Goal: Information Seeking & Learning: Learn about a topic

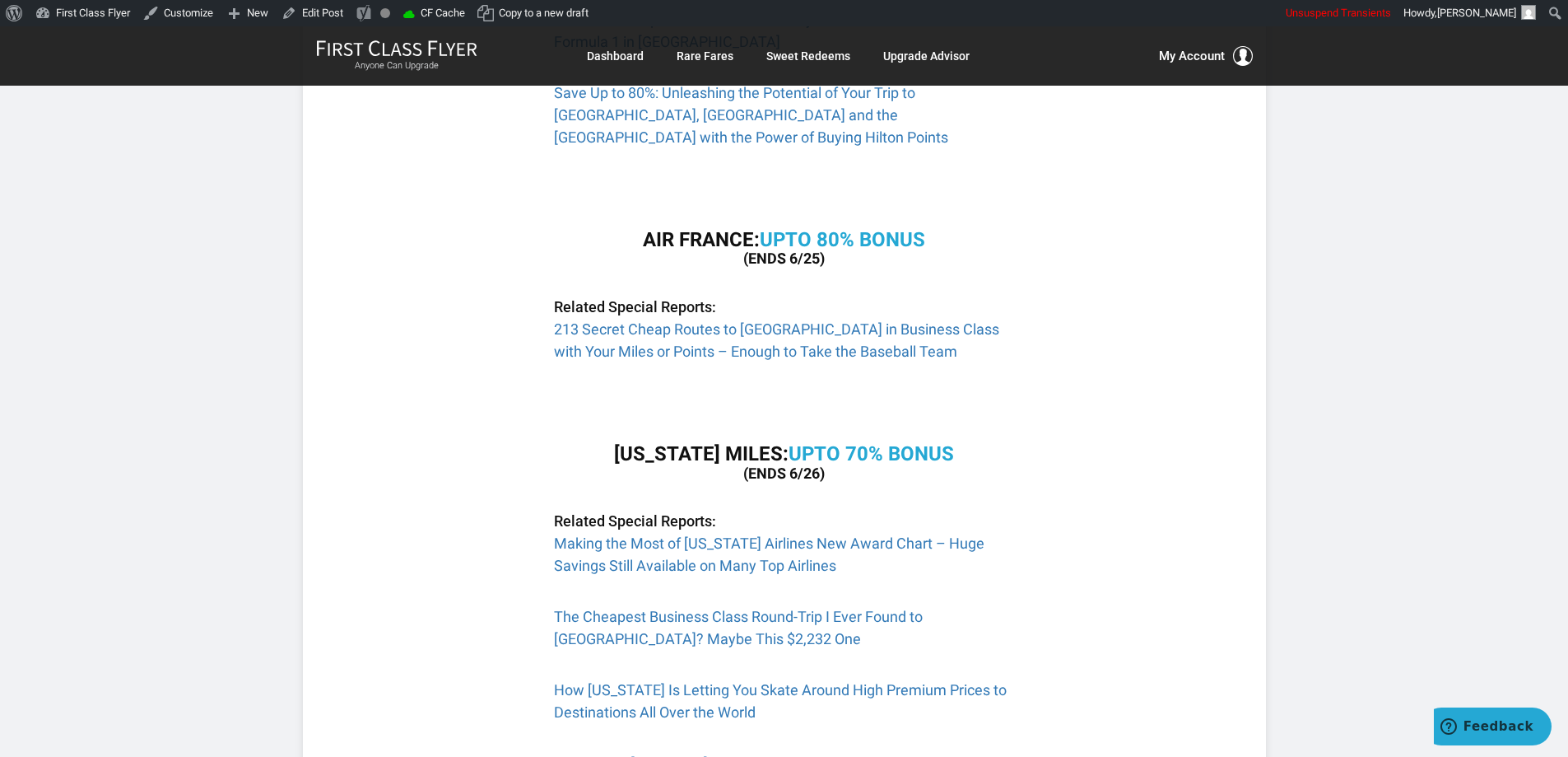
scroll to position [576, 0]
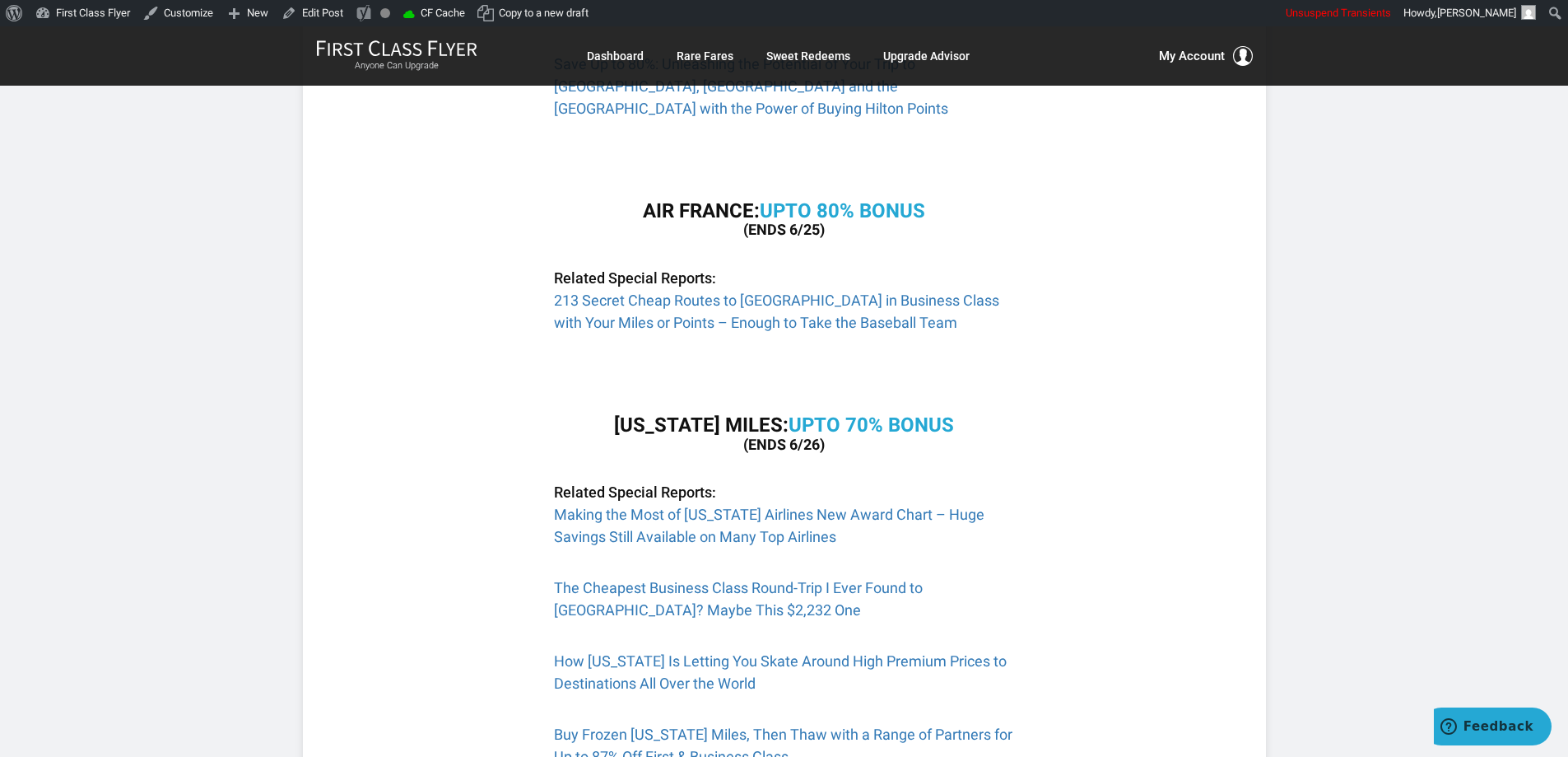
click at [925, 362] on p at bounding box center [784, 373] width 461 height 22
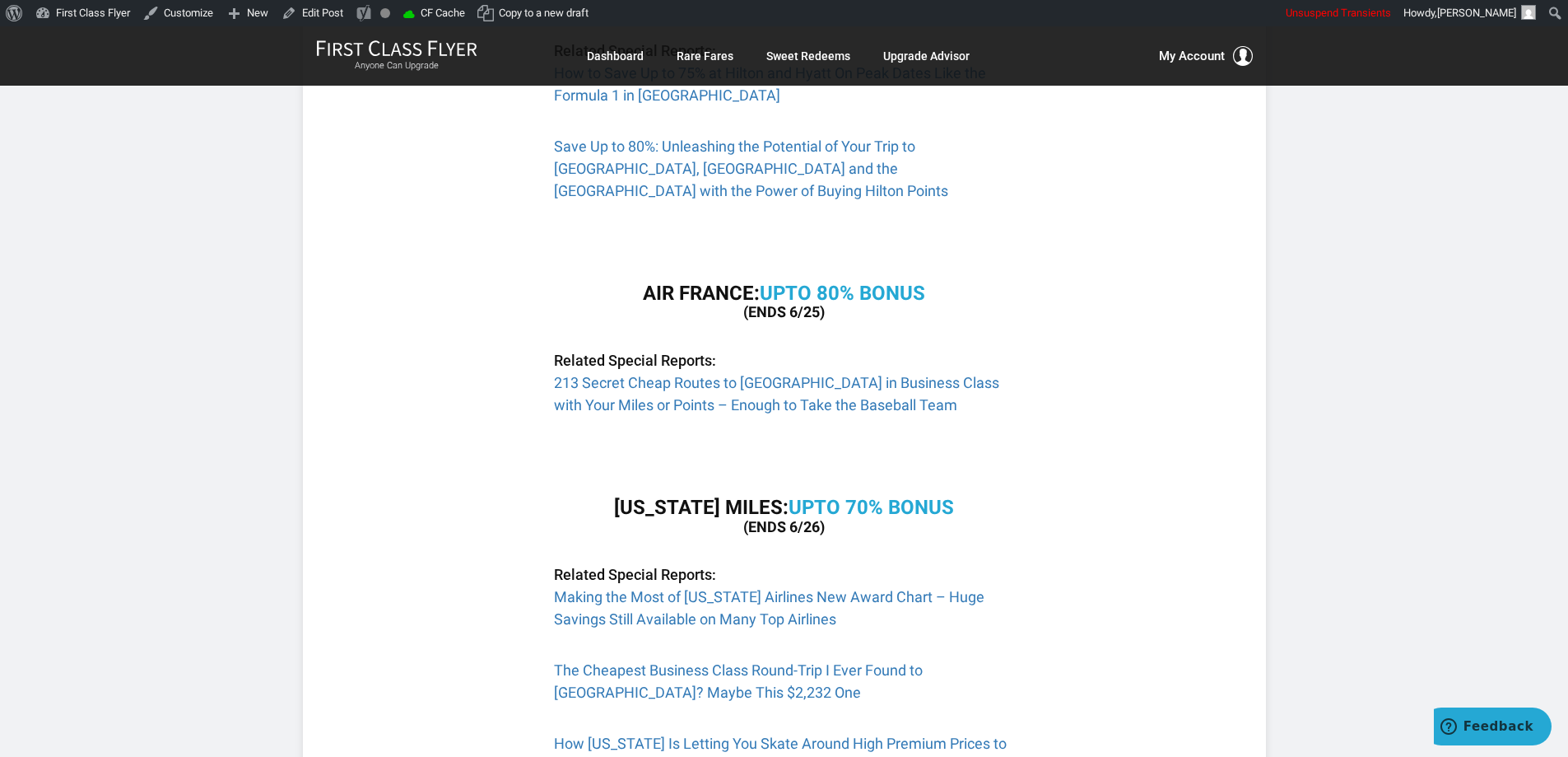
click at [843, 283] on h3 "AIR FRANCE: U p to 80% Bonus (ends 6/25)" at bounding box center [784, 301] width 461 height 38
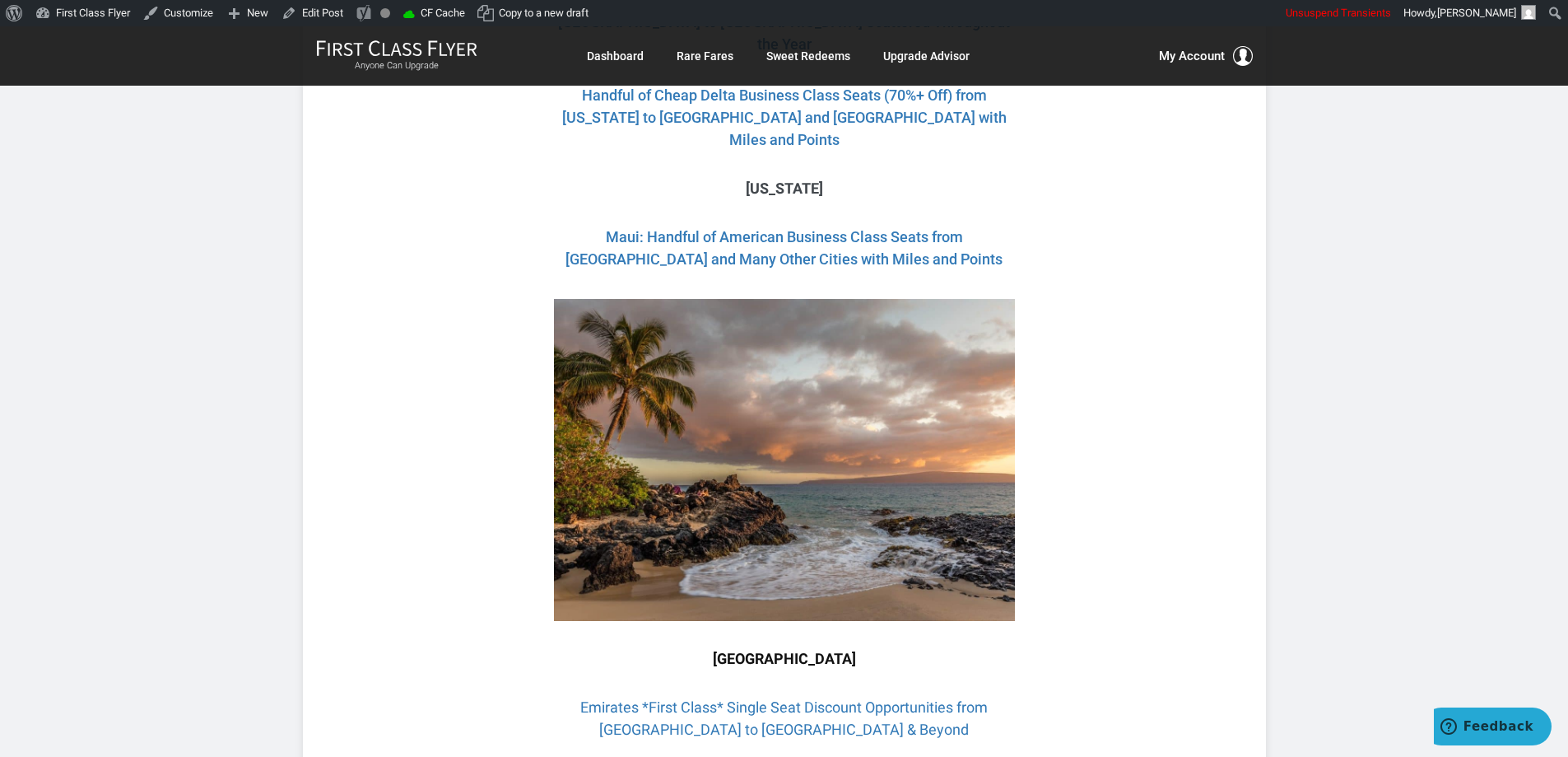
scroll to position [4178, 0]
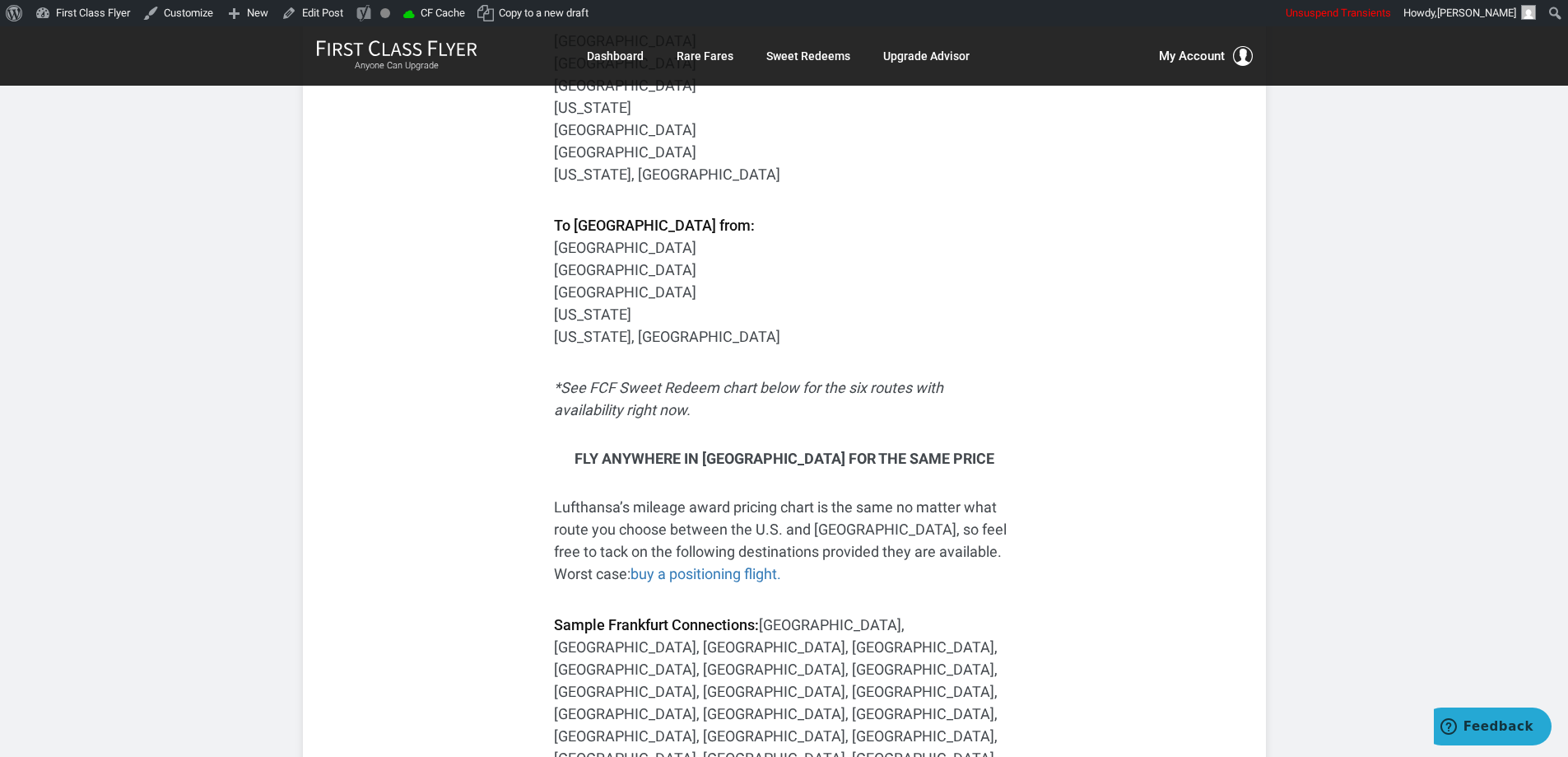
scroll to position [3047, 0]
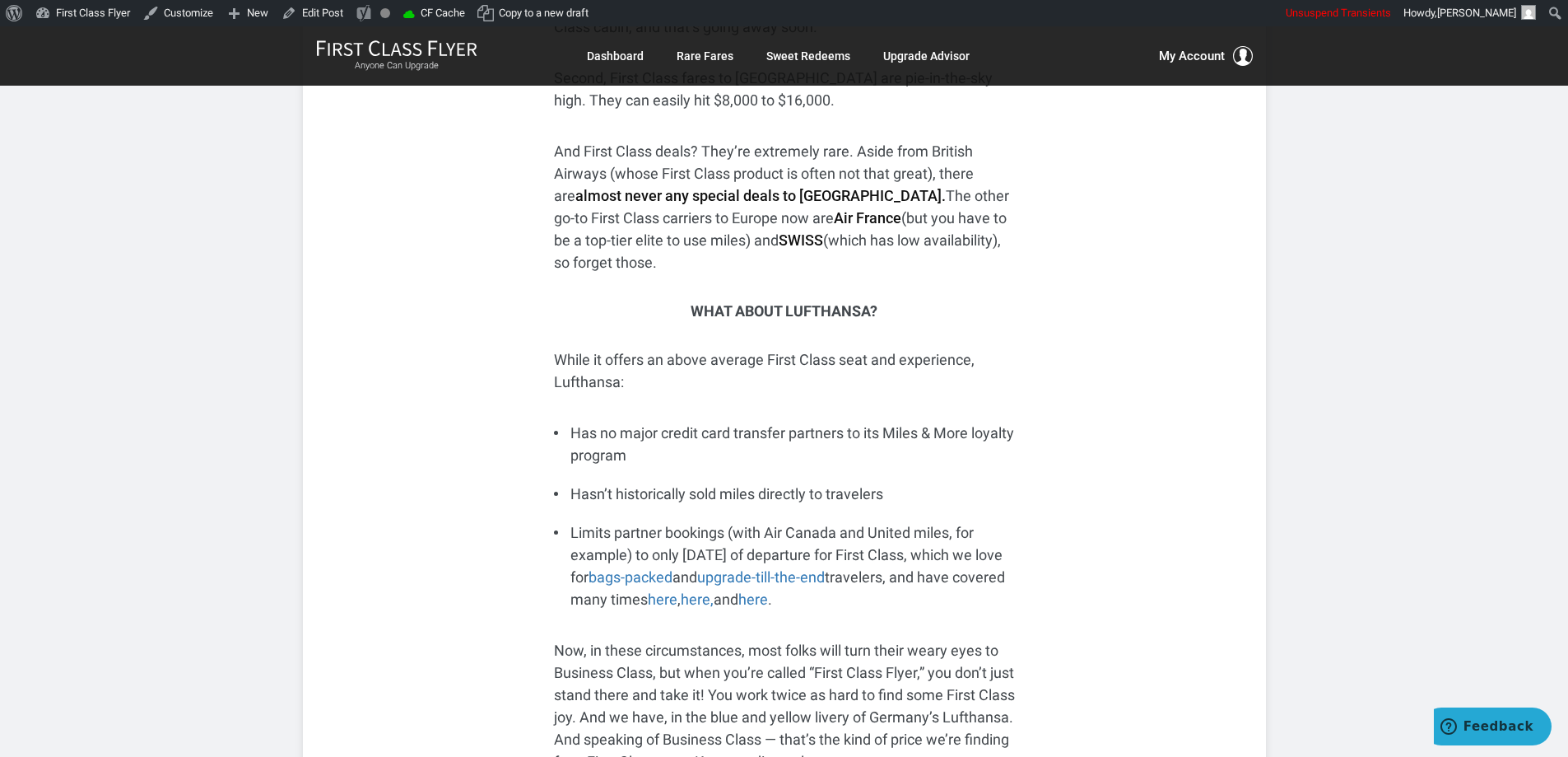
scroll to position [658, 0]
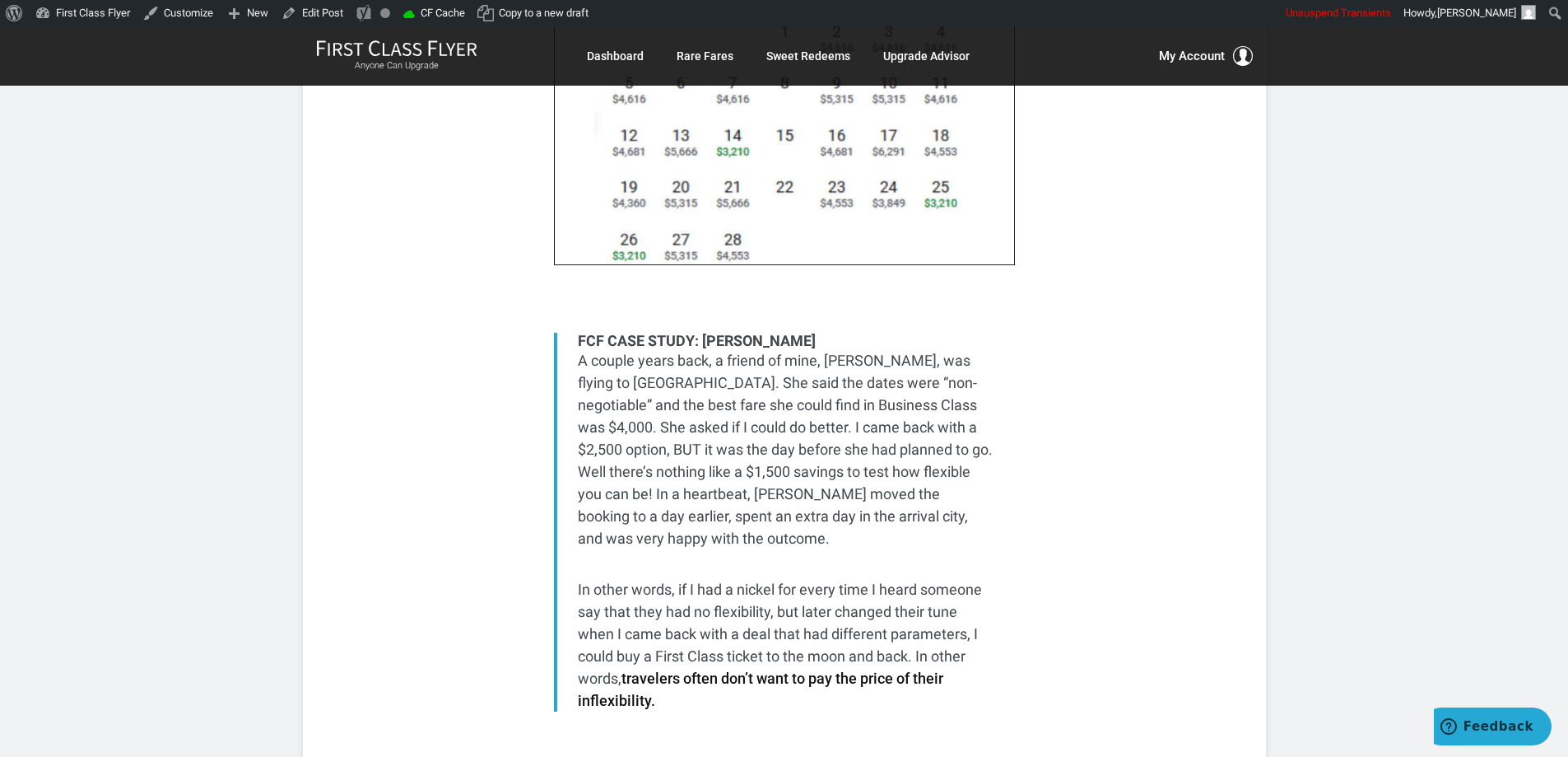
scroll to position [3623, 0]
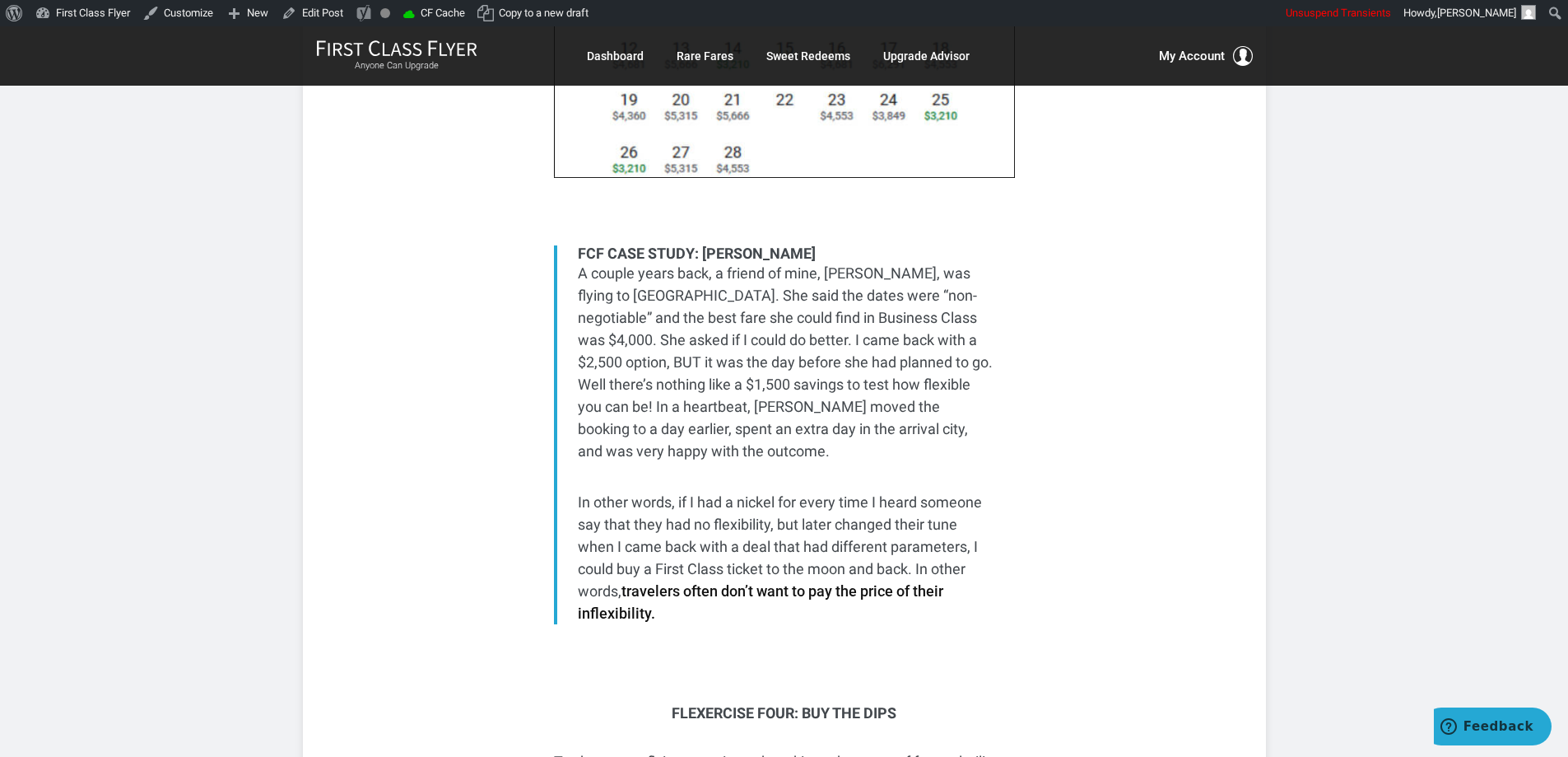
click at [826, 319] on p "A couple years back, a friend of mine, Sal, was flying to Europe. She said the …" at bounding box center [786, 361] width 416 height 200
click at [789, 406] on p "A couple years back, a friend of mine, Sal, was flying to Europe. She said the …" at bounding box center [786, 361] width 416 height 200
drag, startPoint x: 795, startPoint y: 394, endPoint x: 855, endPoint y: 406, distance: 61.2
click at [855, 406] on p "A couple years back, a friend of mine, Sal, was flying to Europe. She said the …" at bounding box center [786, 361] width 416 height 200
click at [764, 305] on p "A couple years back, a friend of mine, Sal, was flying to Europe. She said the …" at bounding box center [786, 361] width 416 height 200
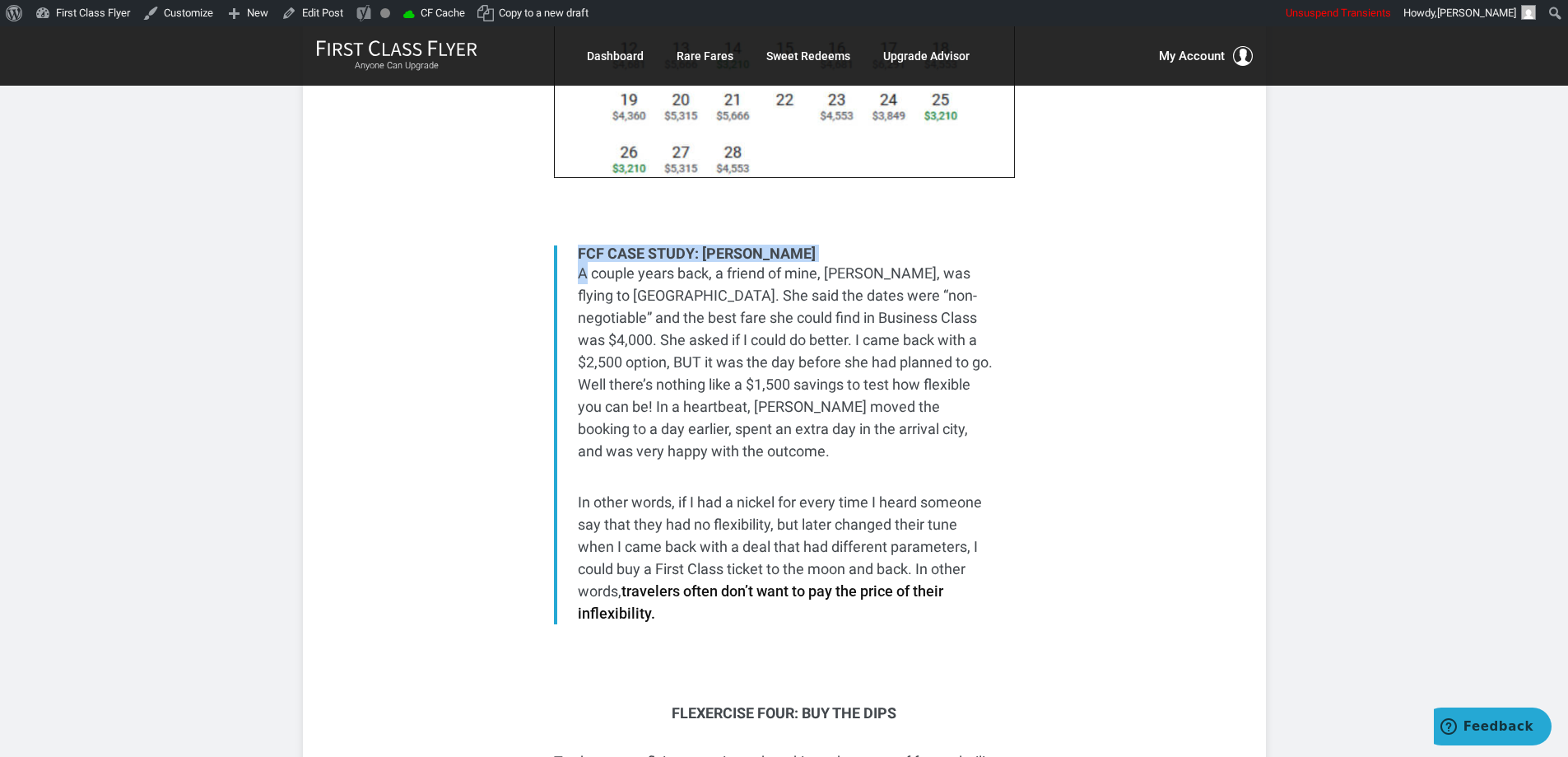
drag, startPoint x: 542, startPoint y: 237, endPoint x: 584, endPoint y: 256, distance: 46.1
drag, startPoint x: 655, startPoint y: 309, endPoint x: 642, endPoint y: 483, distance: 174.5
click at [655, 310] on p "A couple years back, a friend of mine, Sal, was flying to Europe. She said the …" at bounding box center [786, 361] width 416 height 200
drag, startPoint x: 663, startPoint y: 561, endPoint x: 549, endPoint y: 329, distance: 258.5
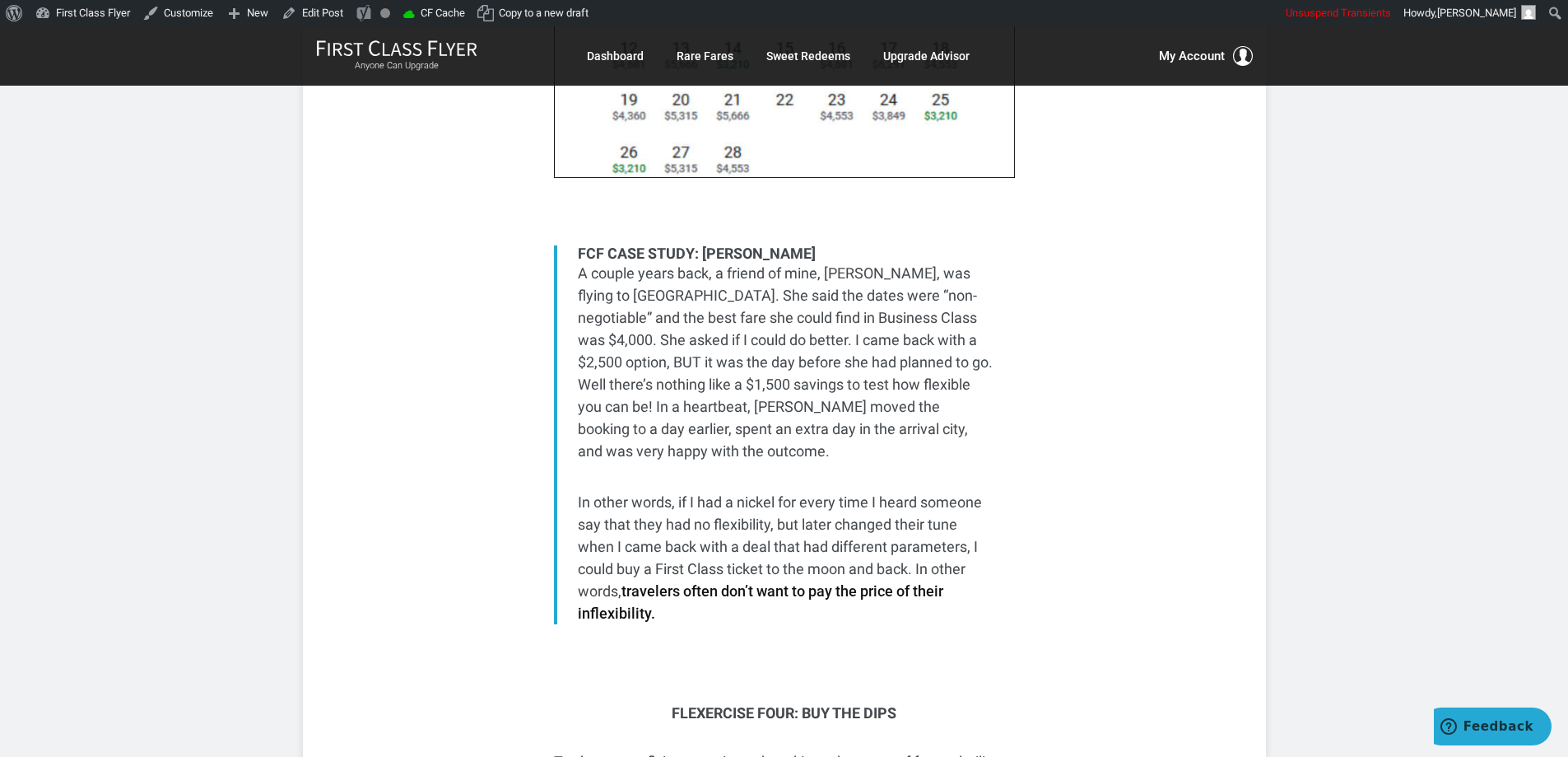
click at [578, 317] on p "A couple years back, a friend of mine, Sal, was flying to Europe. She said the …" at bounding box center [786, 361] width 416 height 200
drag, startPoint x: 747, startPoint y: 225, endPoint x: 576, endPoint y: 227, distance: 171.0
click at [576, 246] on div "FCF Case Study: Sal A couple years back, a friend of mine, Sal, was flying to E…" at bounding box center [784, 435] width 461 height 379
copy div "FCF Case Study: Sal"
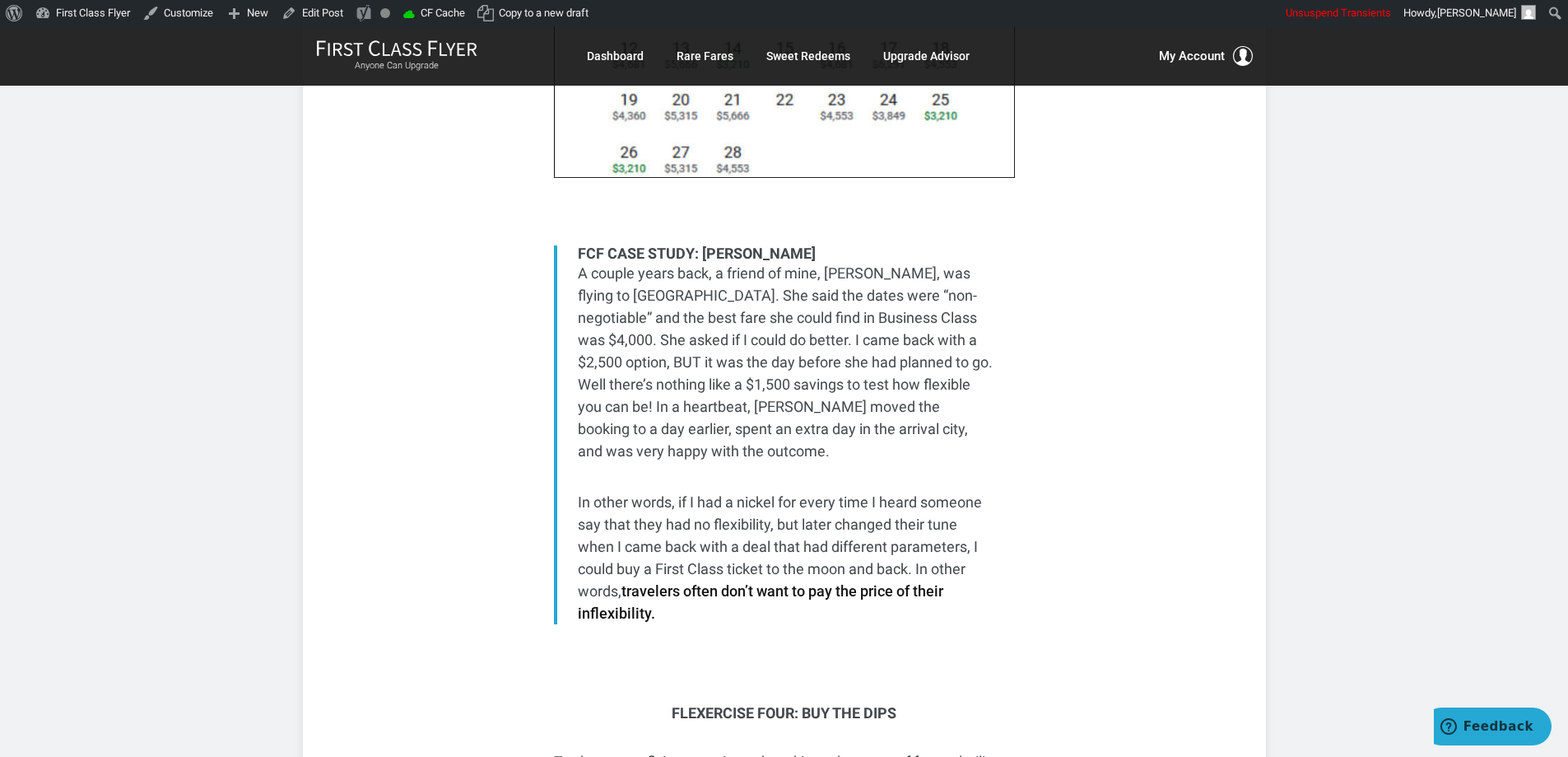
click at [786, 277] on p "A couple years back, a friend of mine, Sal, was flying to Europe. She said the …" at bounding box center [786, 361] width 416 height 200
click at [790, 270] on p "A couple years back, a friend of mine, Sal, was flying to Europe. She said the …" at bounding box center [786, 361] width 416 height 200
click at [582, 246] on div "FCF Case Study: Sal" at bounding box center [786, 253] width 416 height 16
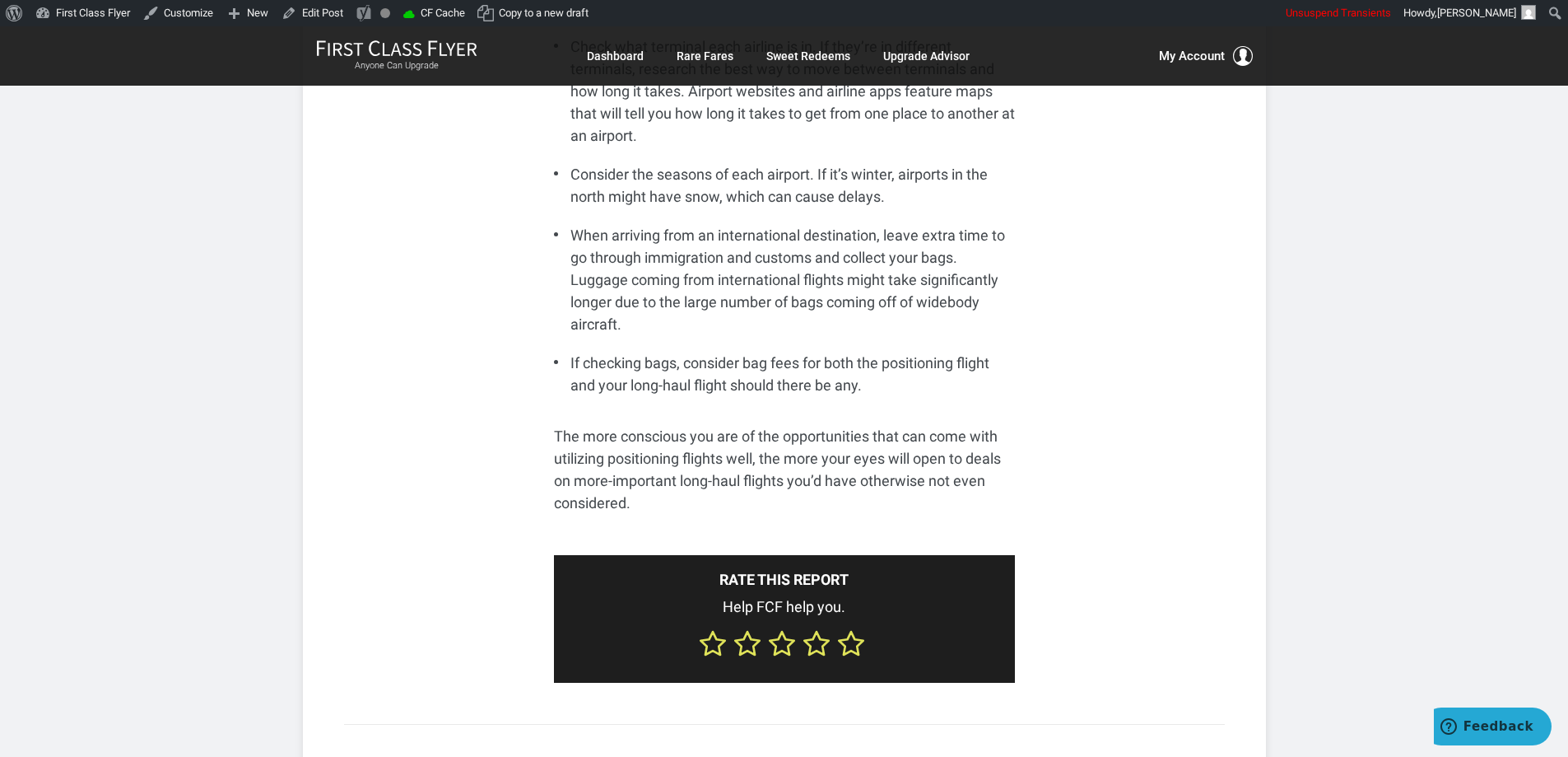
scroll to position [4446, 0]
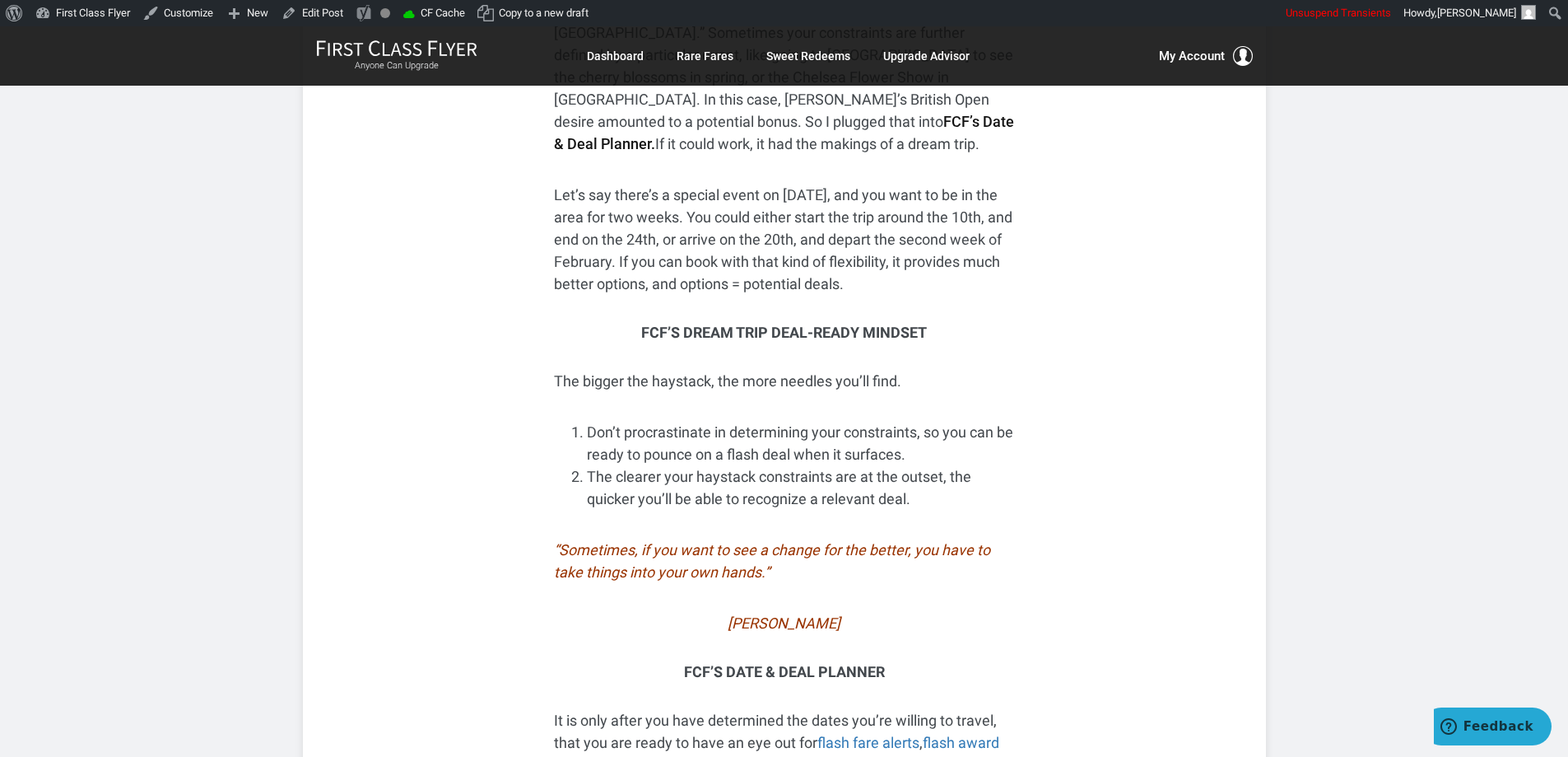
scroll to position [1399, 0]
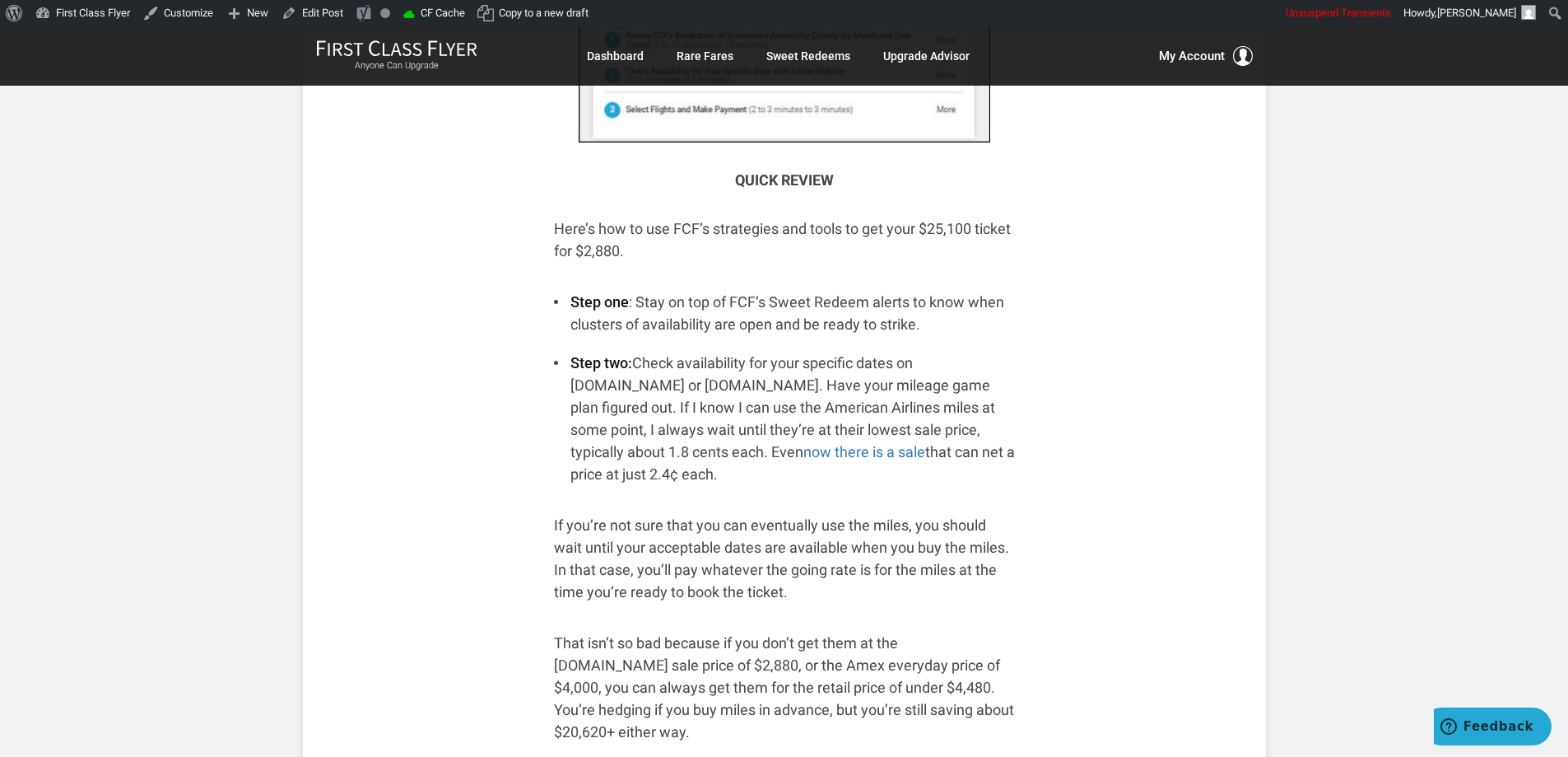
scroll to position [4675, 0]
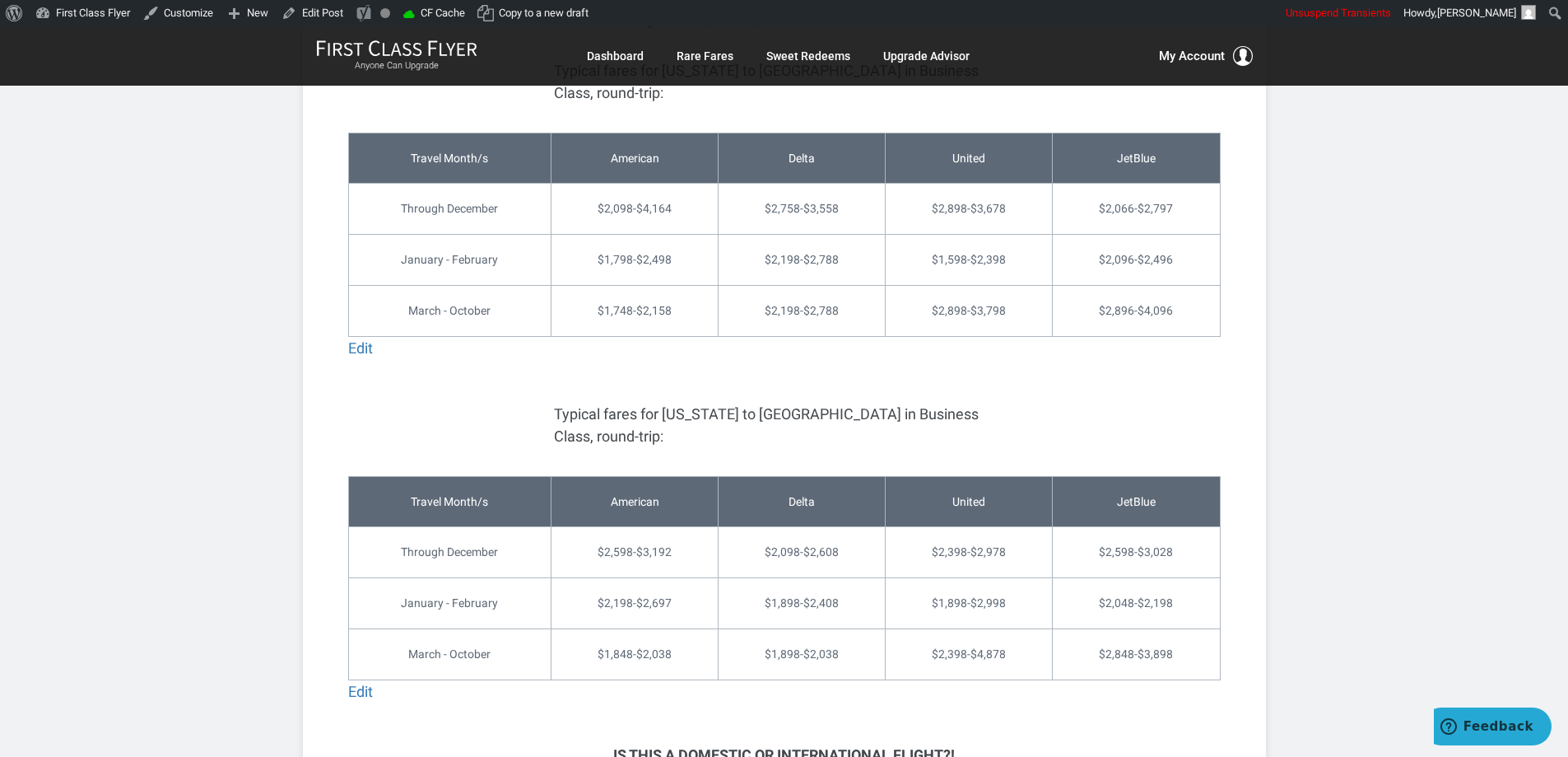
scroll to position [1482, 0]
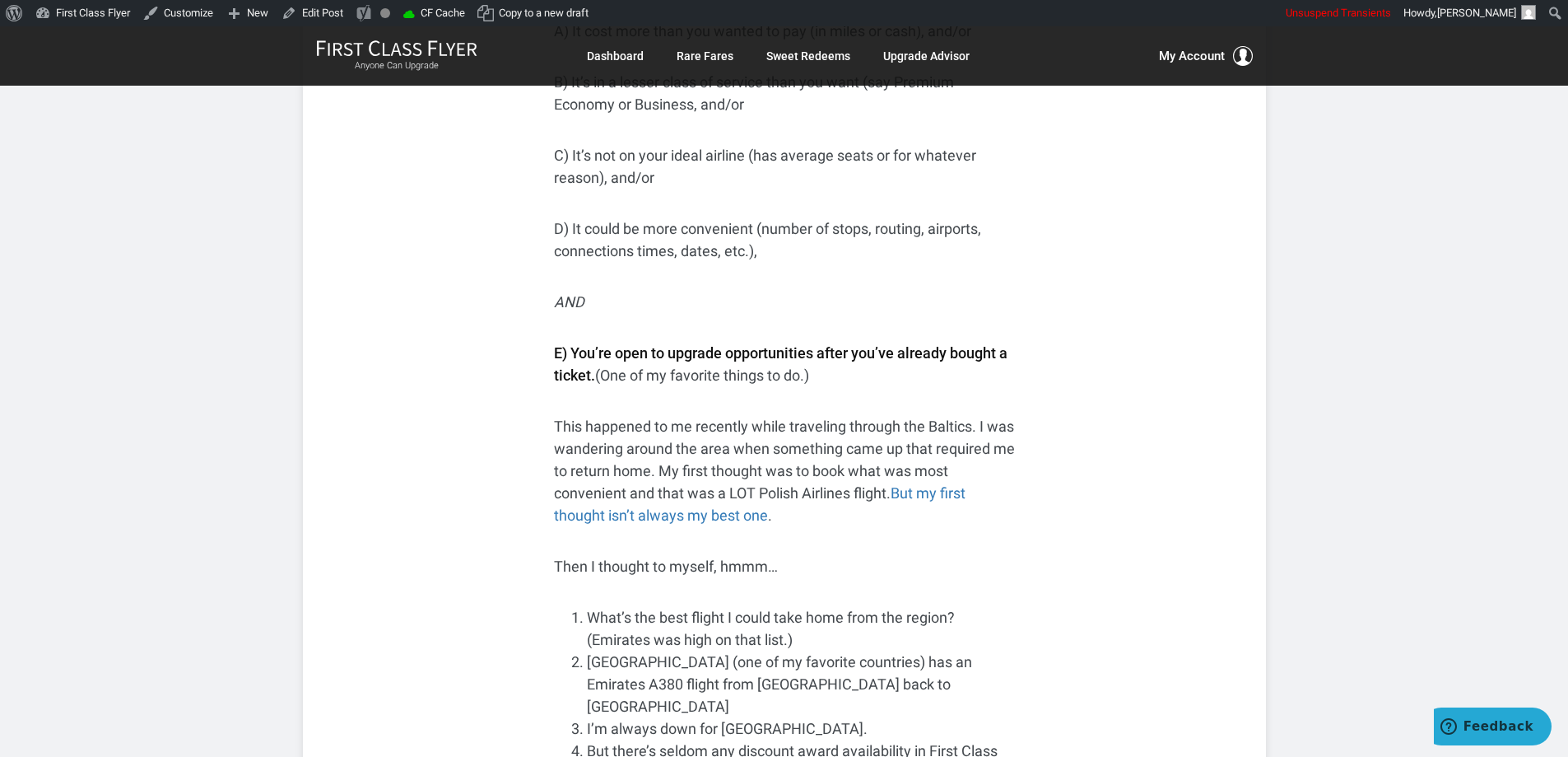
scroll to position [2964, 0]
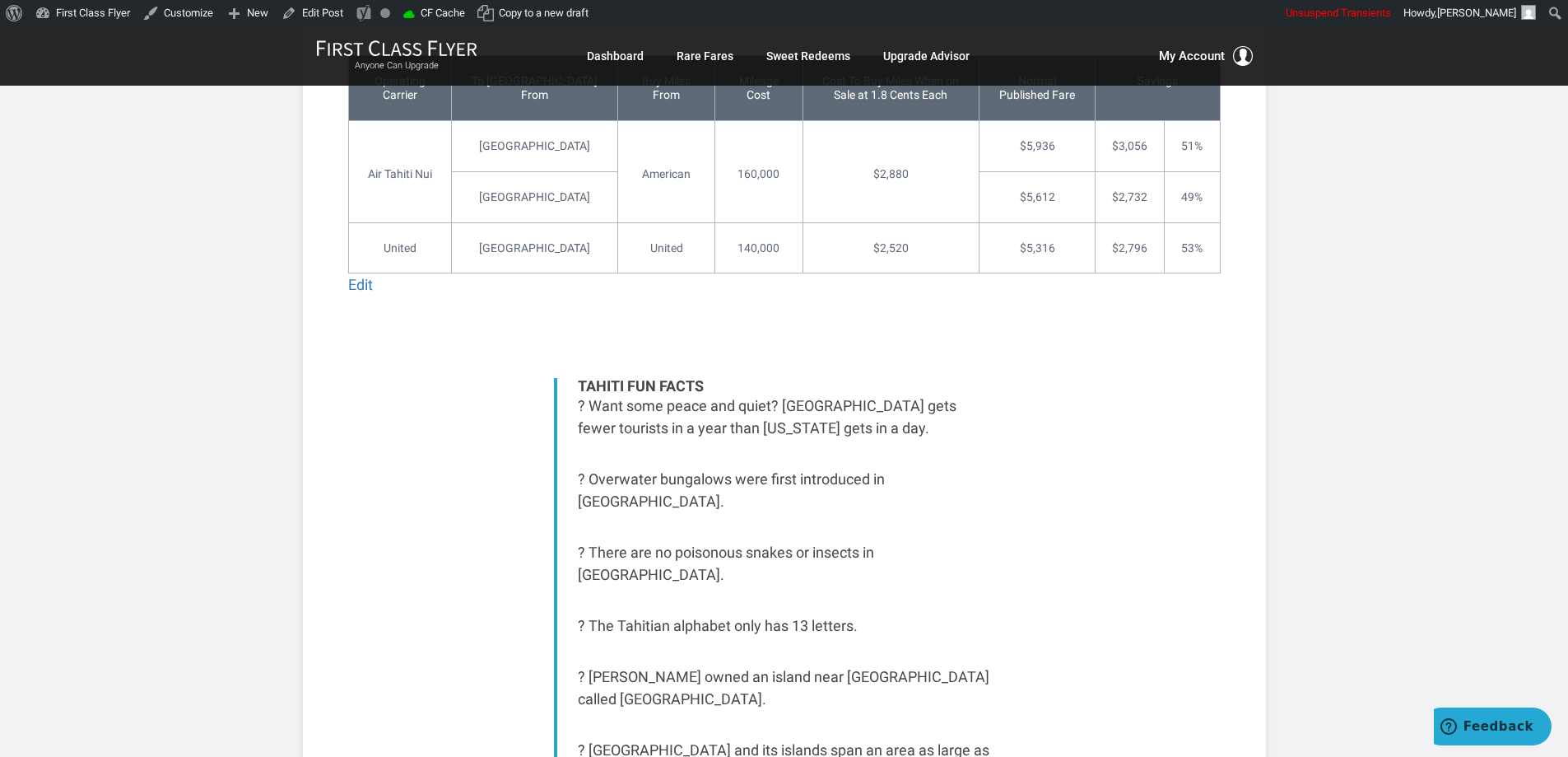
scroll to position [3978, 0]
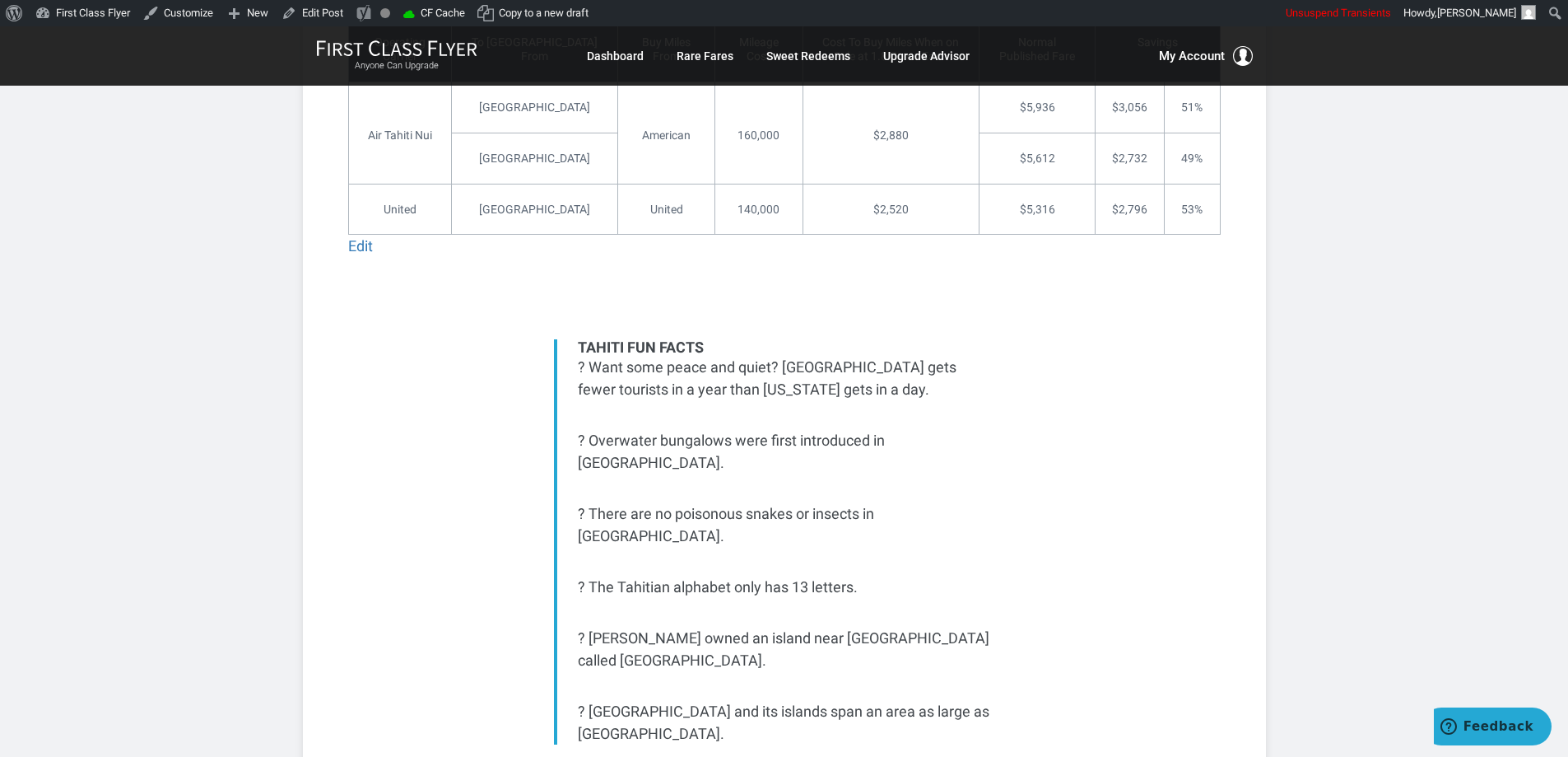
click at [704, 429] on p "? Overwater bungalows were first introduced in [GEOGRAPHIC_DATA]." at bounding box center [786, 451] width 416 height 44
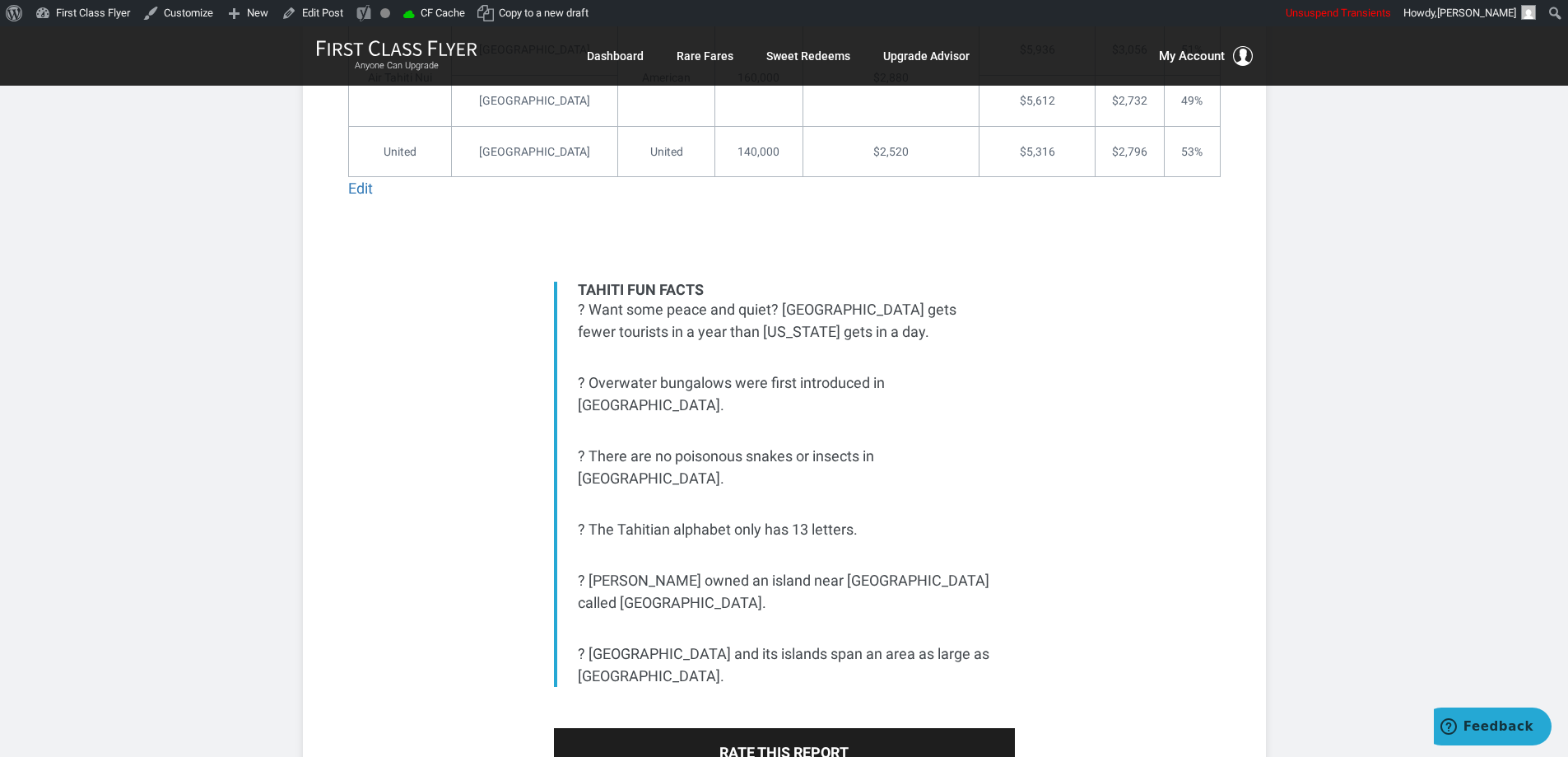
scroll to position [4059, 0]
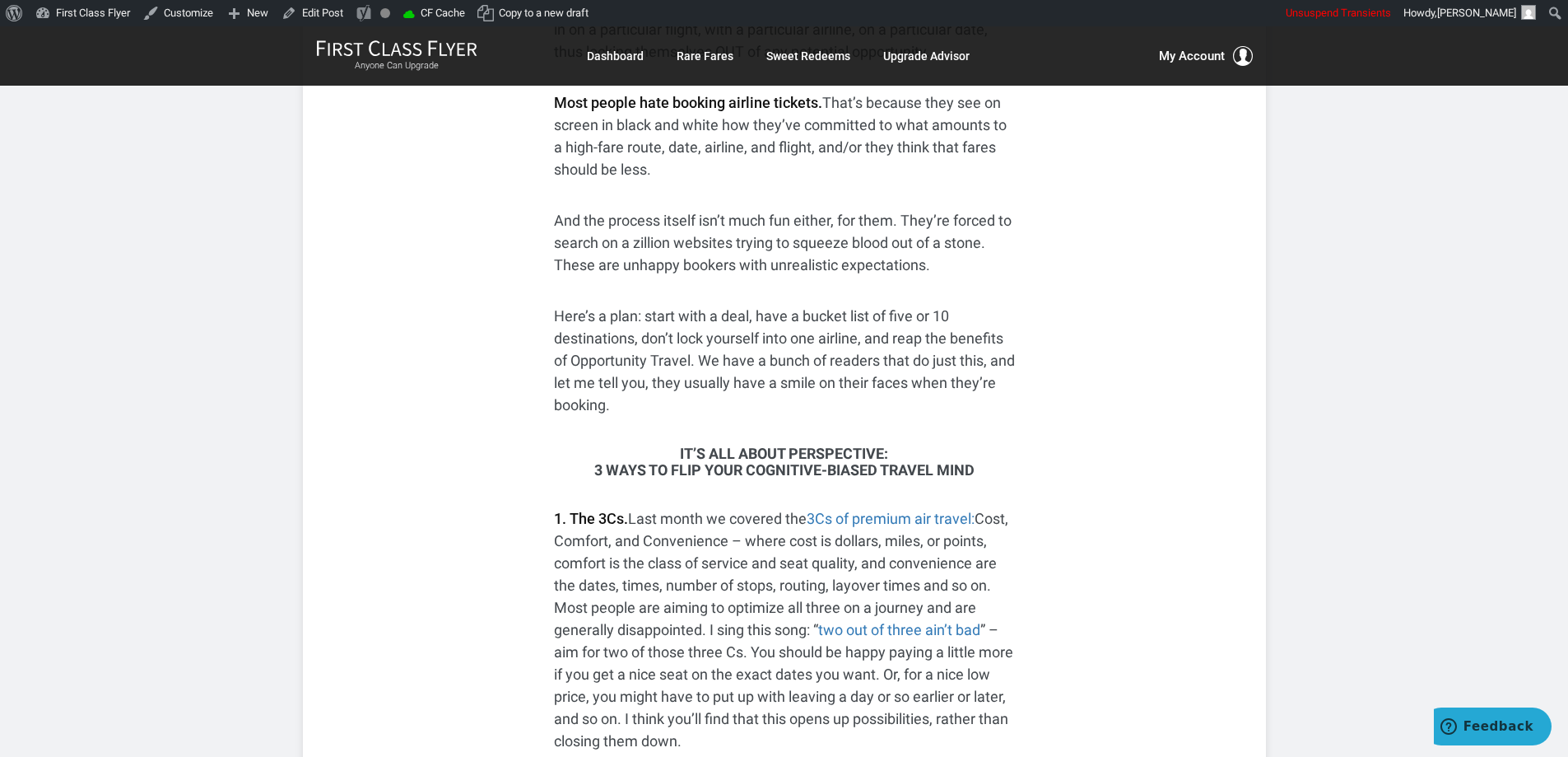
scroll to position [1976, 0]
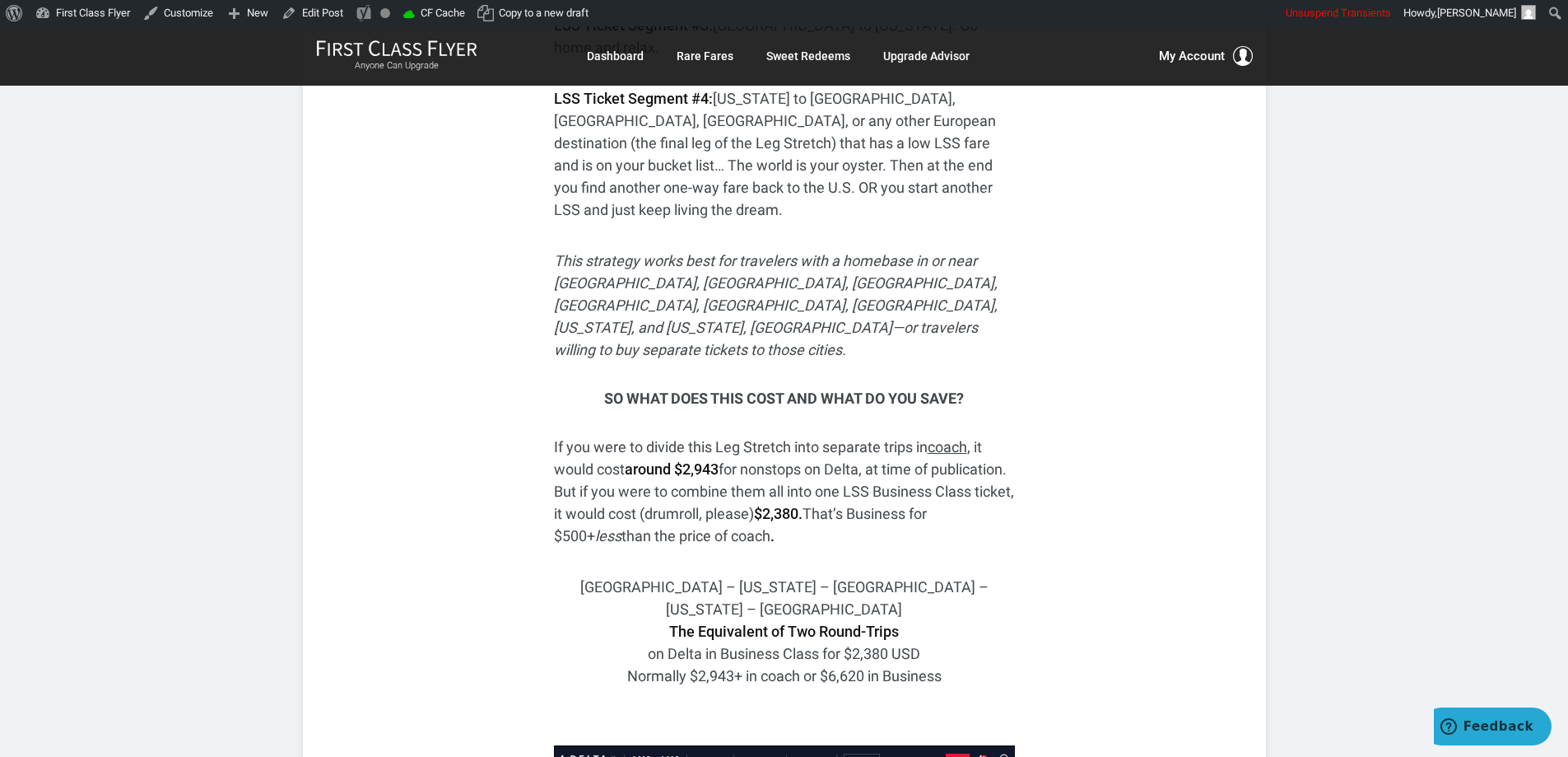
scroll to position [2836, 0]
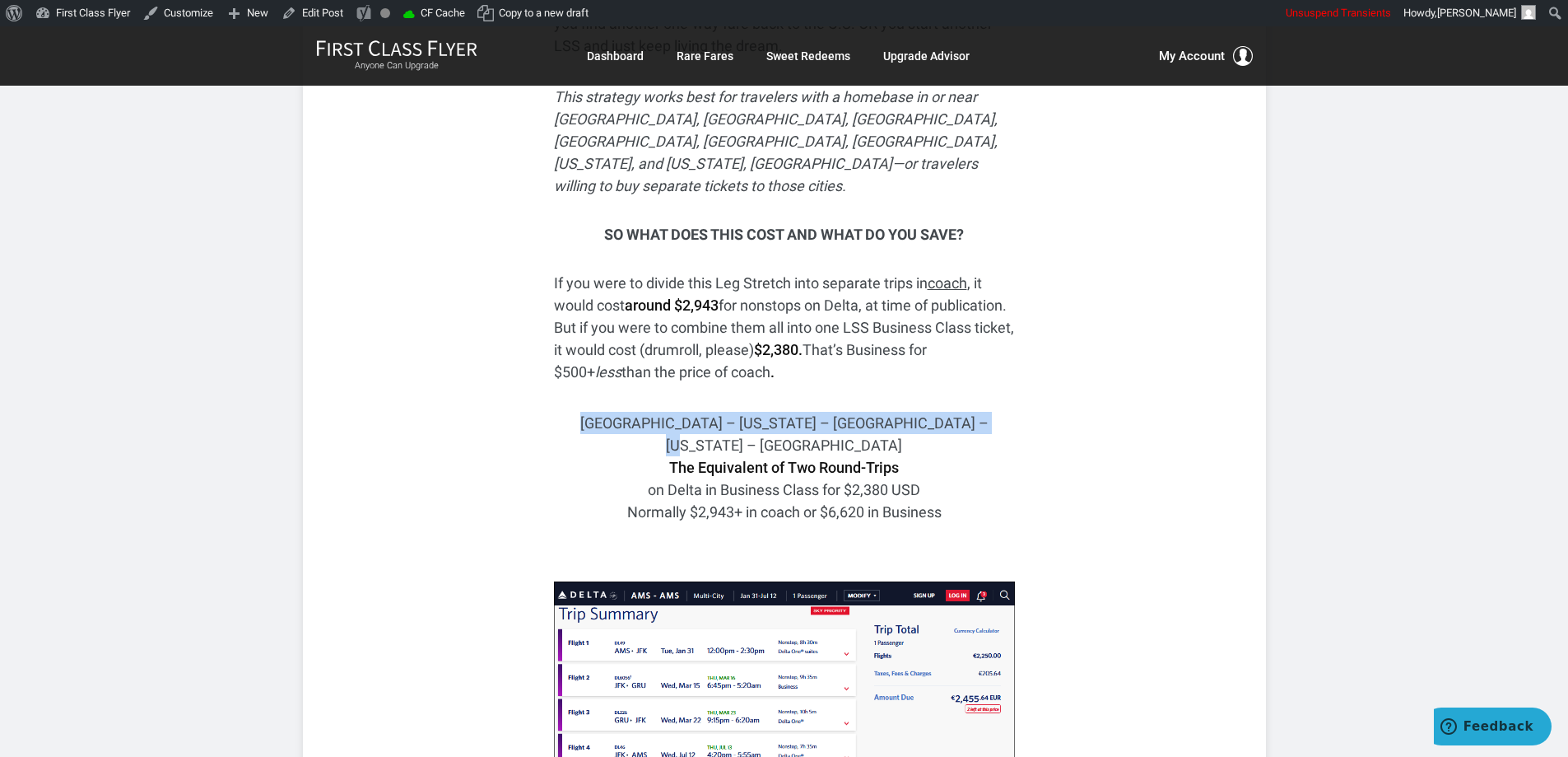
drag, startPoint x: 572, startPoint y: 306, endPoint x: 989, endPoint y: 306, distance: 417.0
click at [989, 412] on p "Amsterdam – New York – São Paulo – New York – Amsterdam The Equivalent of Two R…" at bounding box center [784, 467] width 461 height 111
copy p "Amsterdam – New York – São Paulo – New York – Amsterdam"
click at [941, 272] on p "If you were to divide this Leg Stretch into separate trips in coach , it would …" at bounding box center [784, 327] width 461 height 111
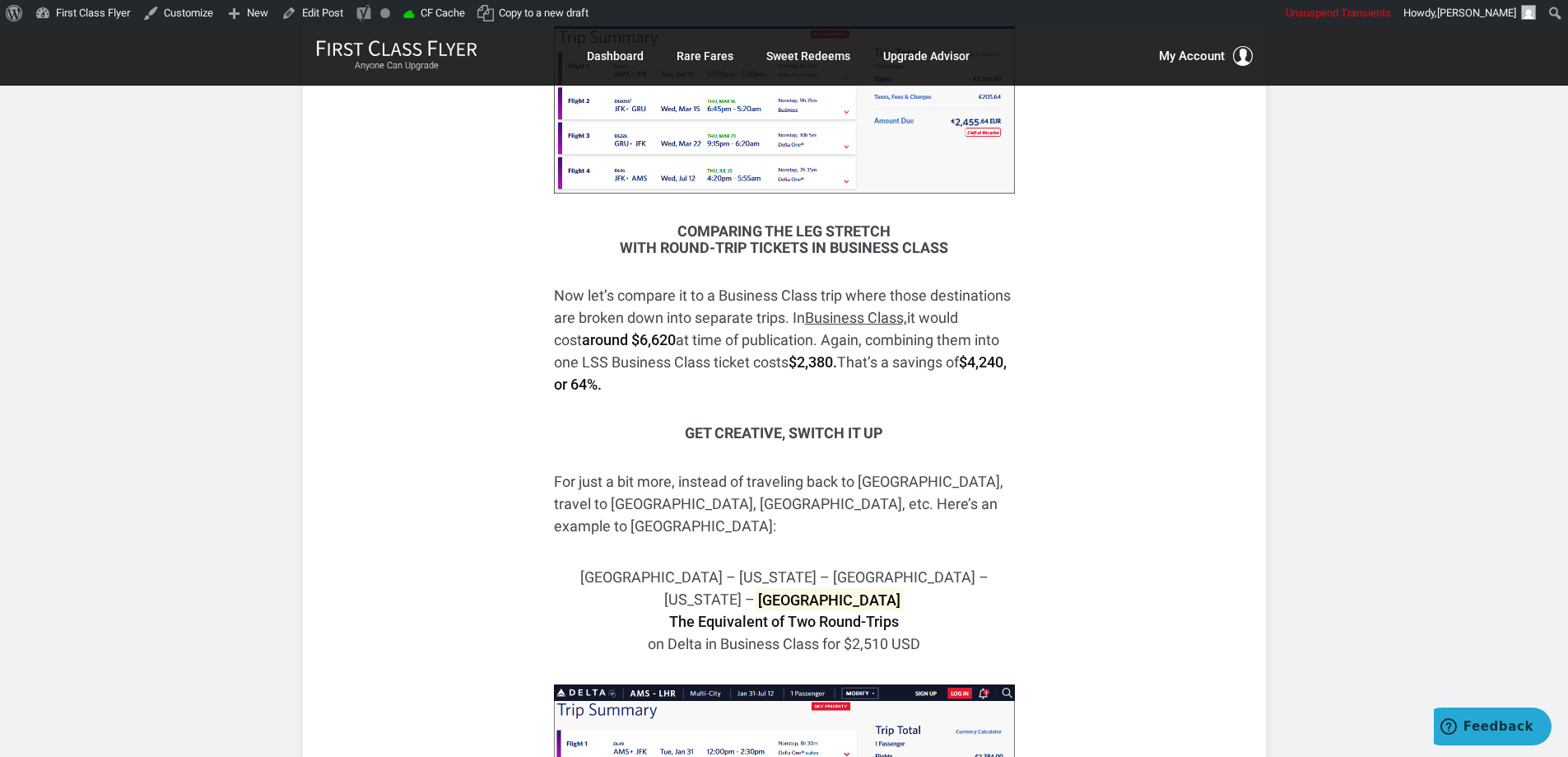
scroll to position [3495, 0]
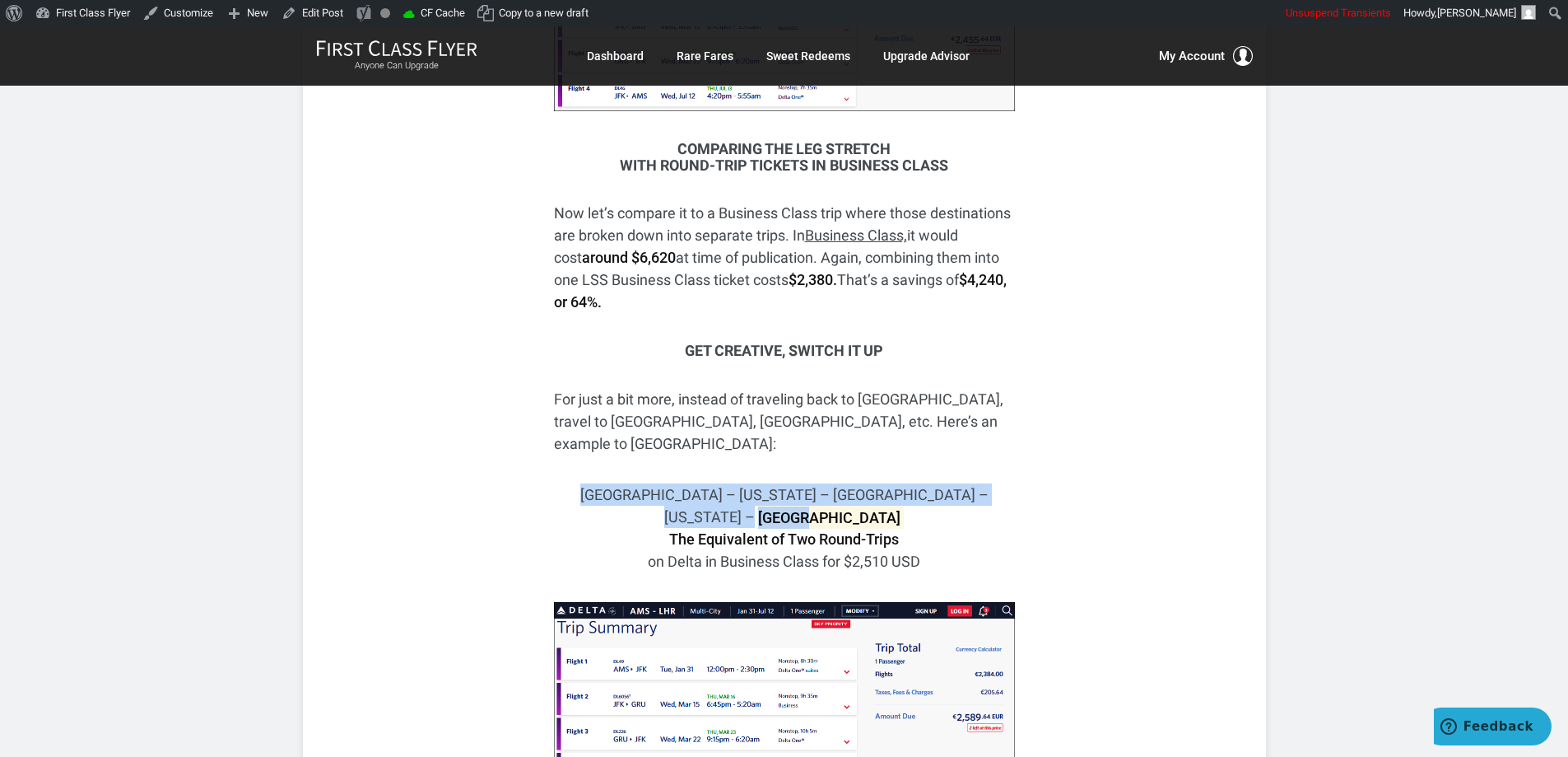
drag, startPoint x: 986, startPoint y: 339, endPoint x: 589, endPoint y: 324, distance: 397.3
click at [589, 324] on div "Use FCF’s two-trips-on-one-ticket to win any contest at your next BBQ boast com…" at bounding box center [784, 448] width 461 height 6872
copy p "Amsterdam – New York – São Paulo – New York – London"
click at [940, 308] on div "Use FCF’s two-trips-on-one-ticket to win any contest at your next BBQ boast com…" at bounding box center [784, 448] width 461 height 6872
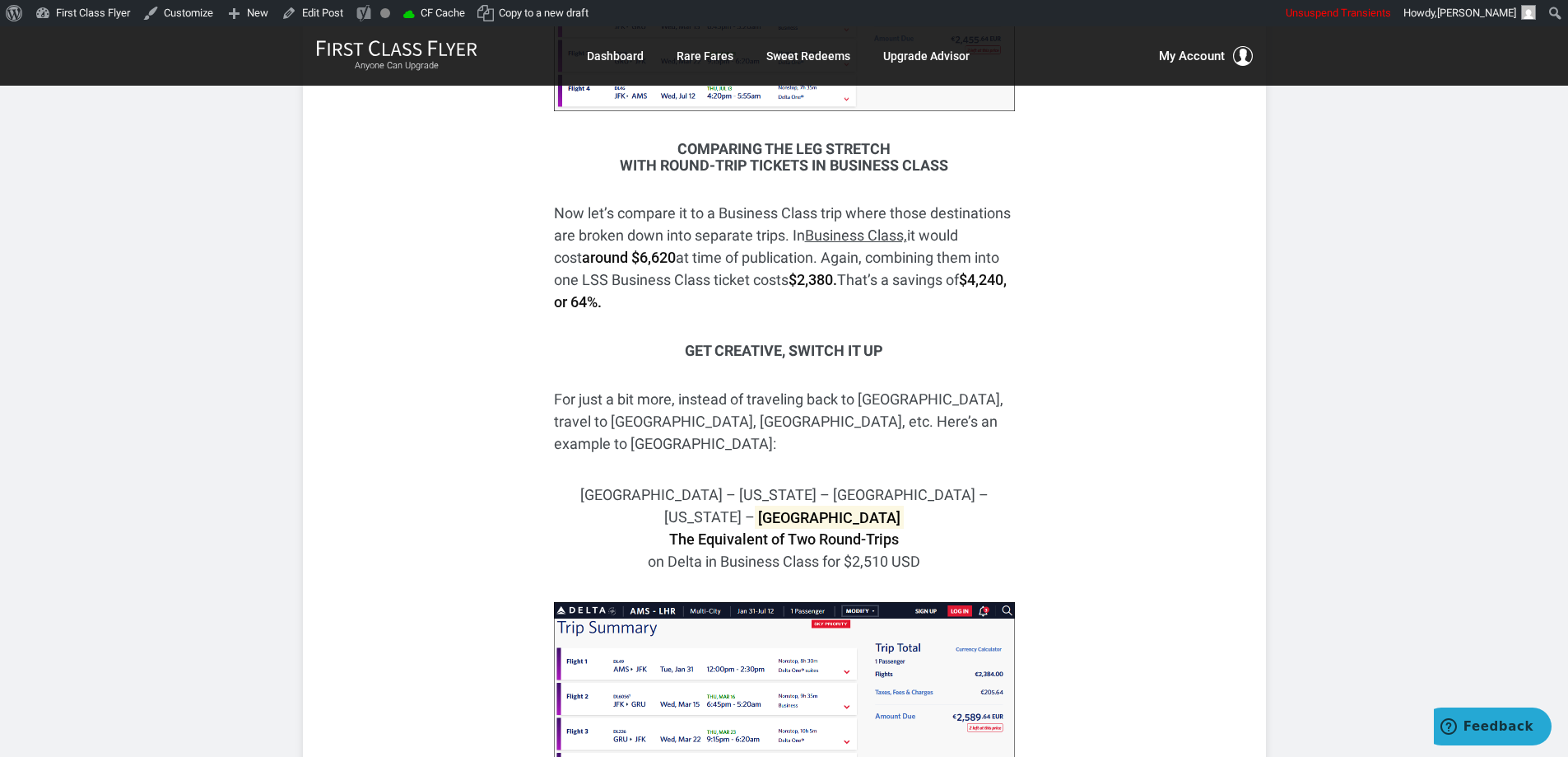
click at [903, 506] on mark "London" at bounding box center [829, 517] width 148 height 23
drag, startPoint x: 889, startPoint y: 384, endPoint x: 849, endPoint y: 384, distance: 40.0
click at [849, 483] on p "Amsterdam – New York – São Paulo – New York – London The Equivalent of Two Roun…" at bounding box center [784, 636] width 461 height 304
copy p "$2,510"
click at [1001, 247] on div "Use FCF’s two-trips-on-one-ticket to win any contest at your next BBQ boast com…" at bounding box center [784, 448] width 461 height 6872
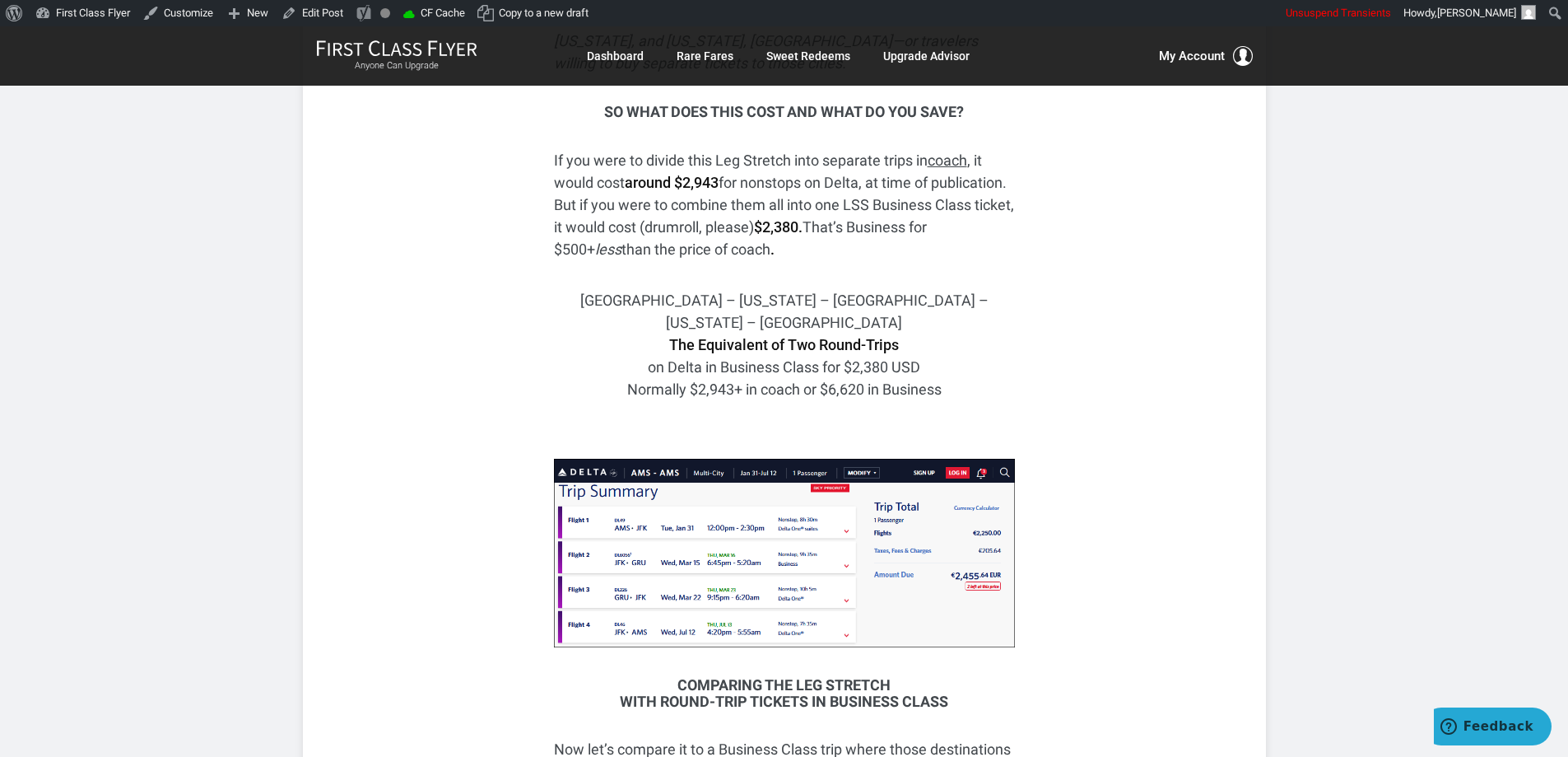
scroll to position [2918, 0]
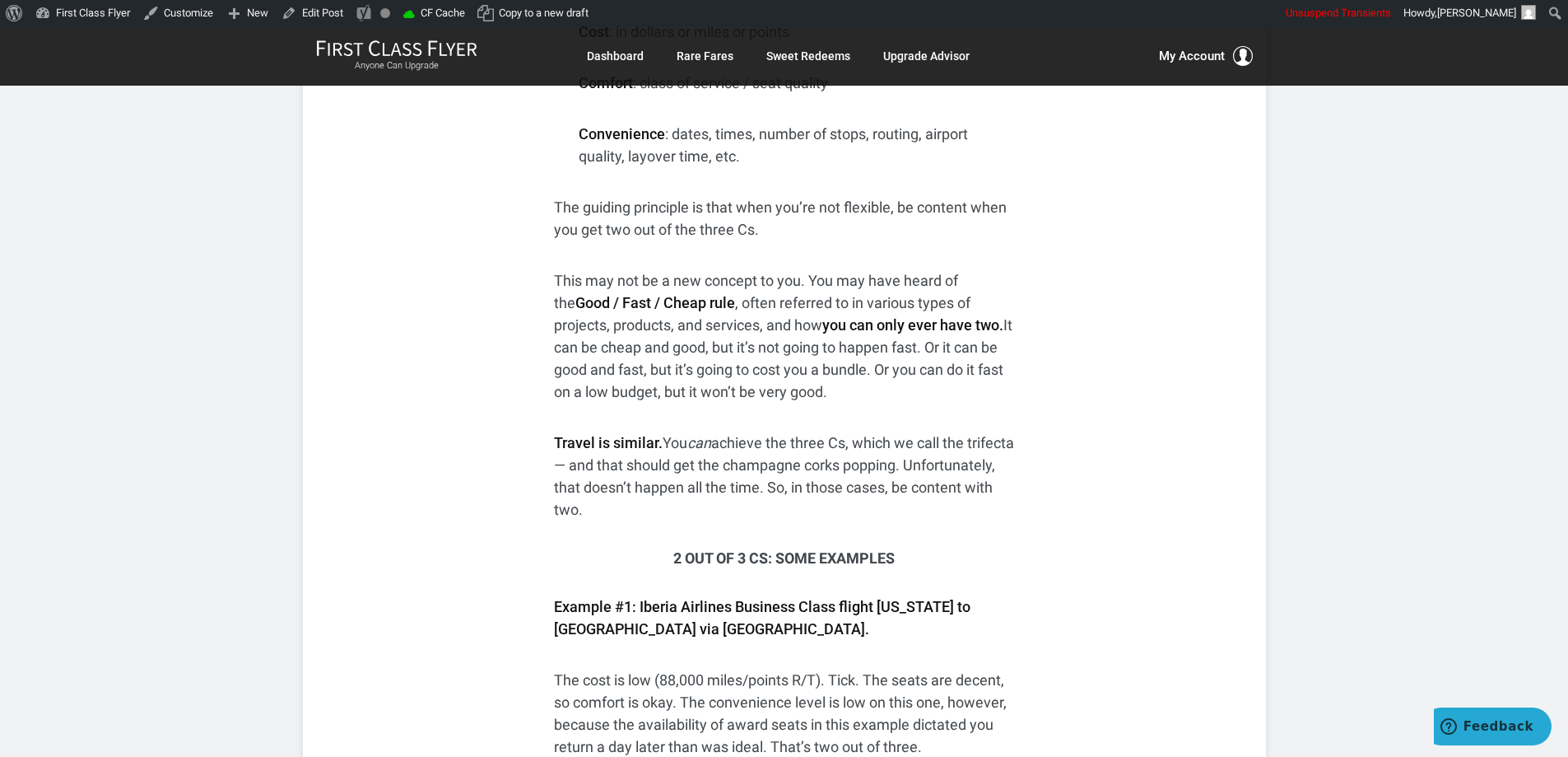
scroll to position [1399, 0]
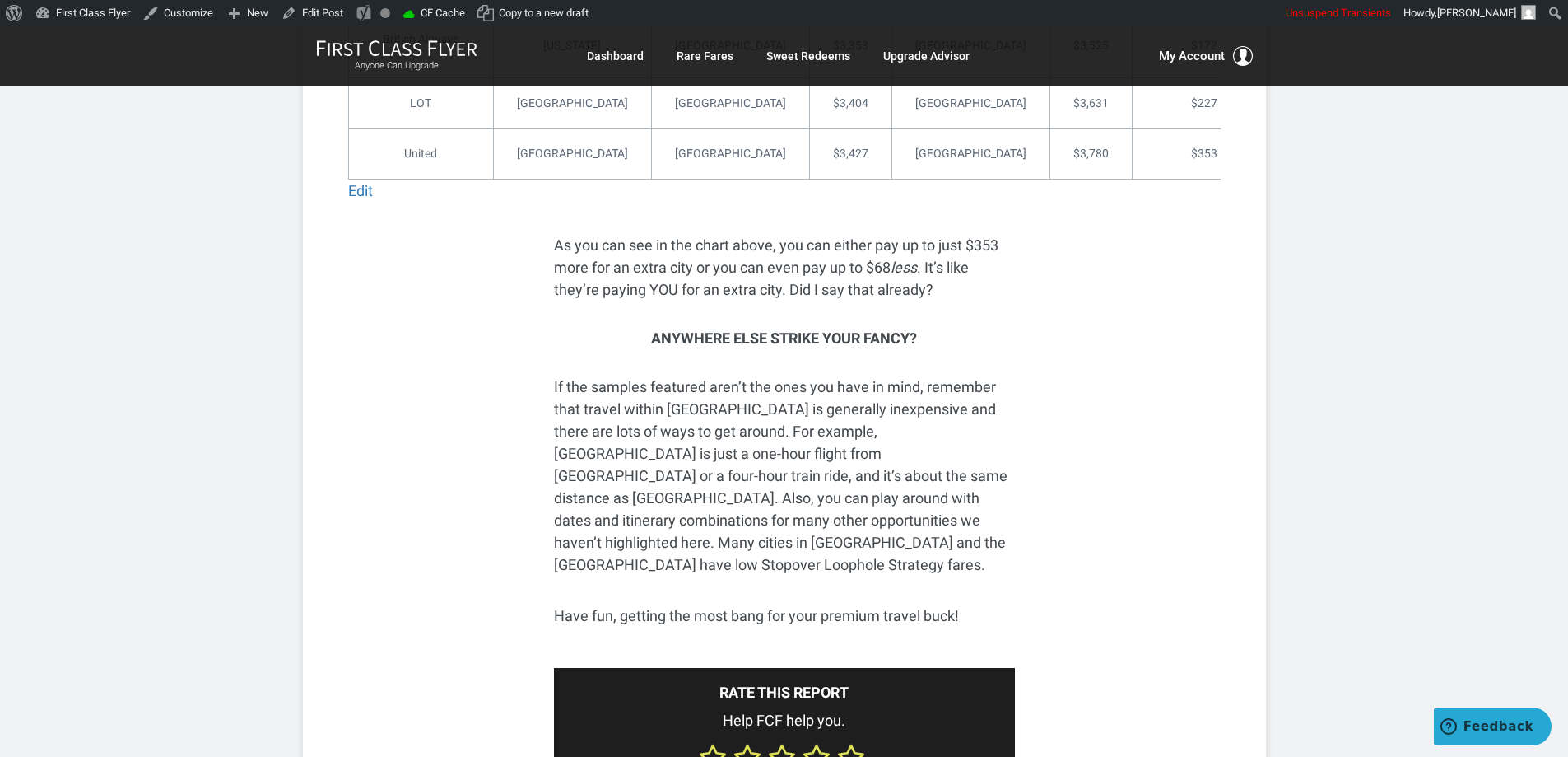
scroll to position [3788, 0]
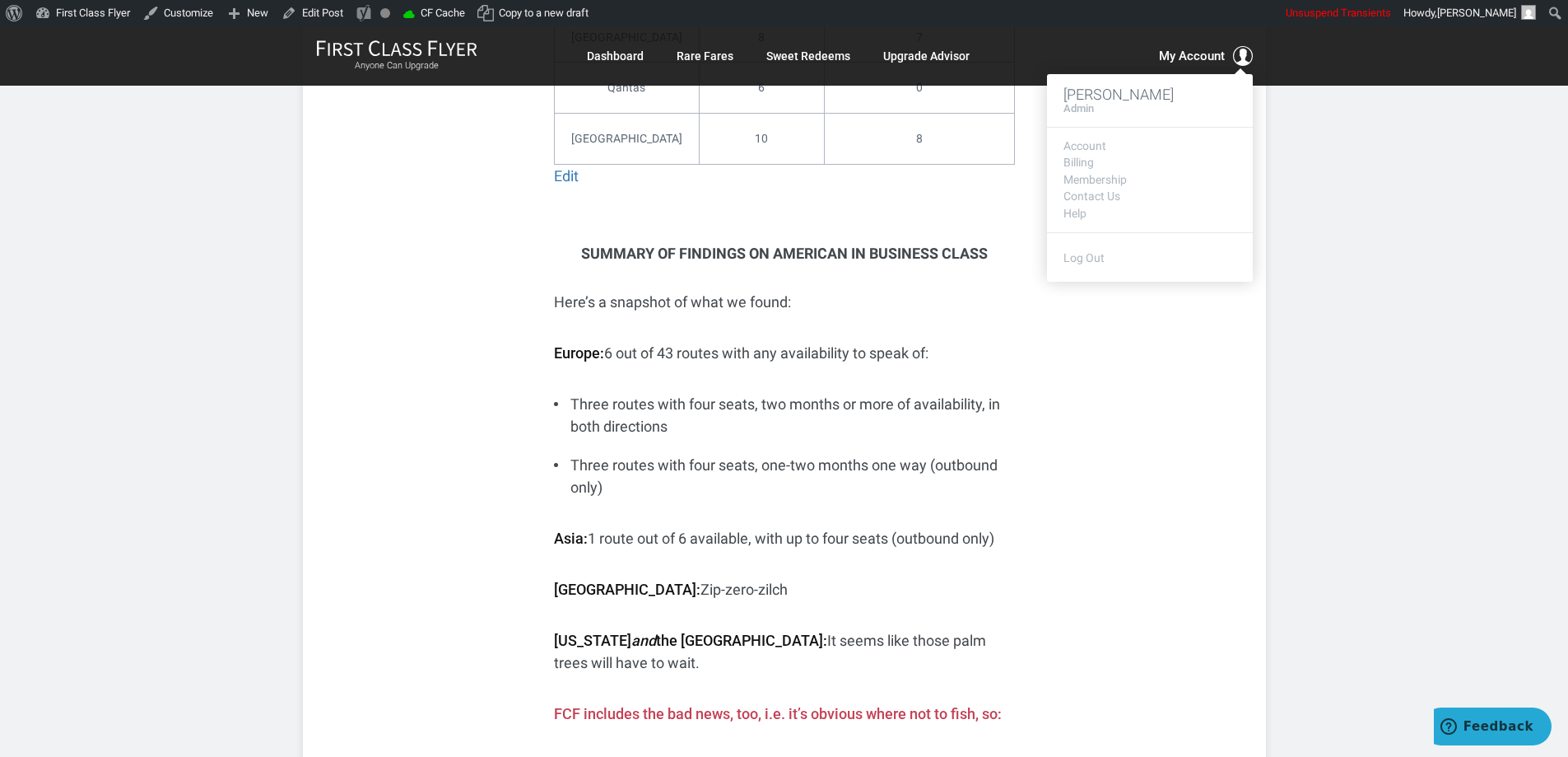
scroll to position [1729, 0]
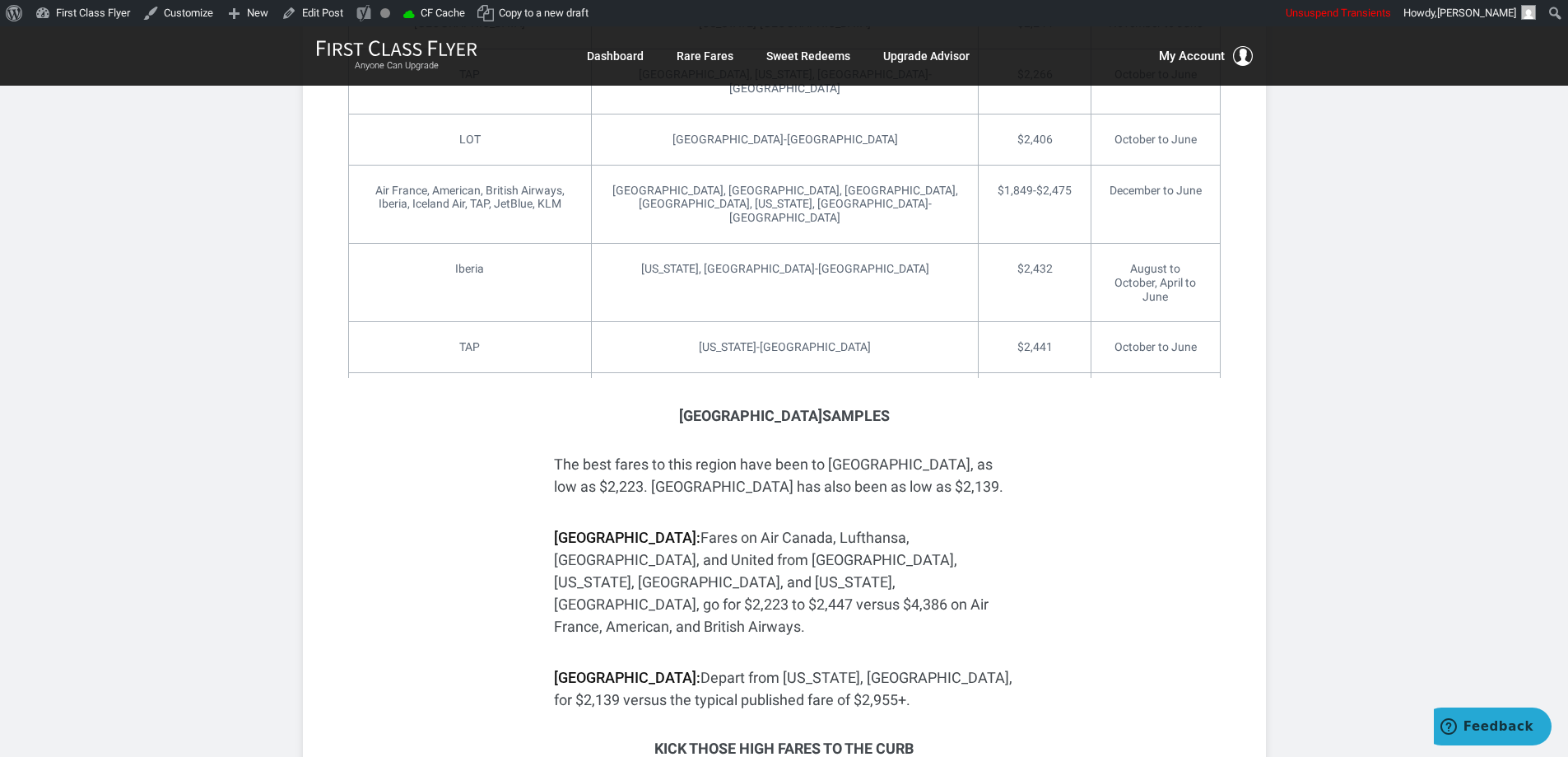
scroll to position [4811, 0]
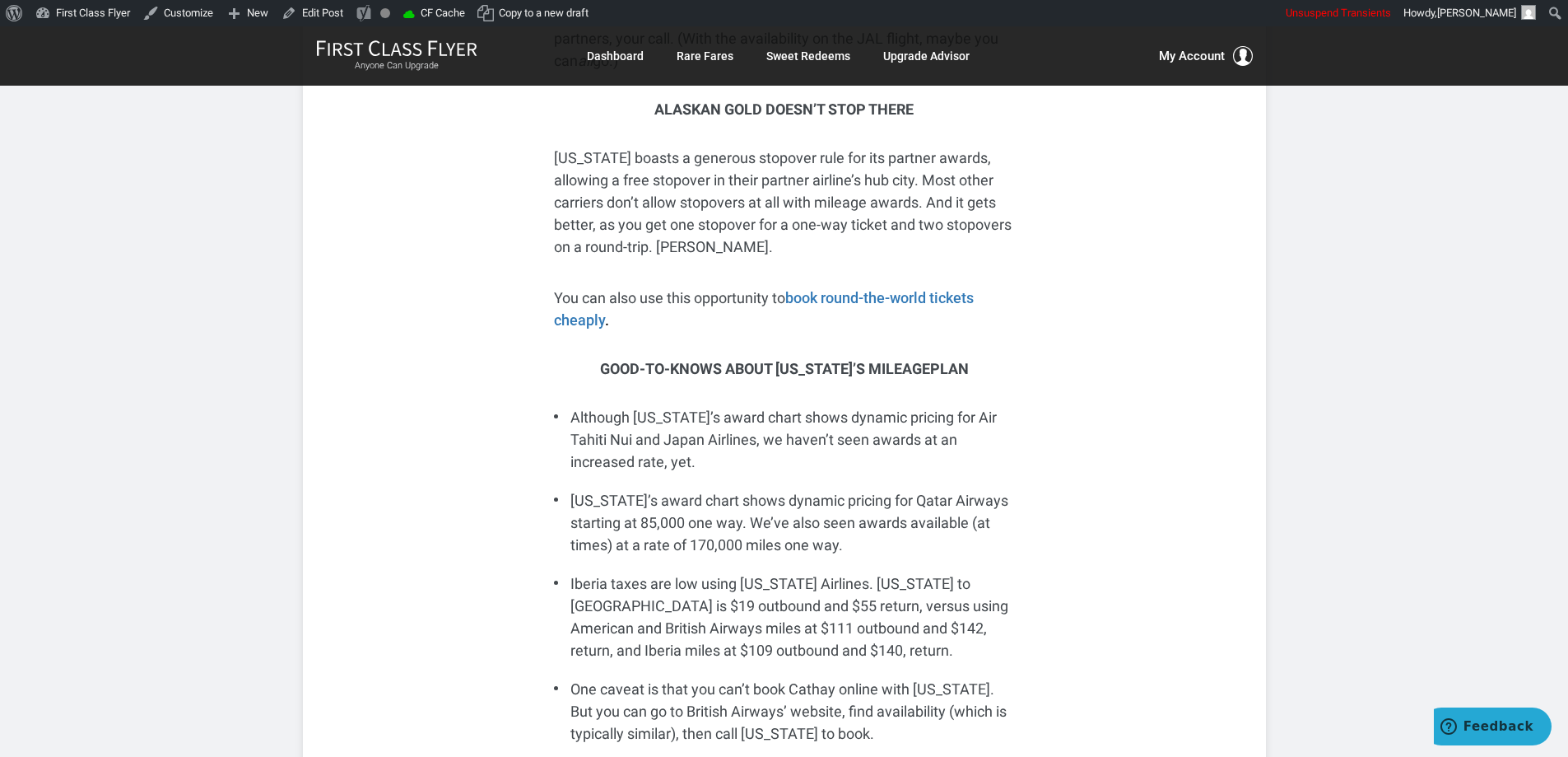
scroll to position [5855, 0]
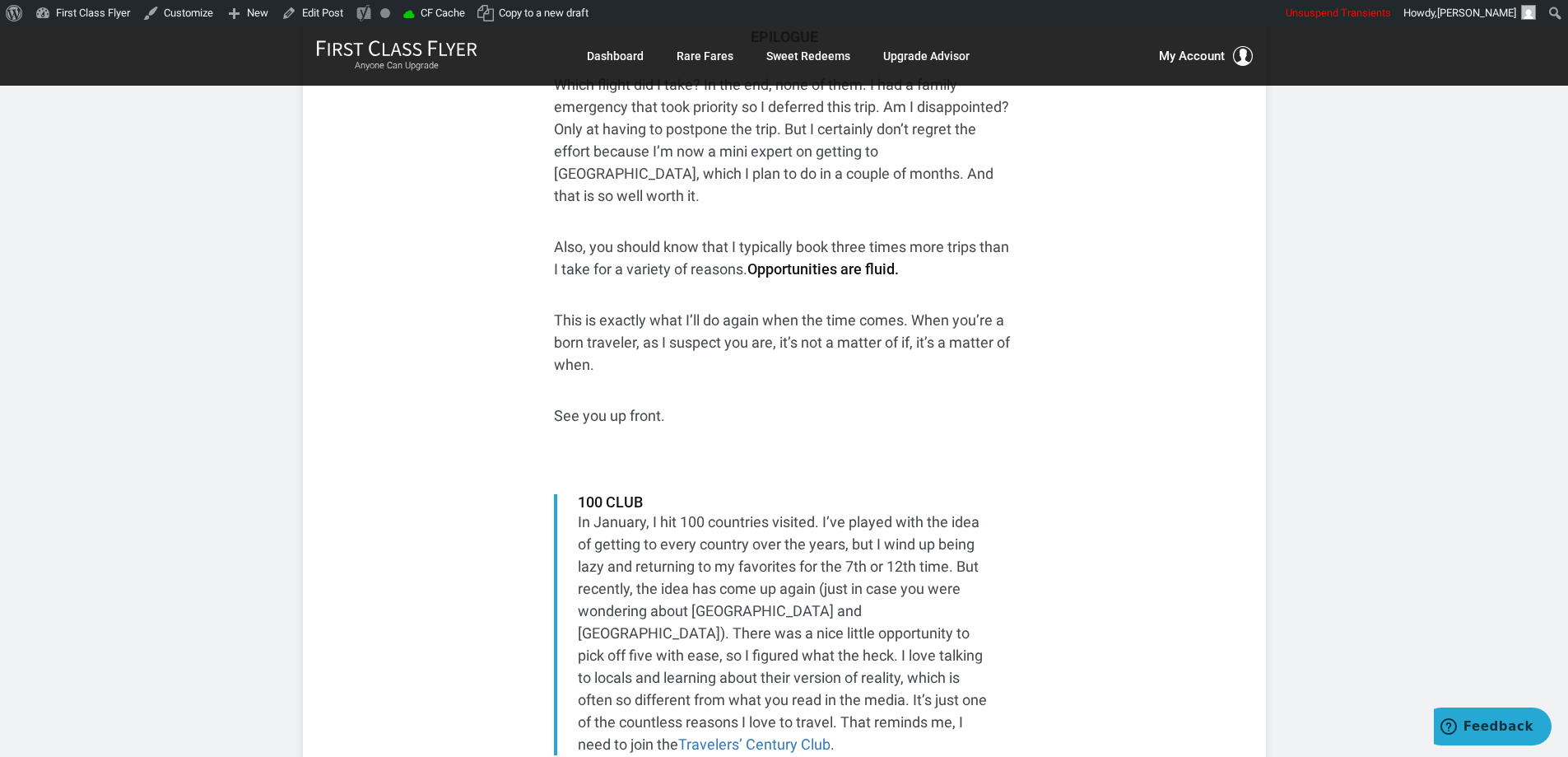
scroll to position [5124, 0]
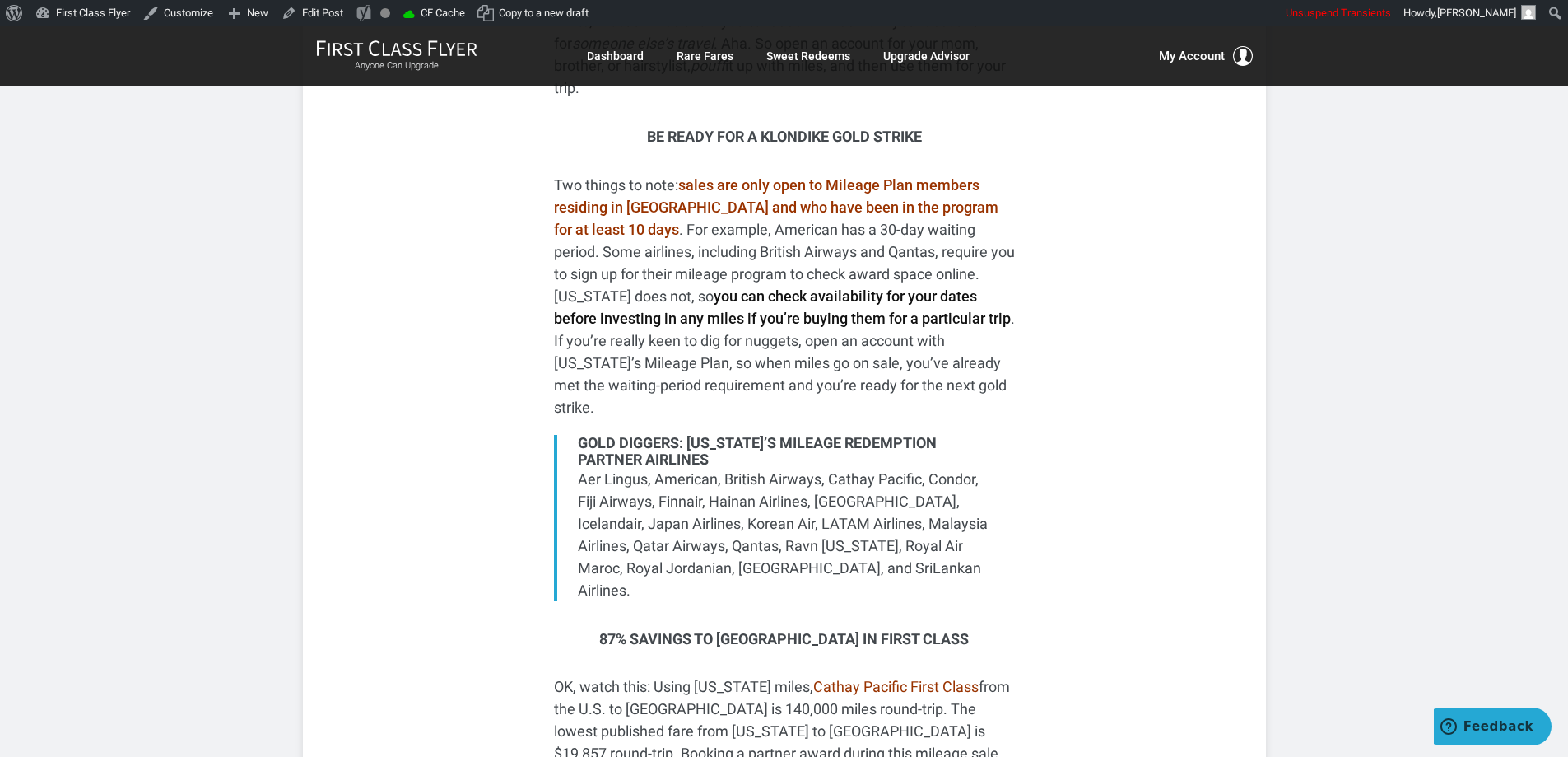
scroll to position [1318, 0]
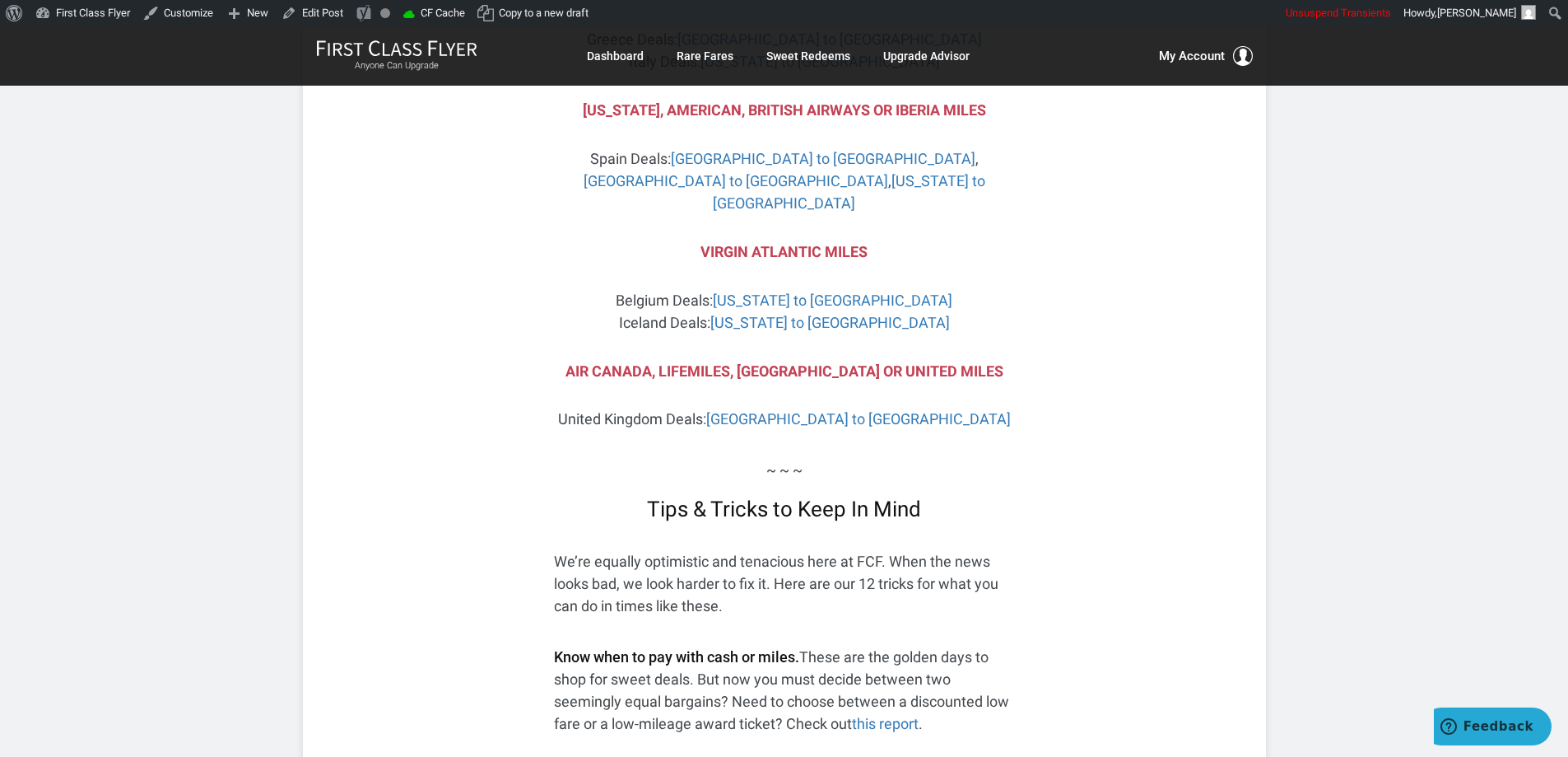
scroll to position [4693, 0]
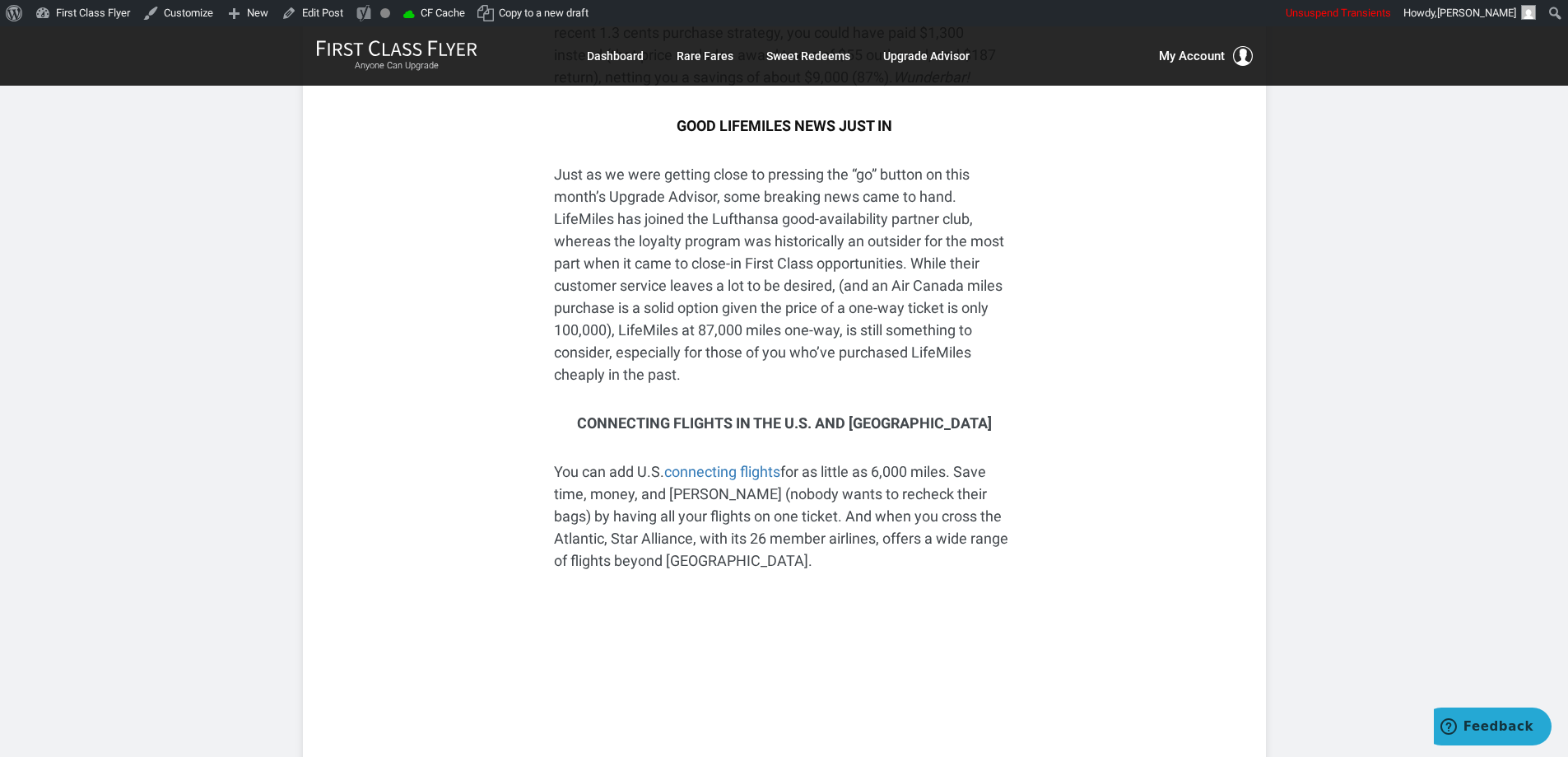
scroll to position [6645, 0]
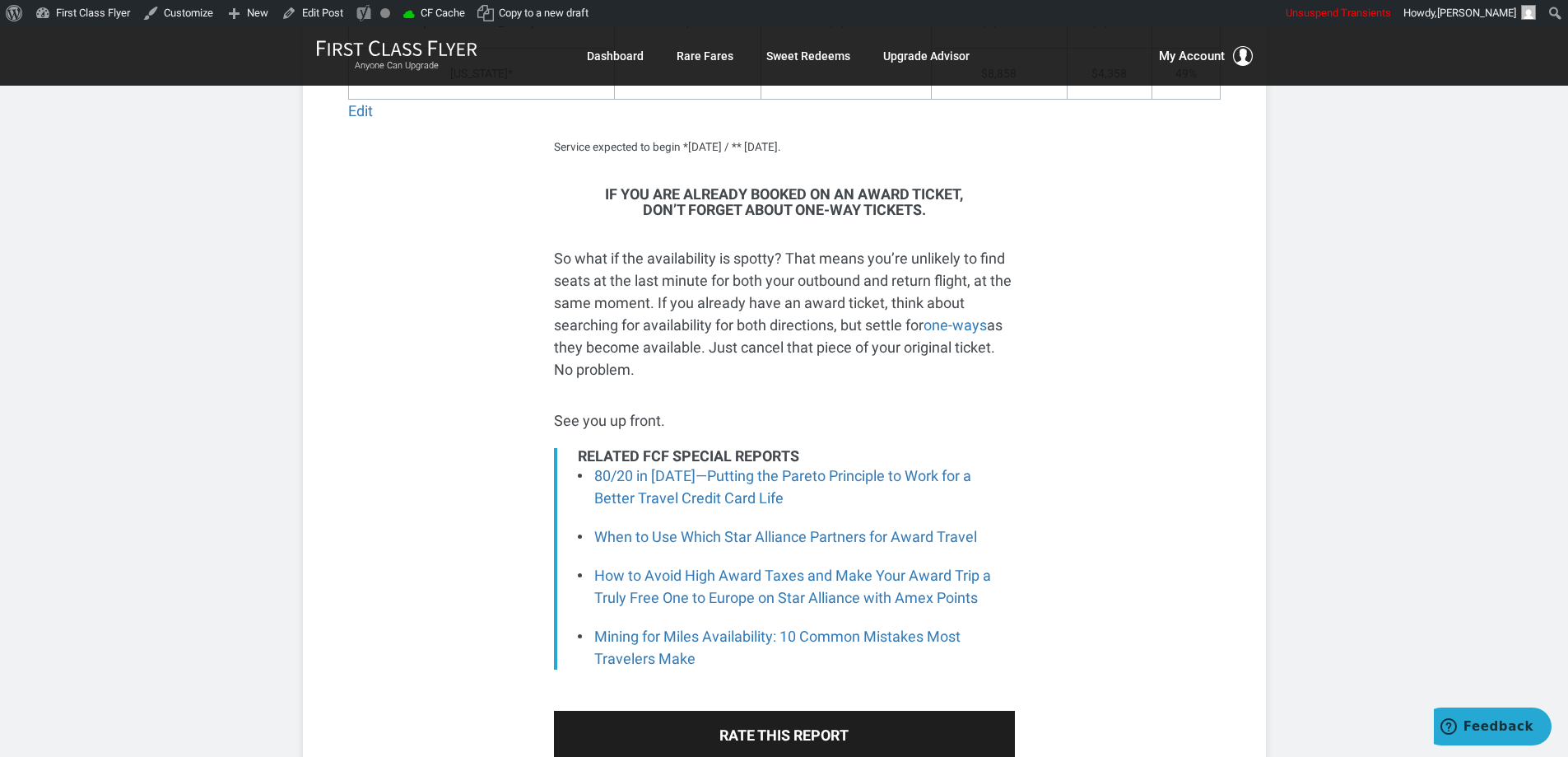
scroll to position [6636, 0]
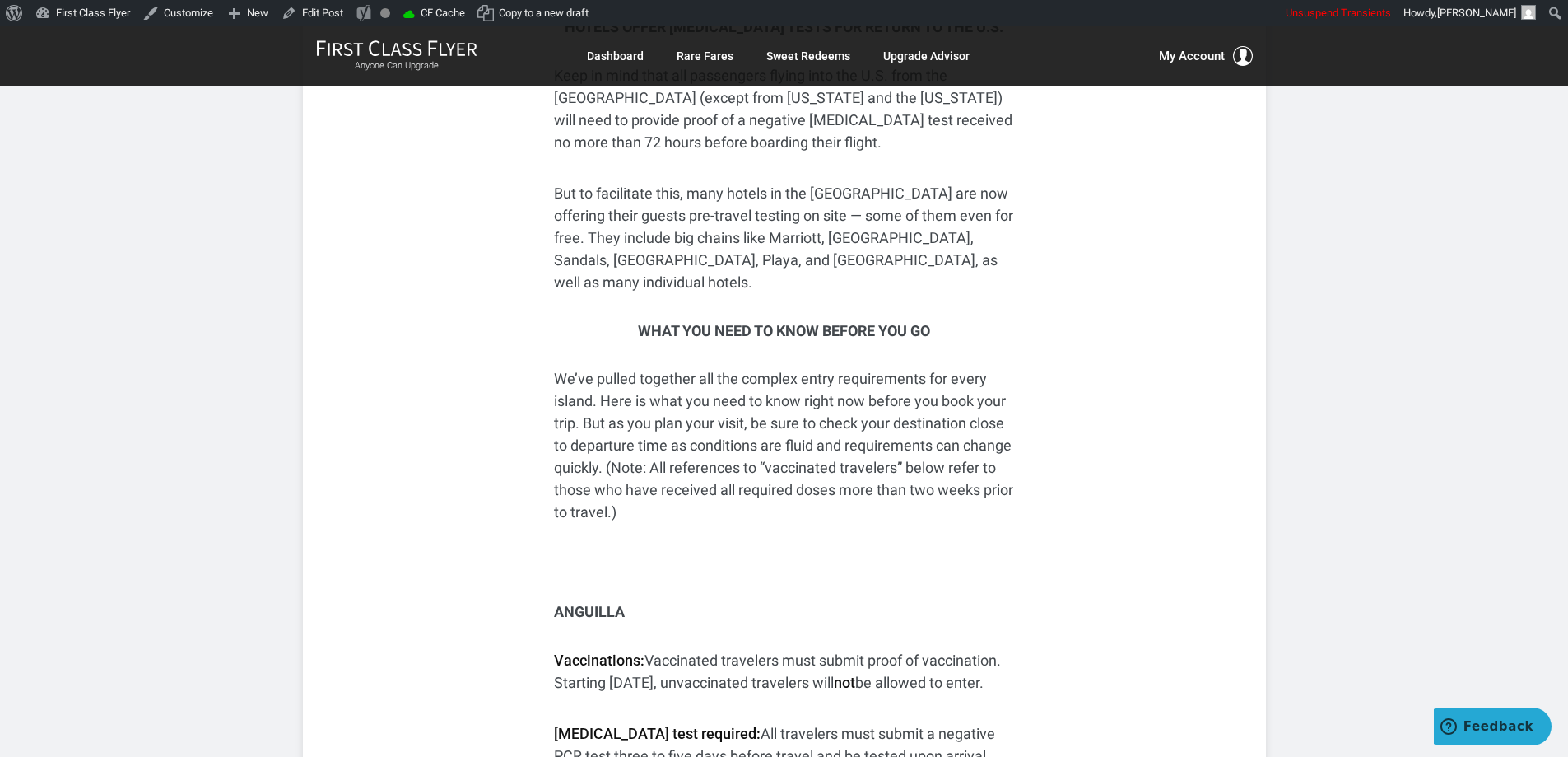
scroll to position [3299, 0]
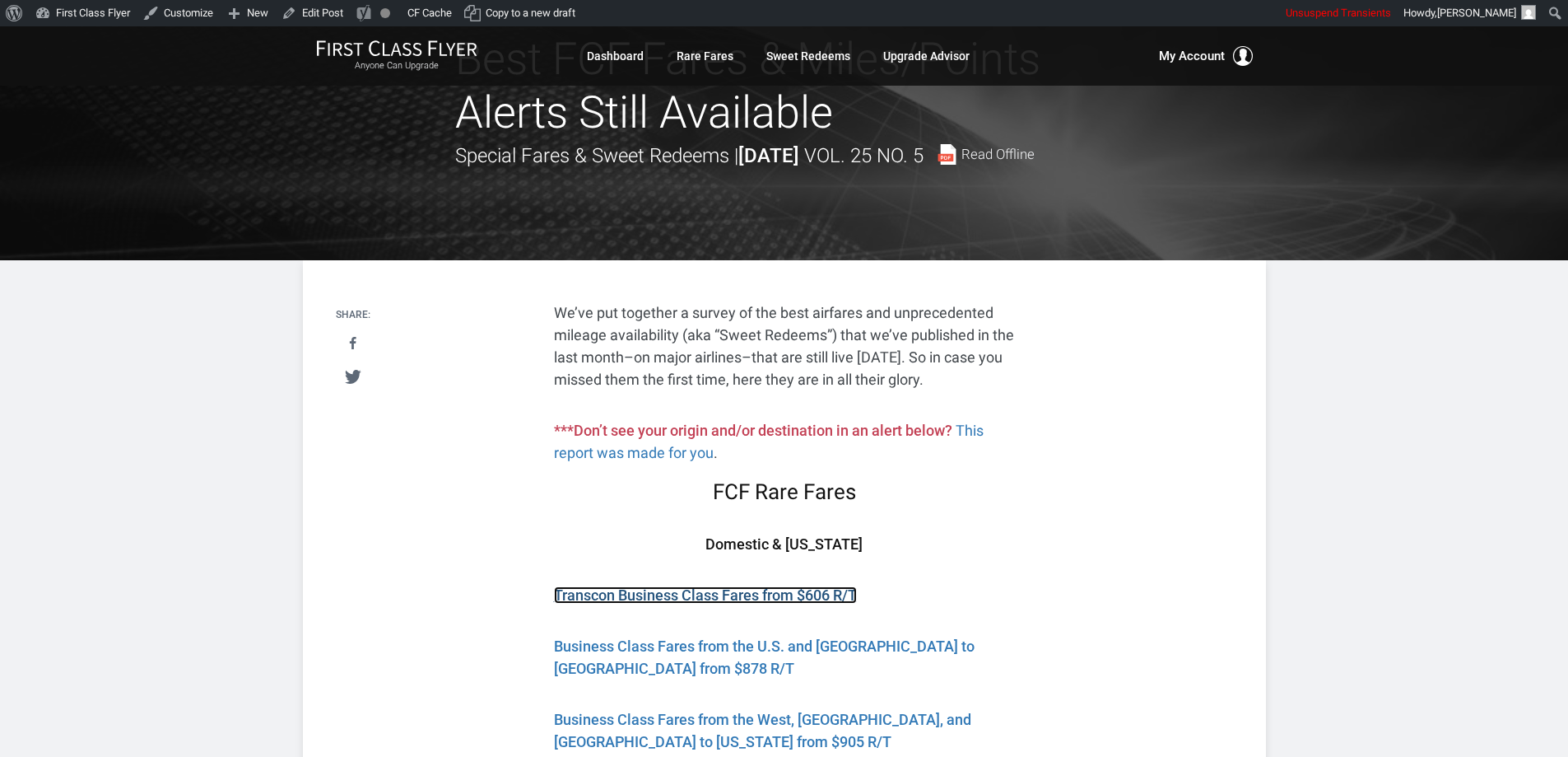
click at [712, 597] on link "Transcon Business Class Fares from $606 R/T" at bounding box center [705, 595] width 303 height 17
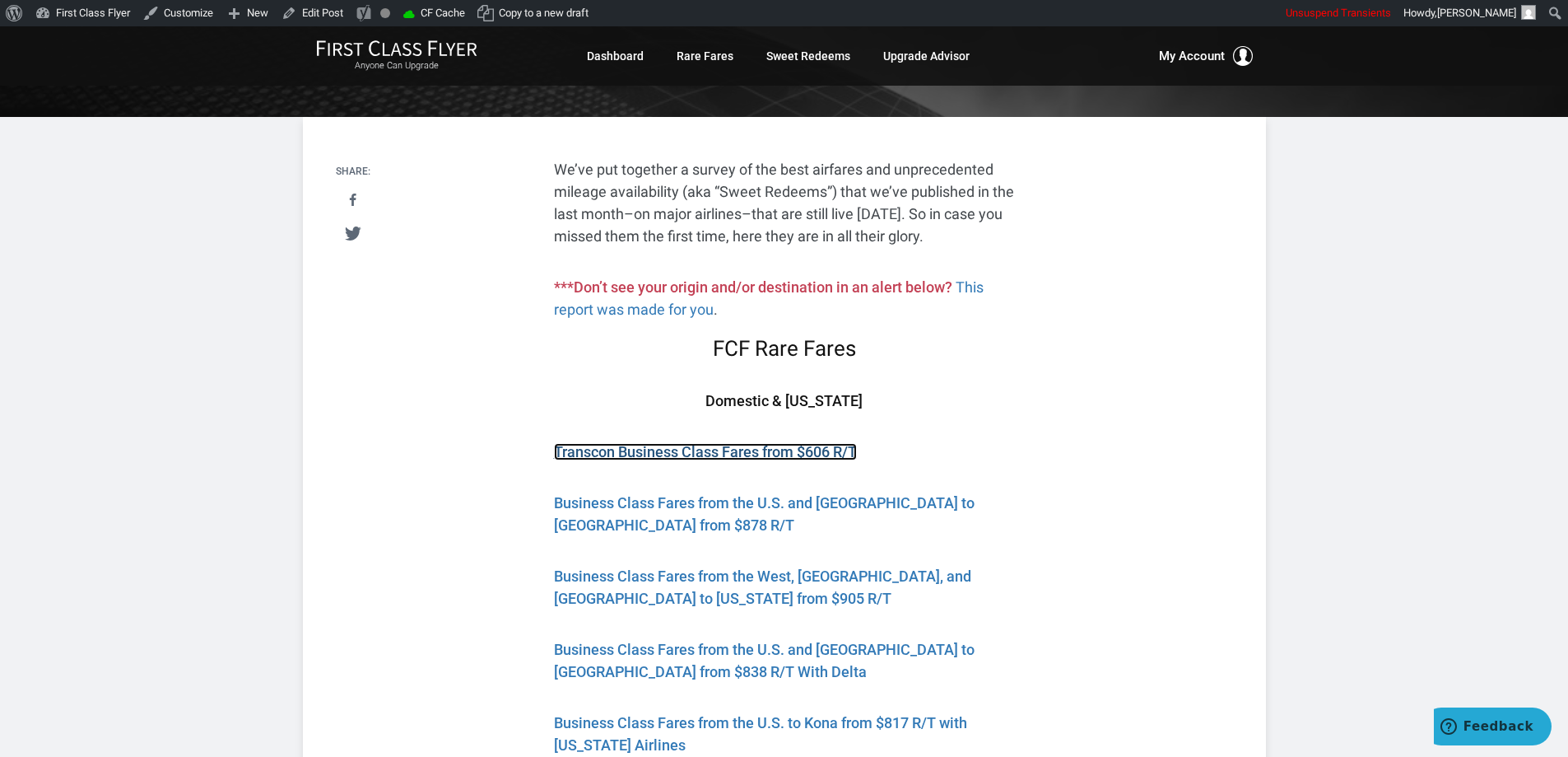
scroll to position [247, 0]
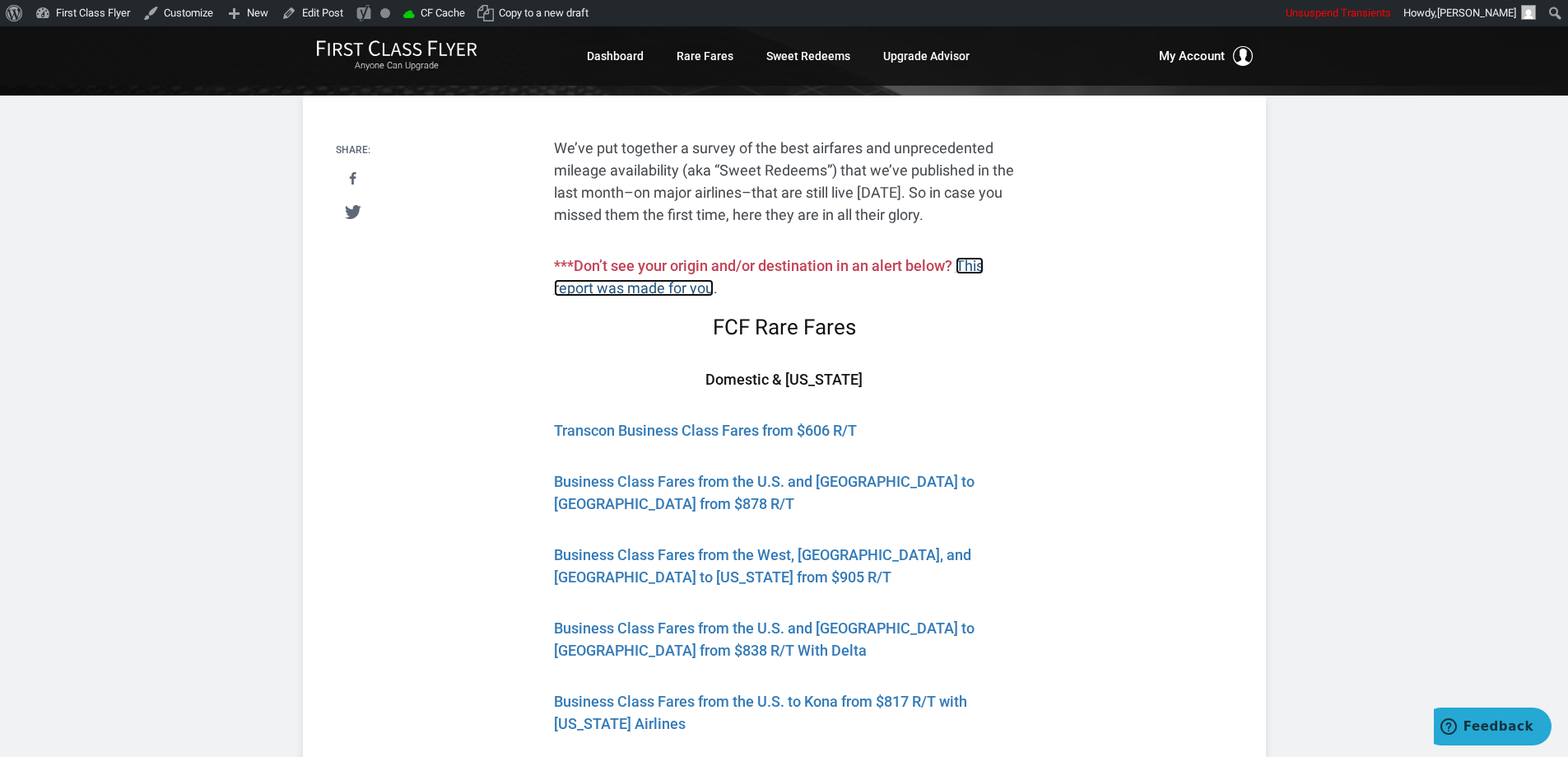
click at [971, 263] on link "This report was made for you" at bounding box center [769, 276] width 430 height 40
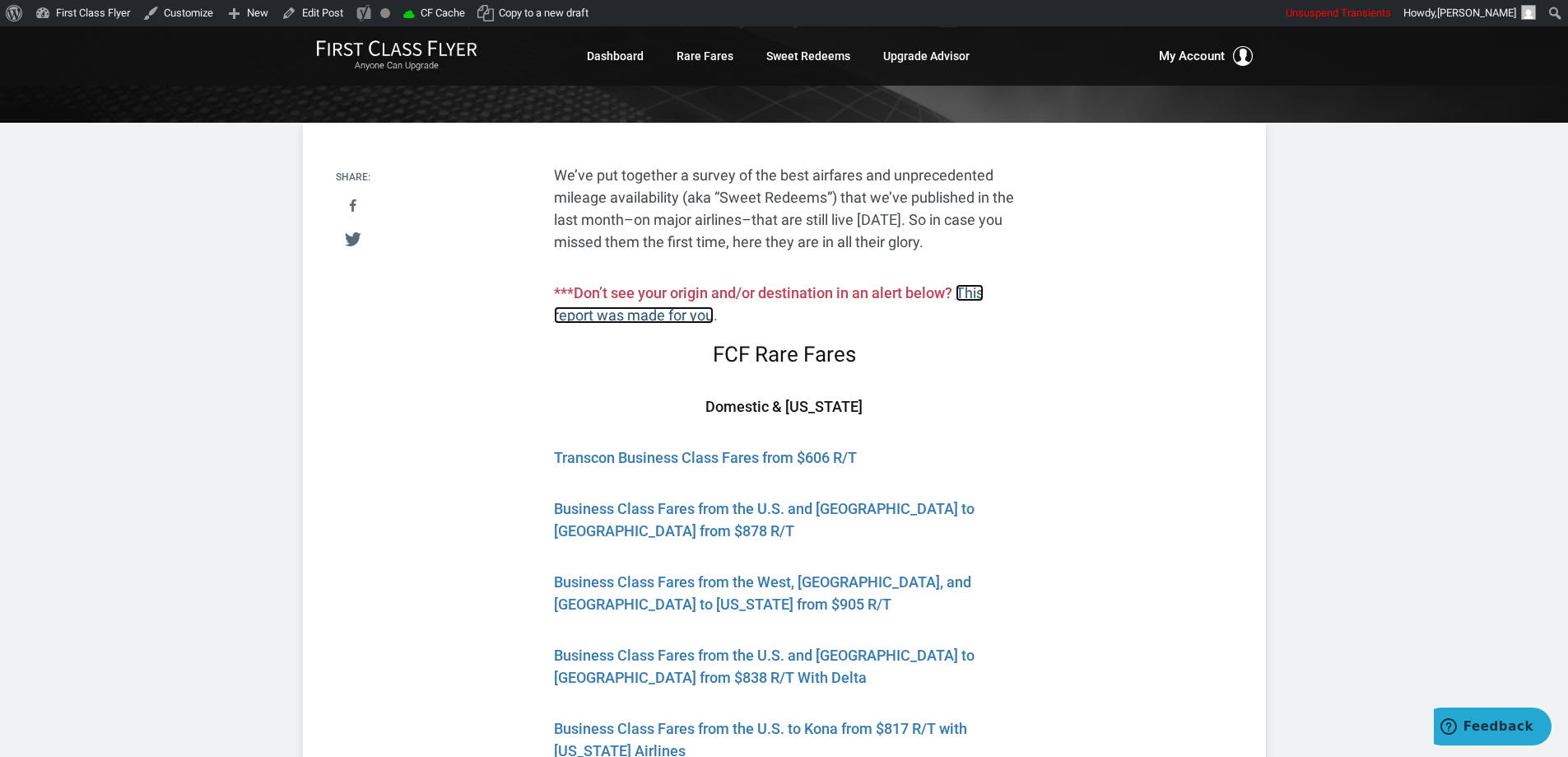
scroll to position [330, 0]
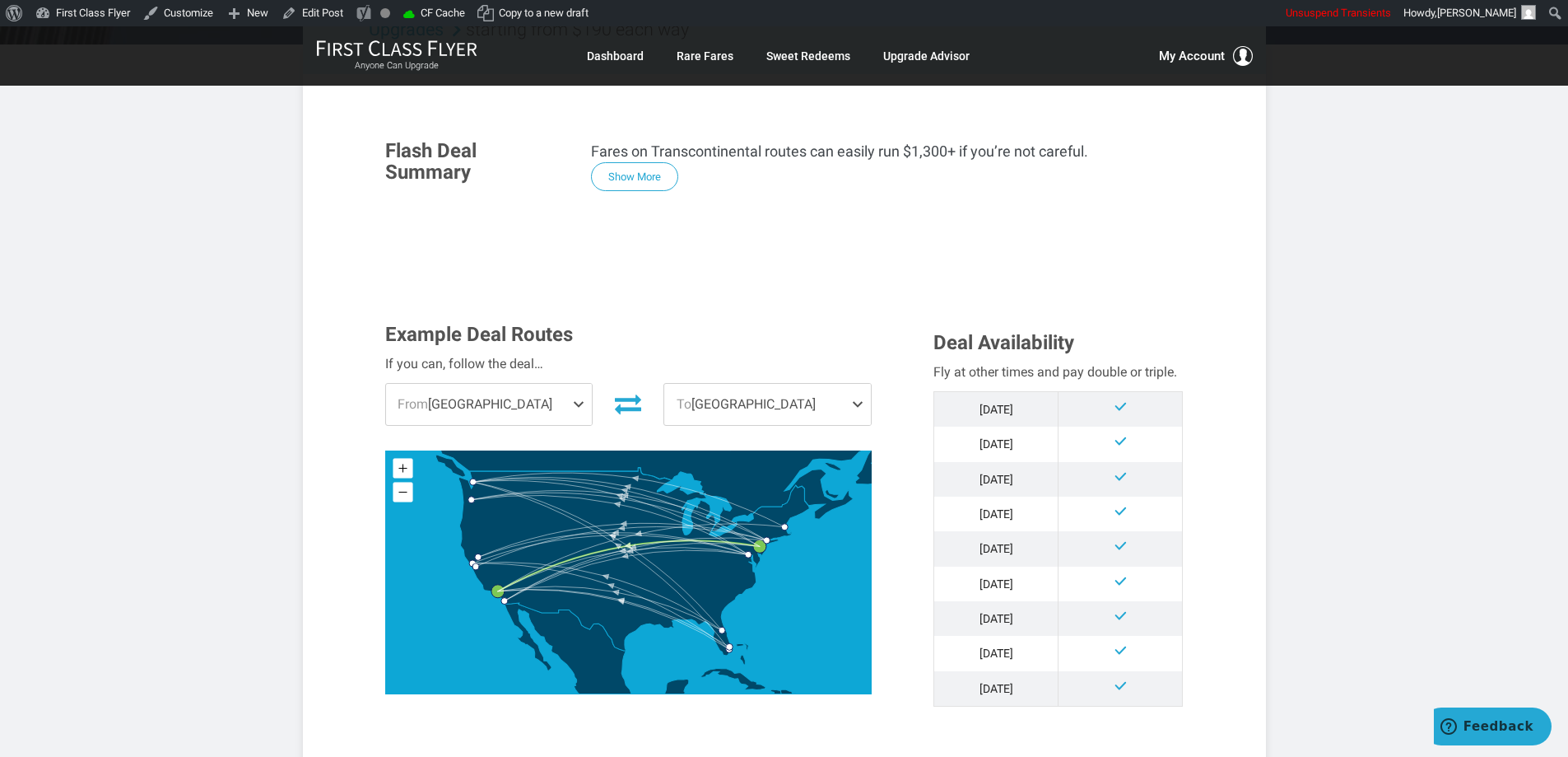
scroll to position [330, 0]
click at [650, 168] on button "Show More" at bounding box center [635, 177] width 87 height 29
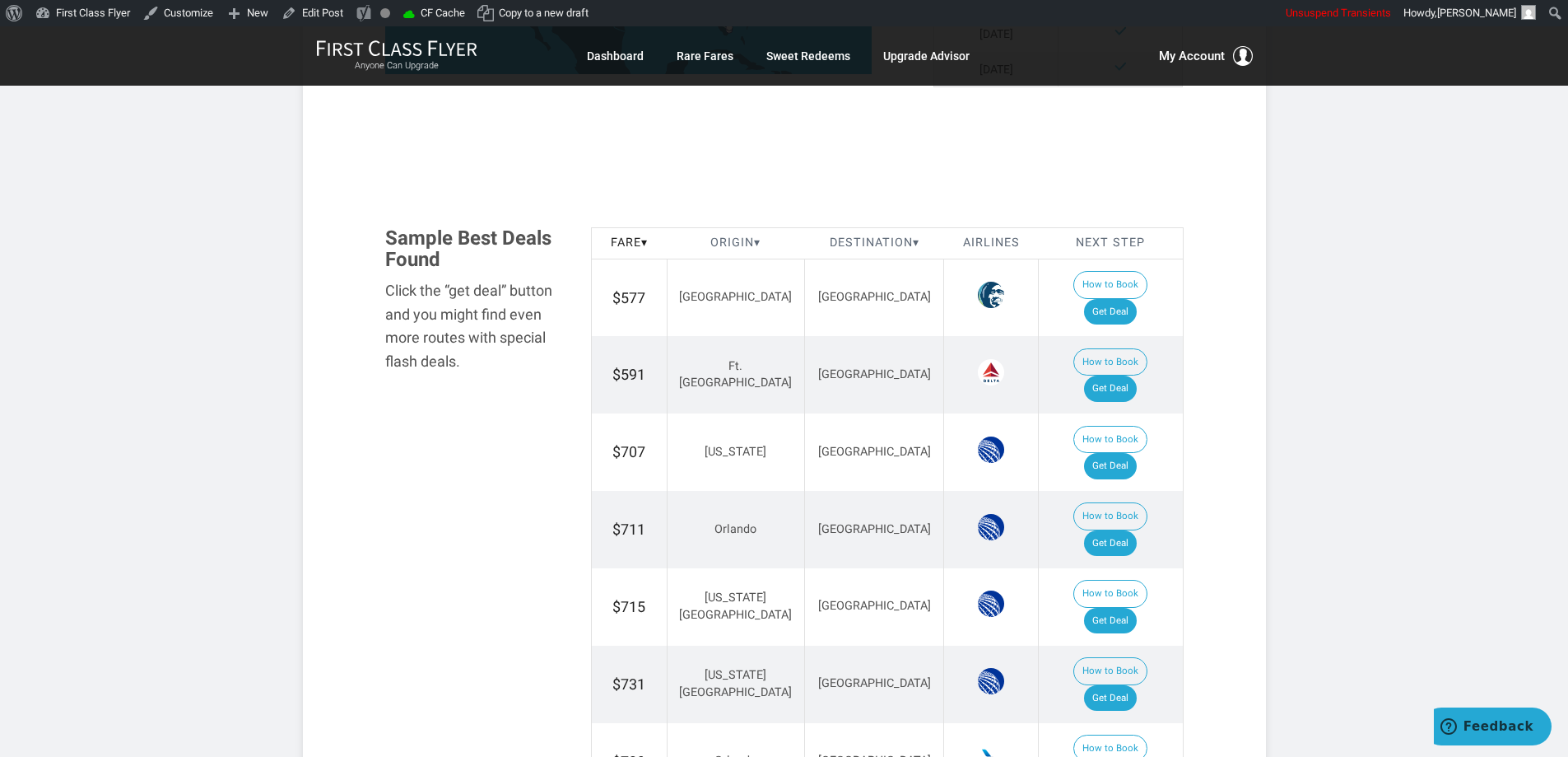
scroll to position [2059, 0]
click at [1116, 298] on link "Get Deal" at bounding box center [1110, 311] width 53 height 26
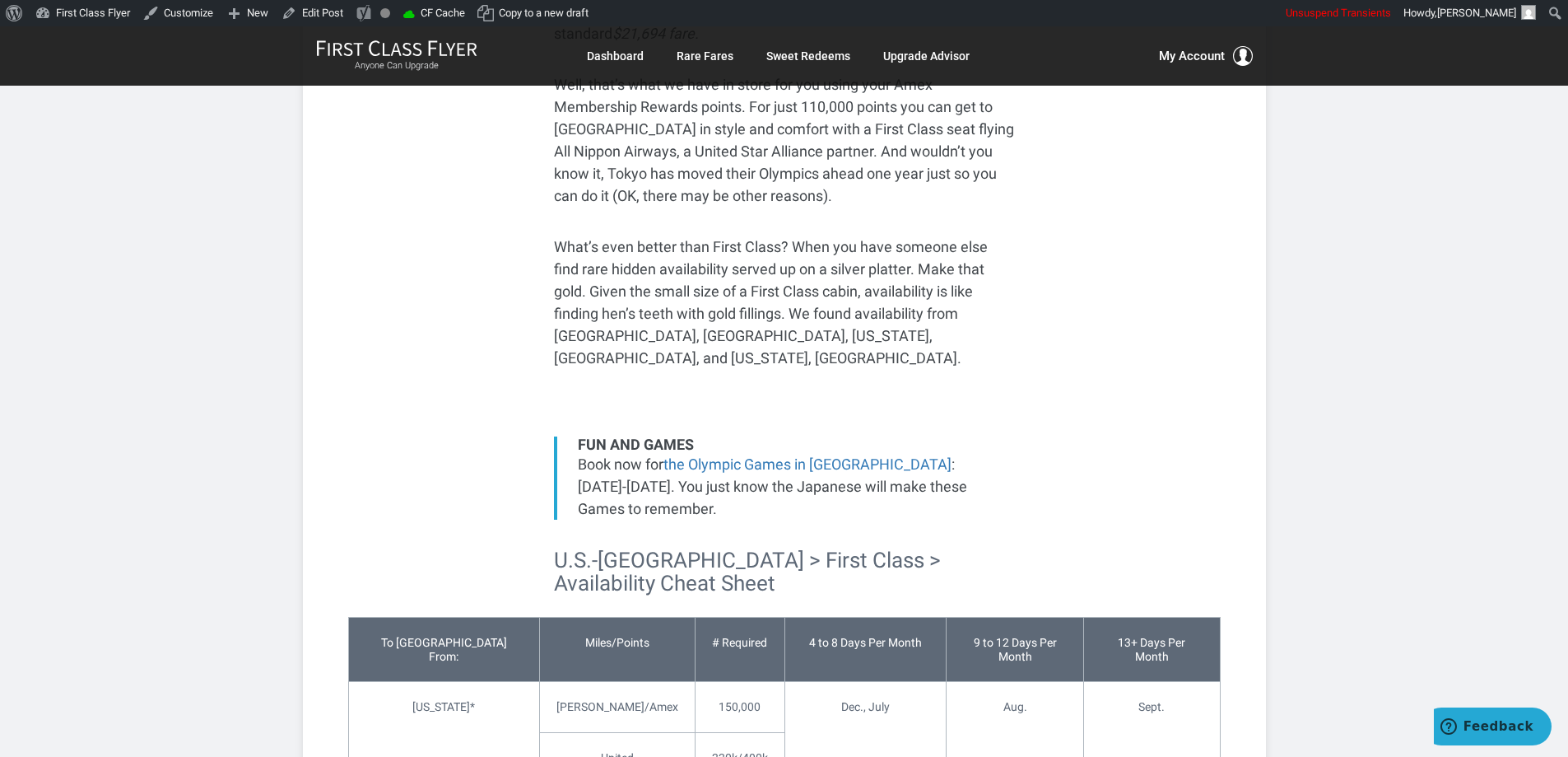
scroll to position [741, 0]
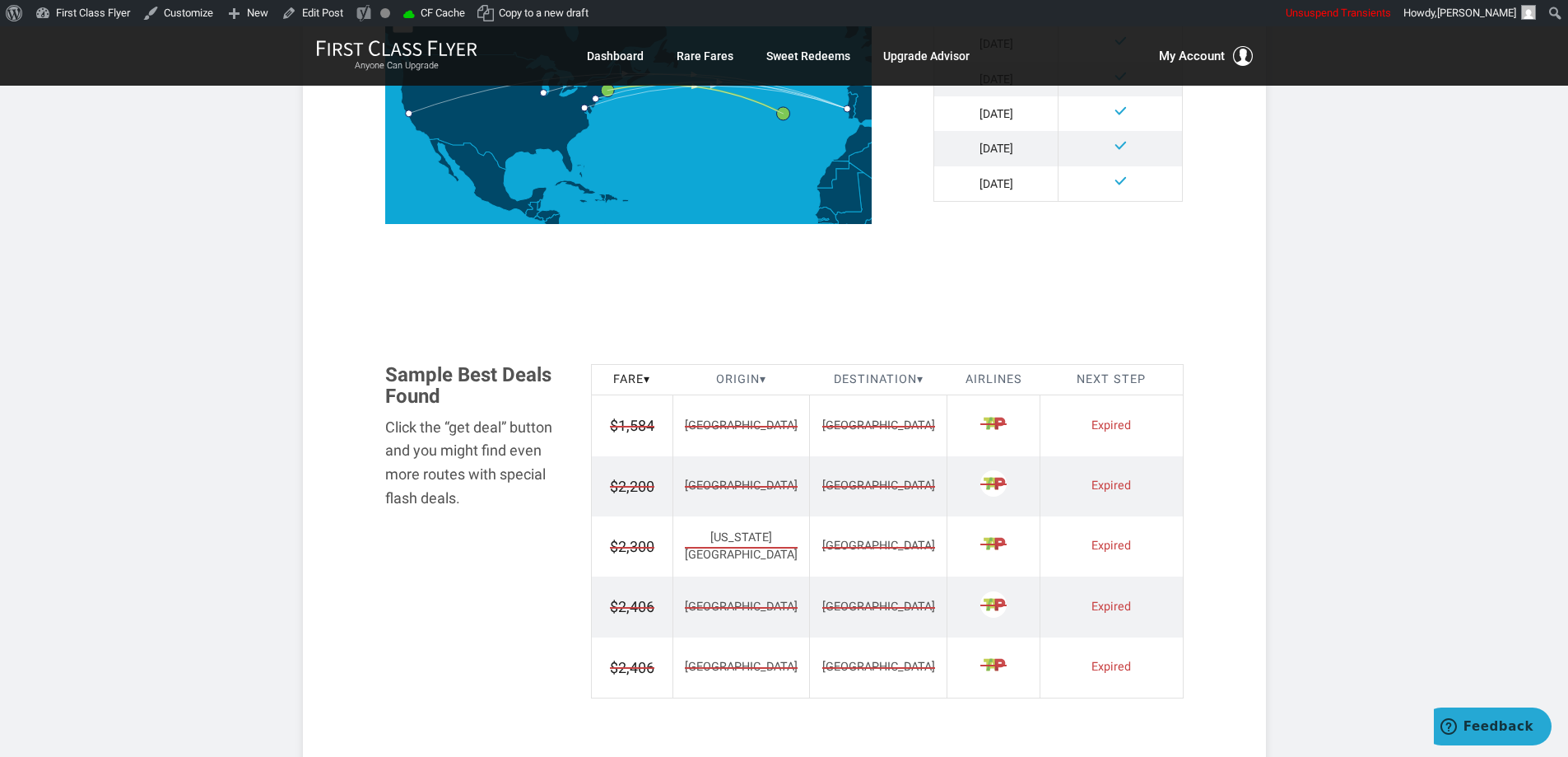
scroll to position [988, 0]
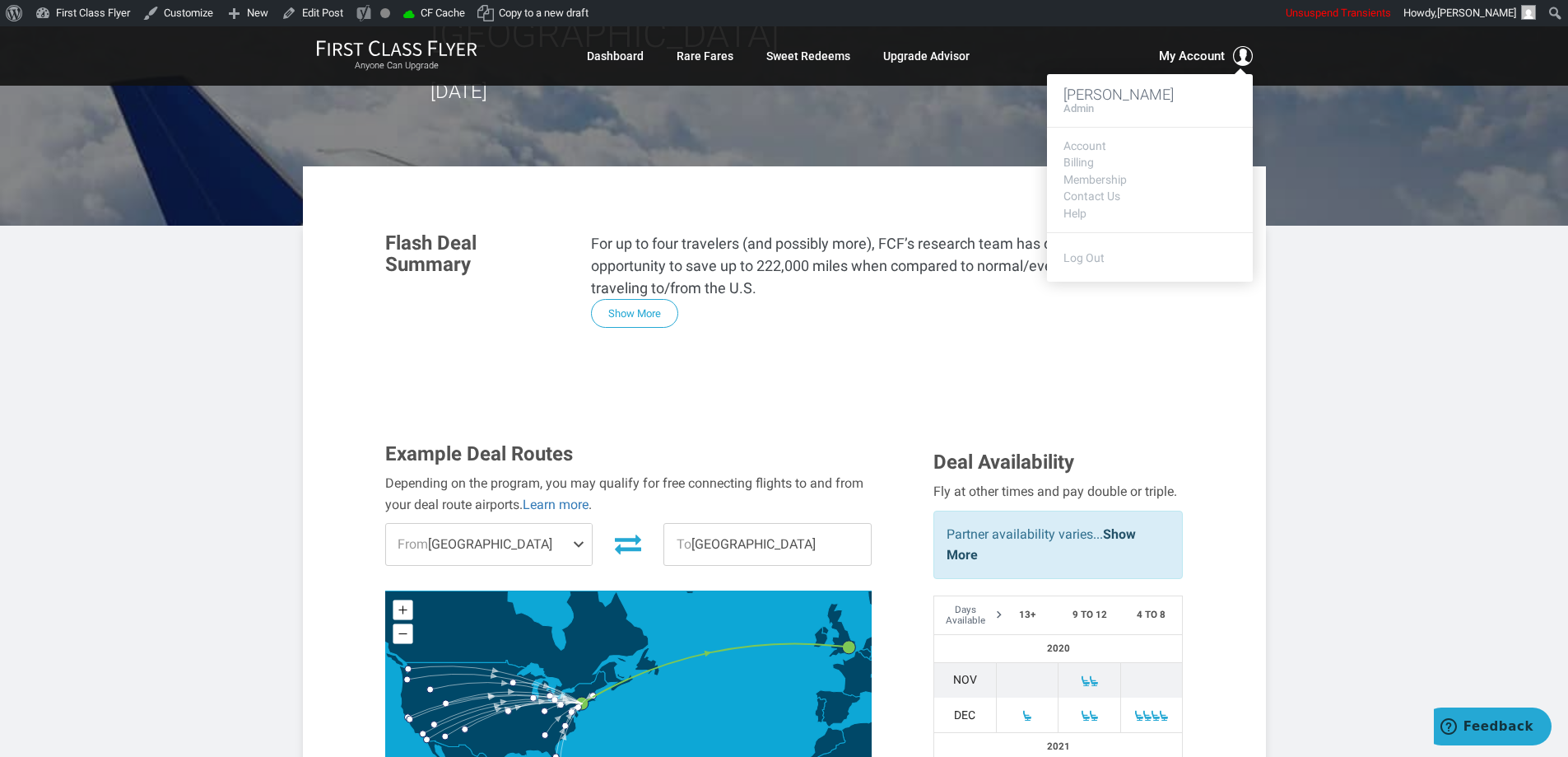
scroll to position [330, 0]
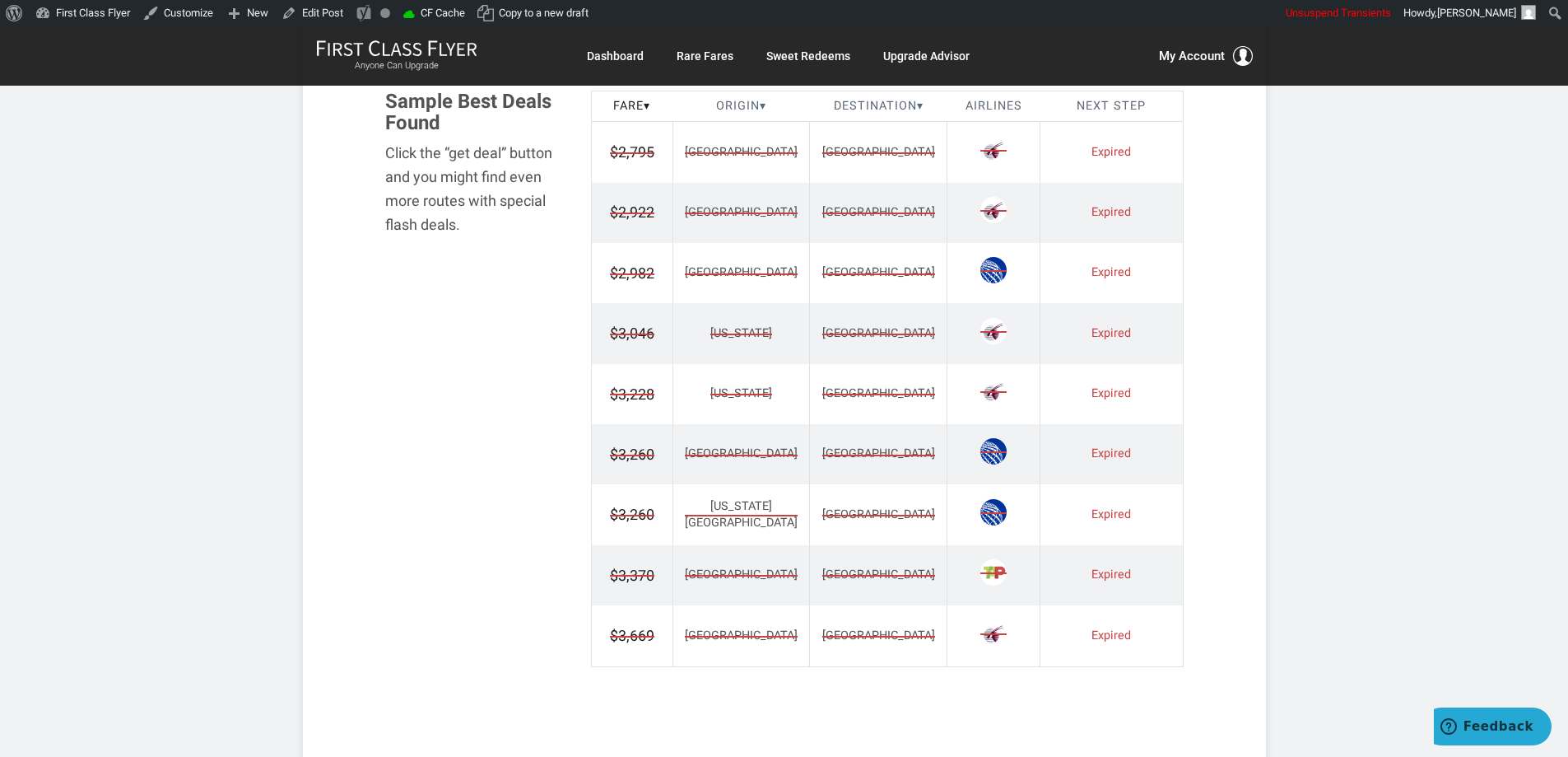
scroll to position [1235, 0]
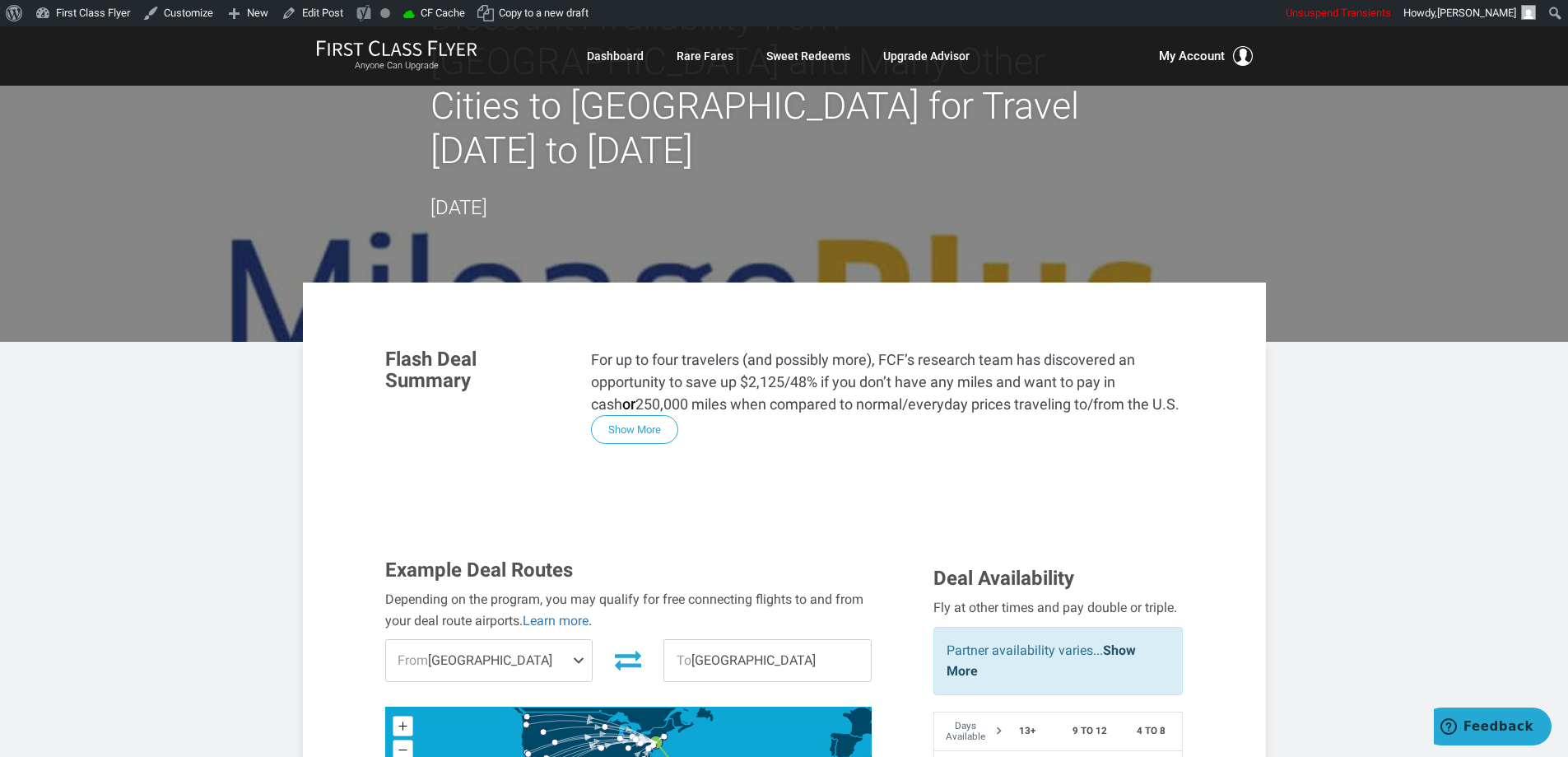
scroll to position [330, 0]
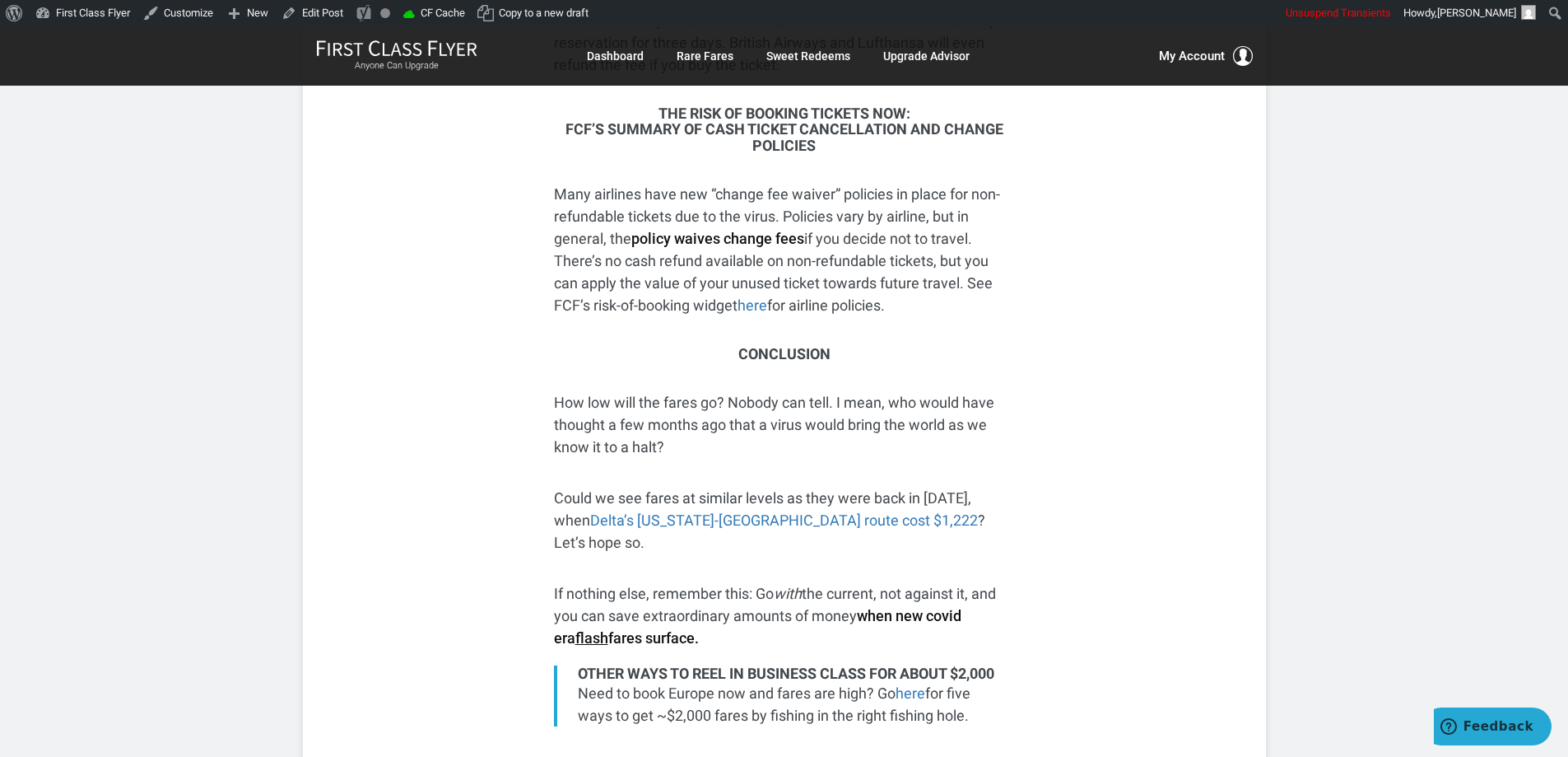
scroll to position [5827, 0]
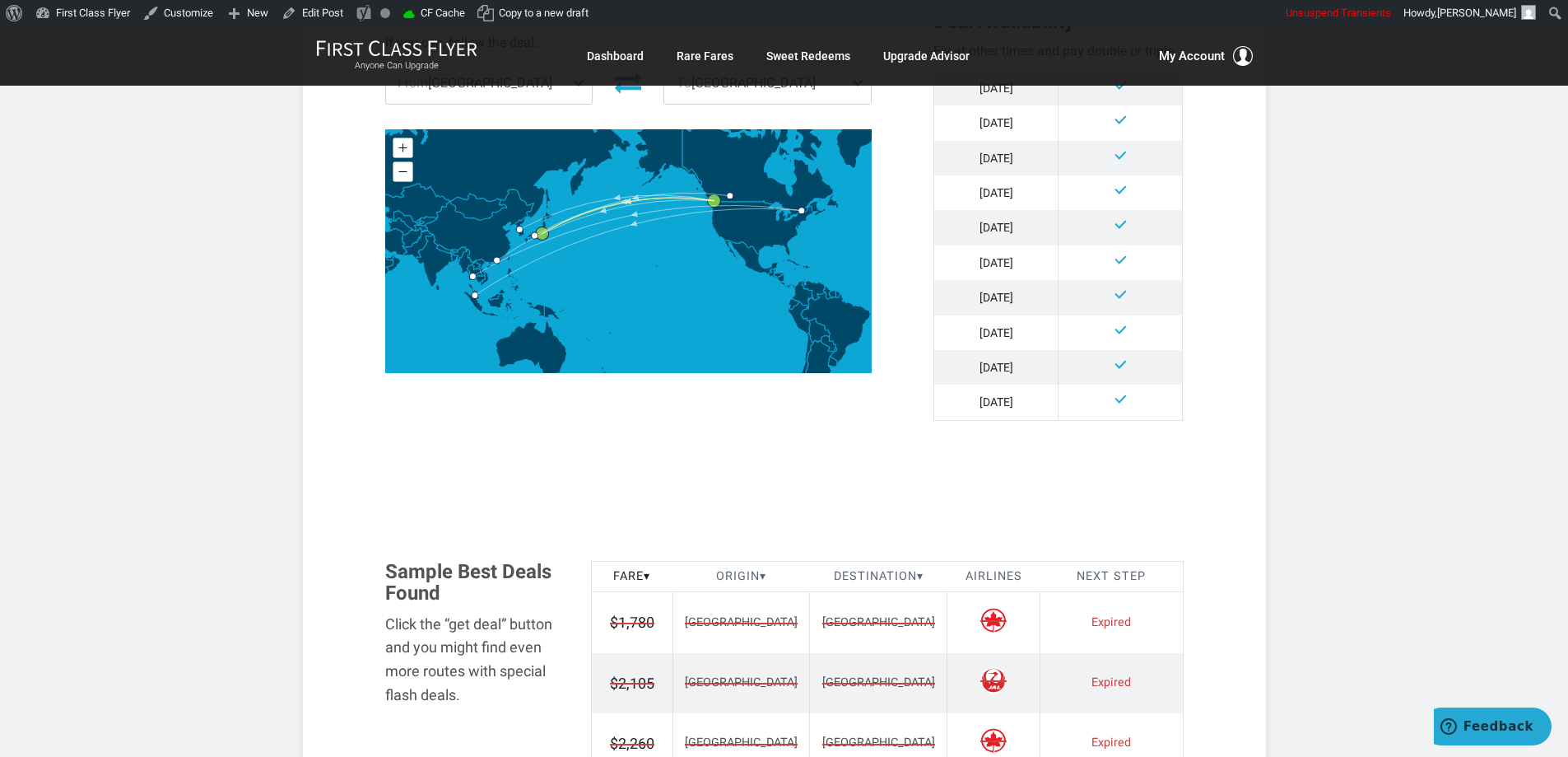
scroll to position [599, 0]
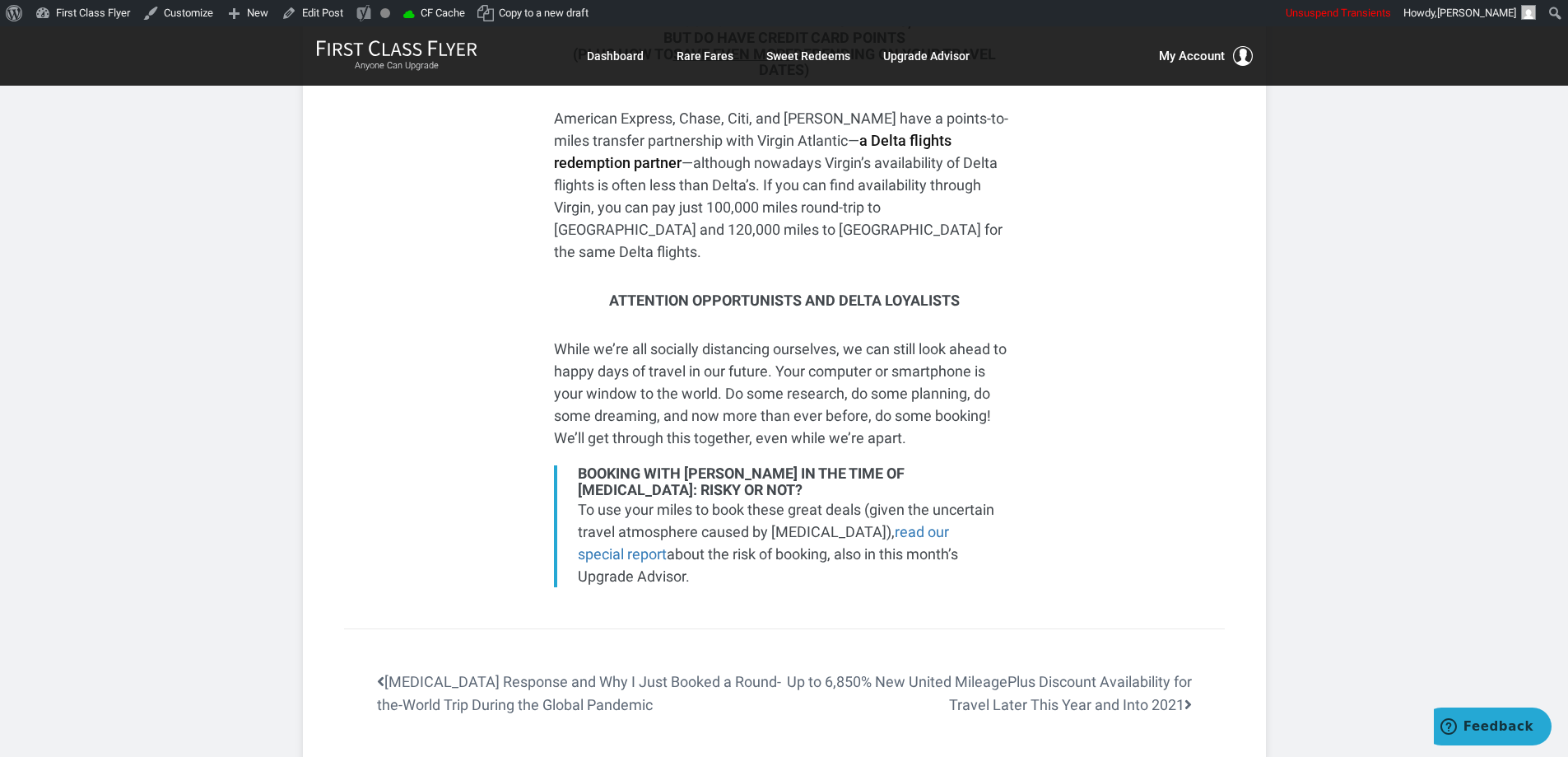
scroll to position [3534, 0]
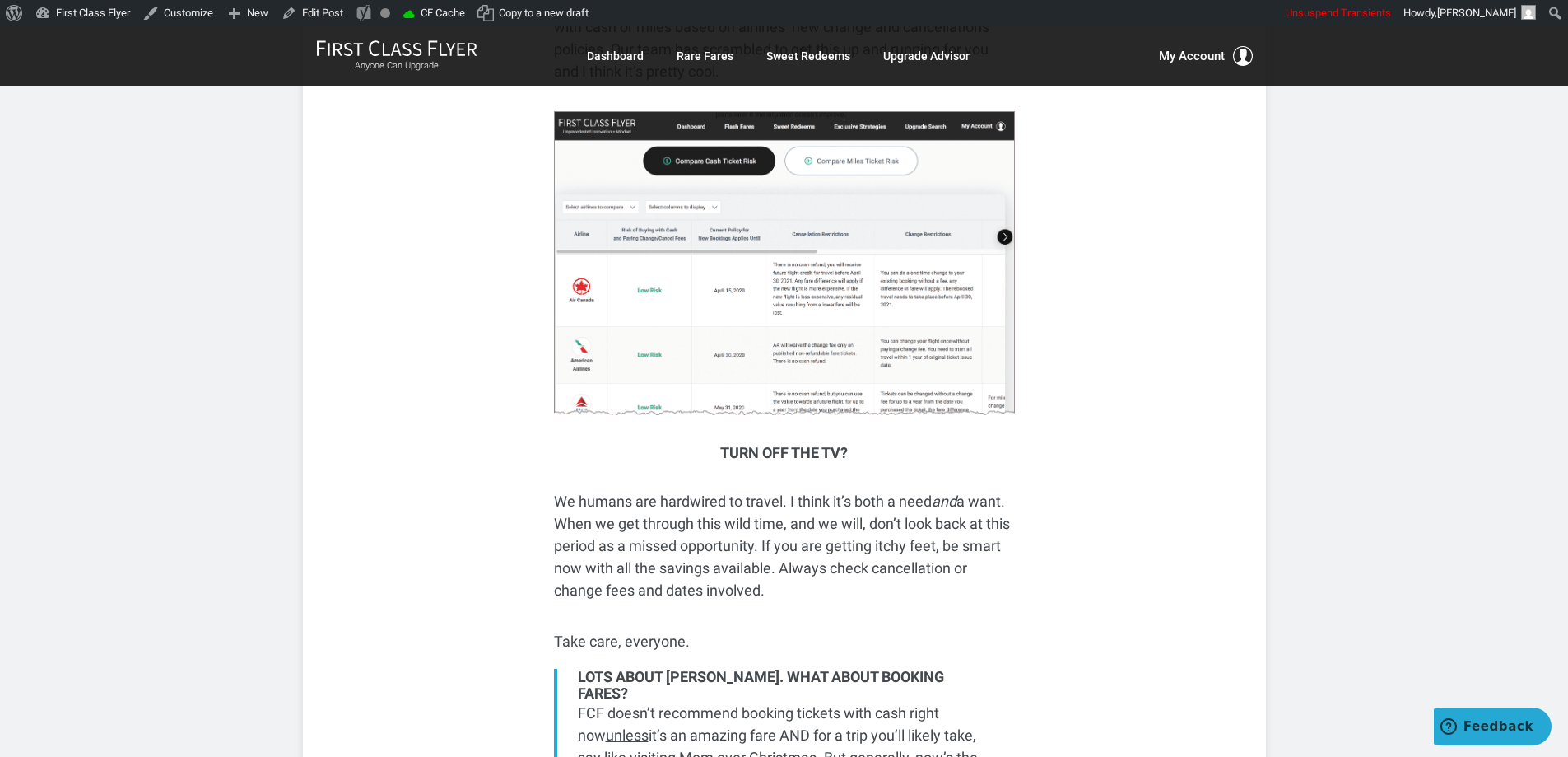
scroll to position [6151, 0]
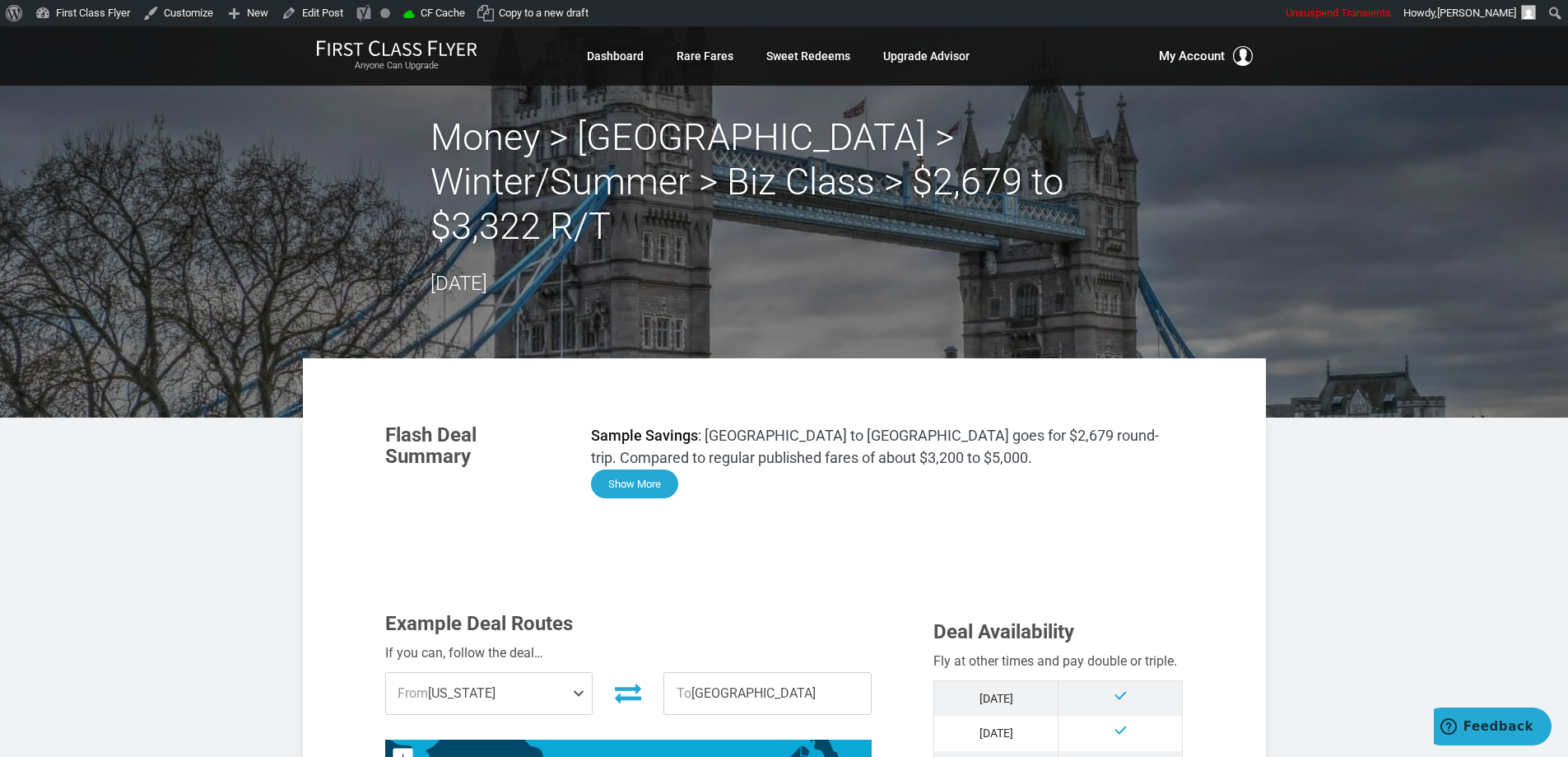
click at [631, 469] on button "Show More" at bounding box center [635, 483] width 87 height 29
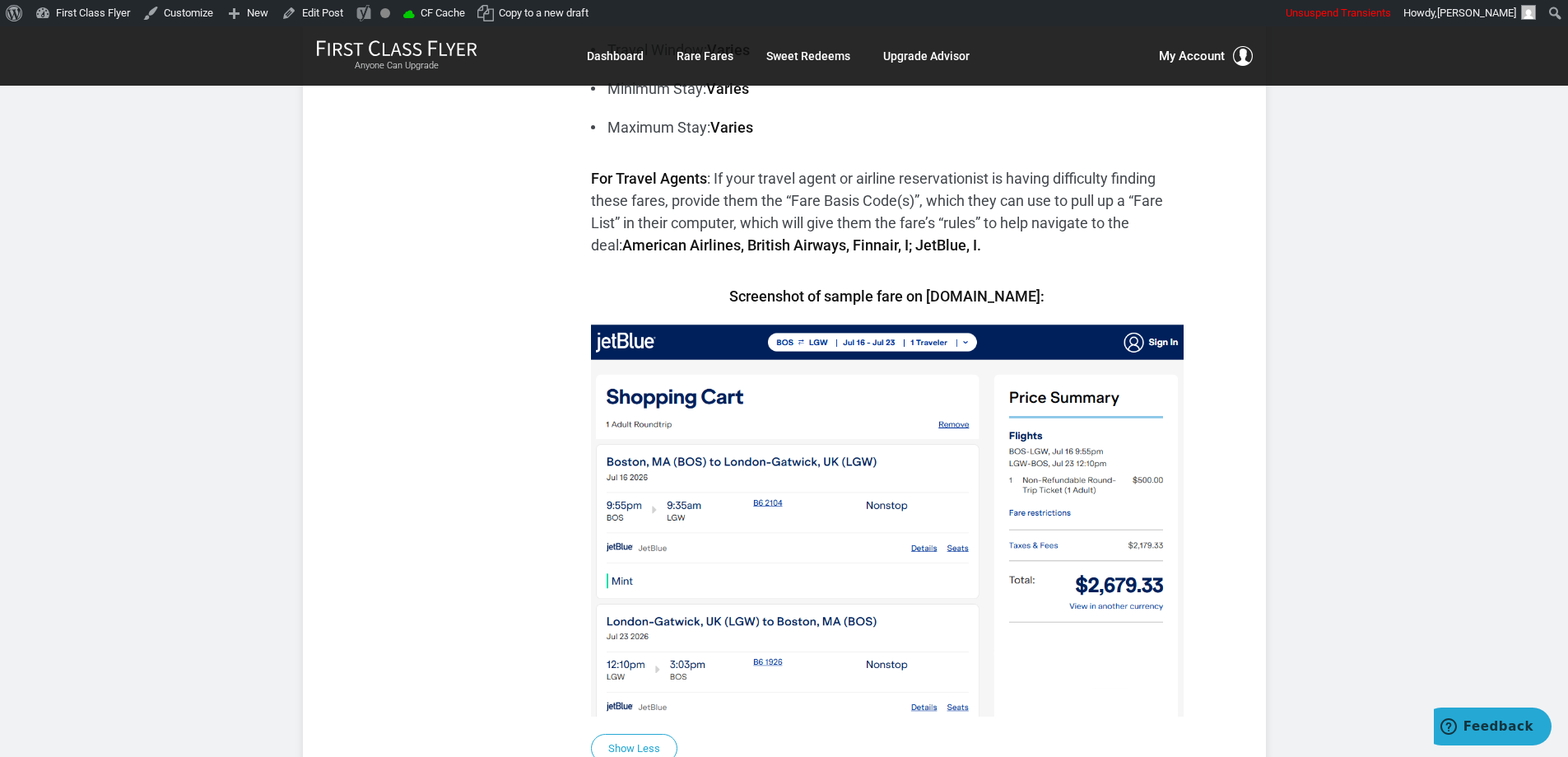
scroll to position [1318, 0]
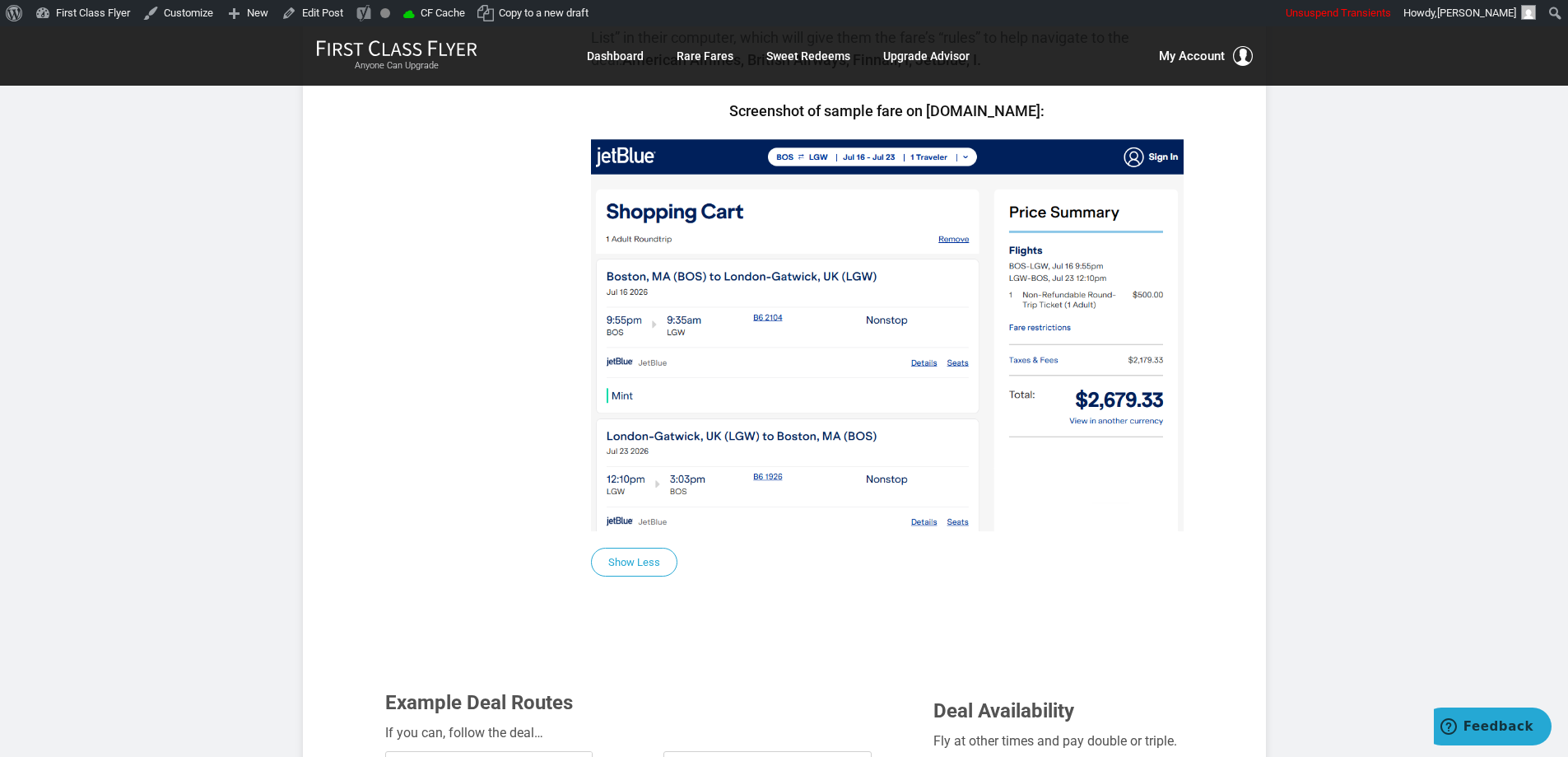
click at [1287, 337] on article "Money > London > Winter/Summer > Biz Class > $2,679 to $3,322 R/T October 01, 2…" at bounding box center [784, 542] width 1568 height 3665
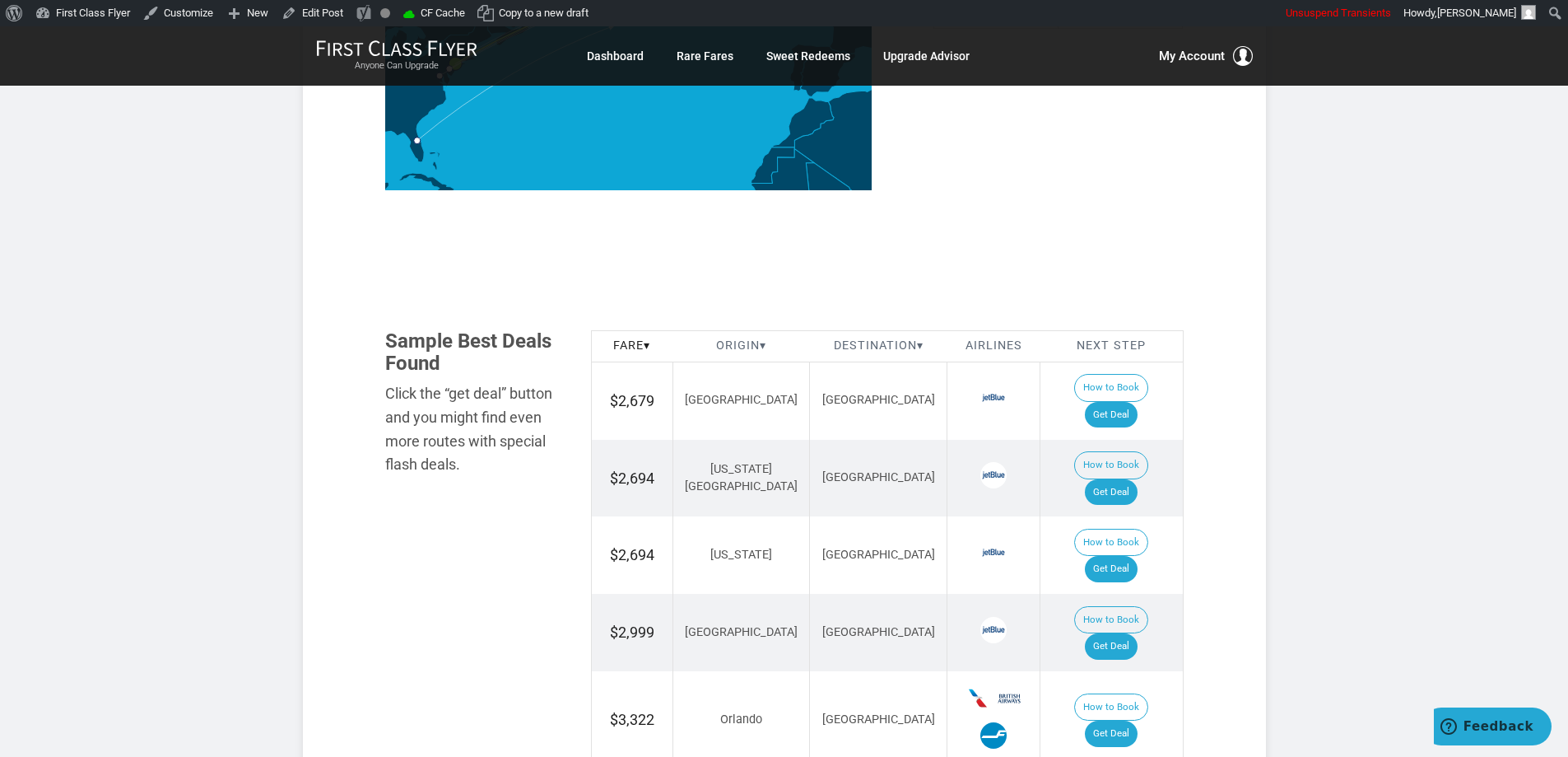
scroll to position [2237, 0]
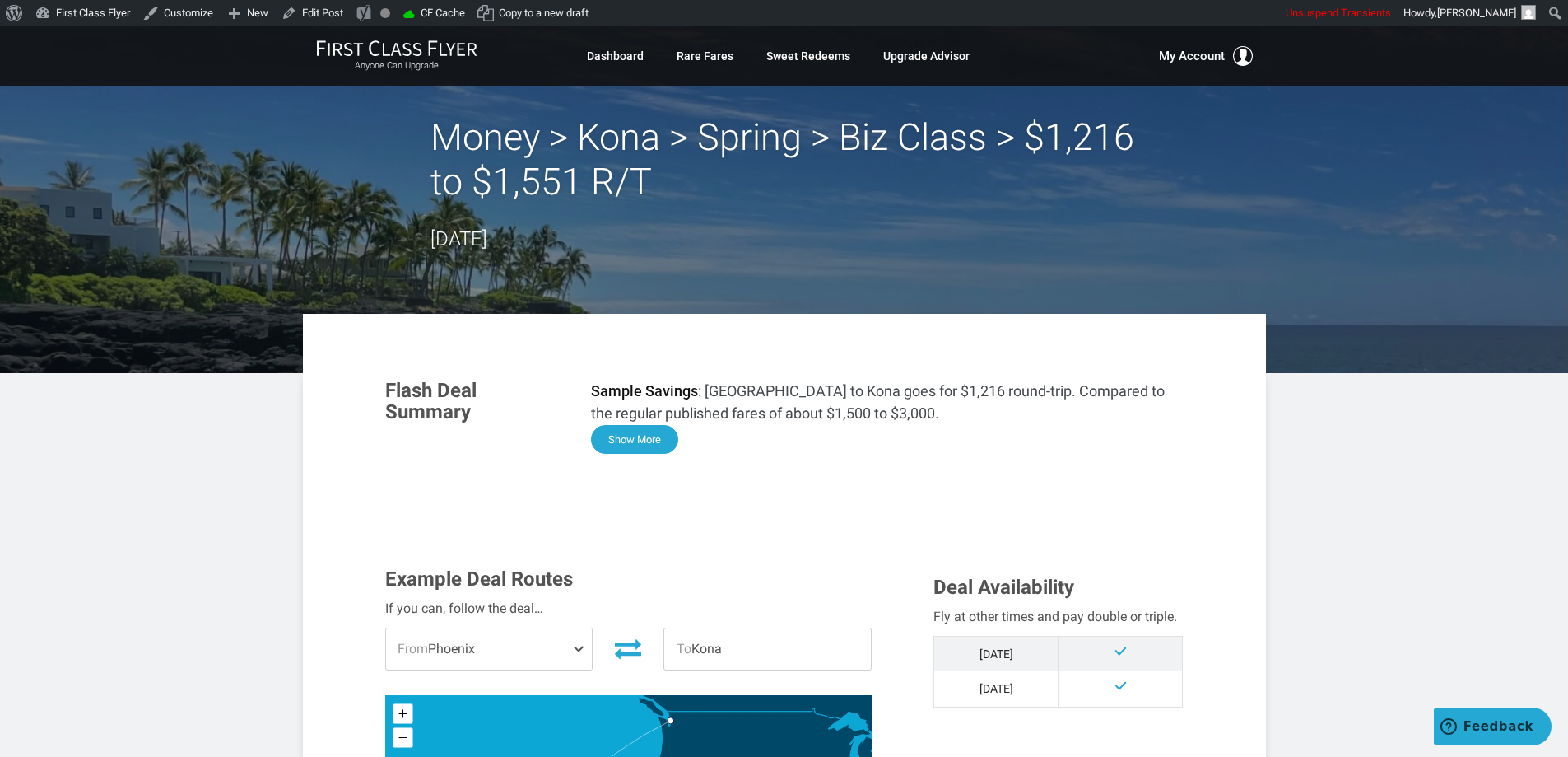
click at [659, 437] on button "Show More" at bounding box center [635, 439] width 87 height 29
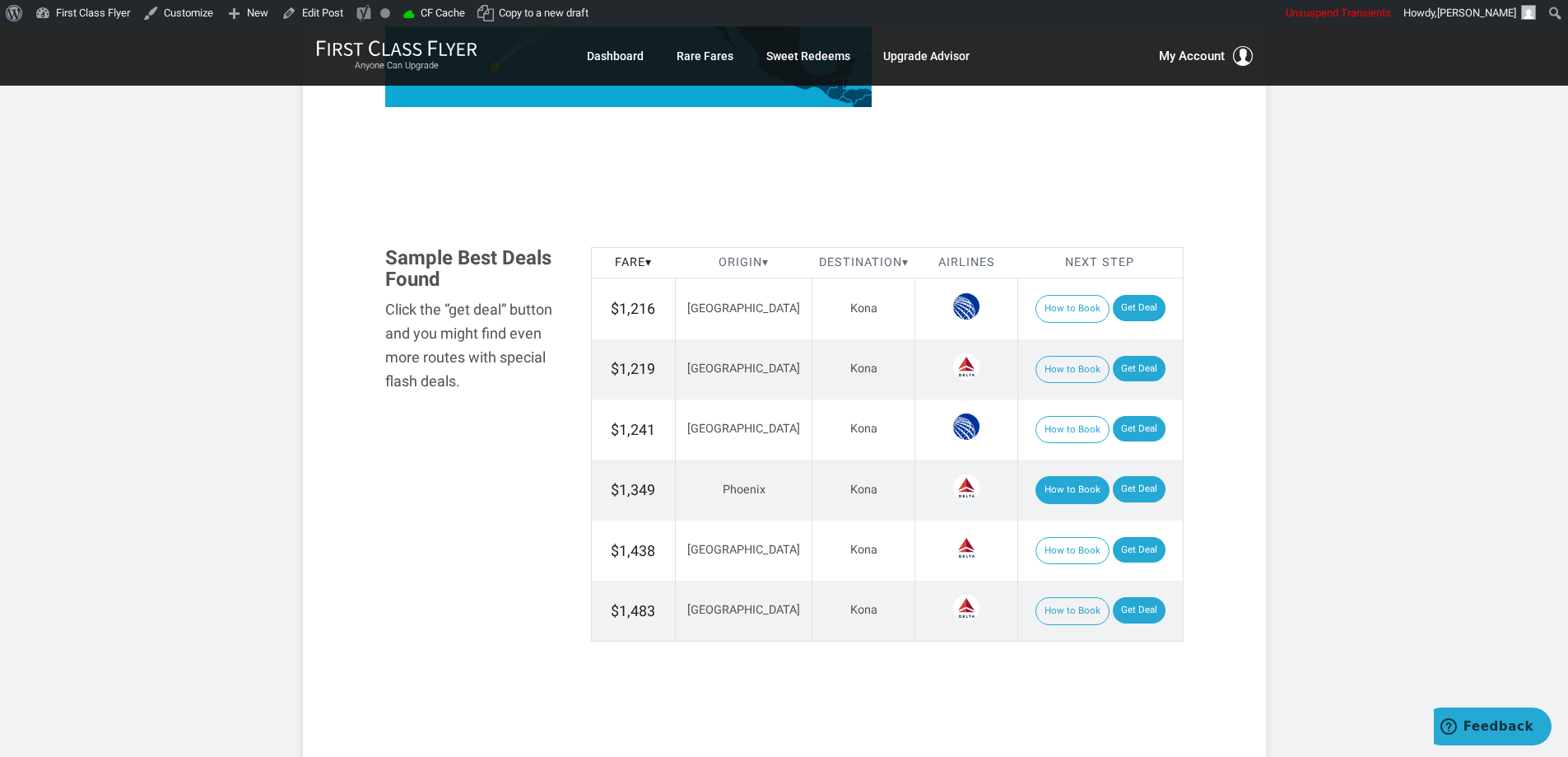
scroll to position [1894, 0]
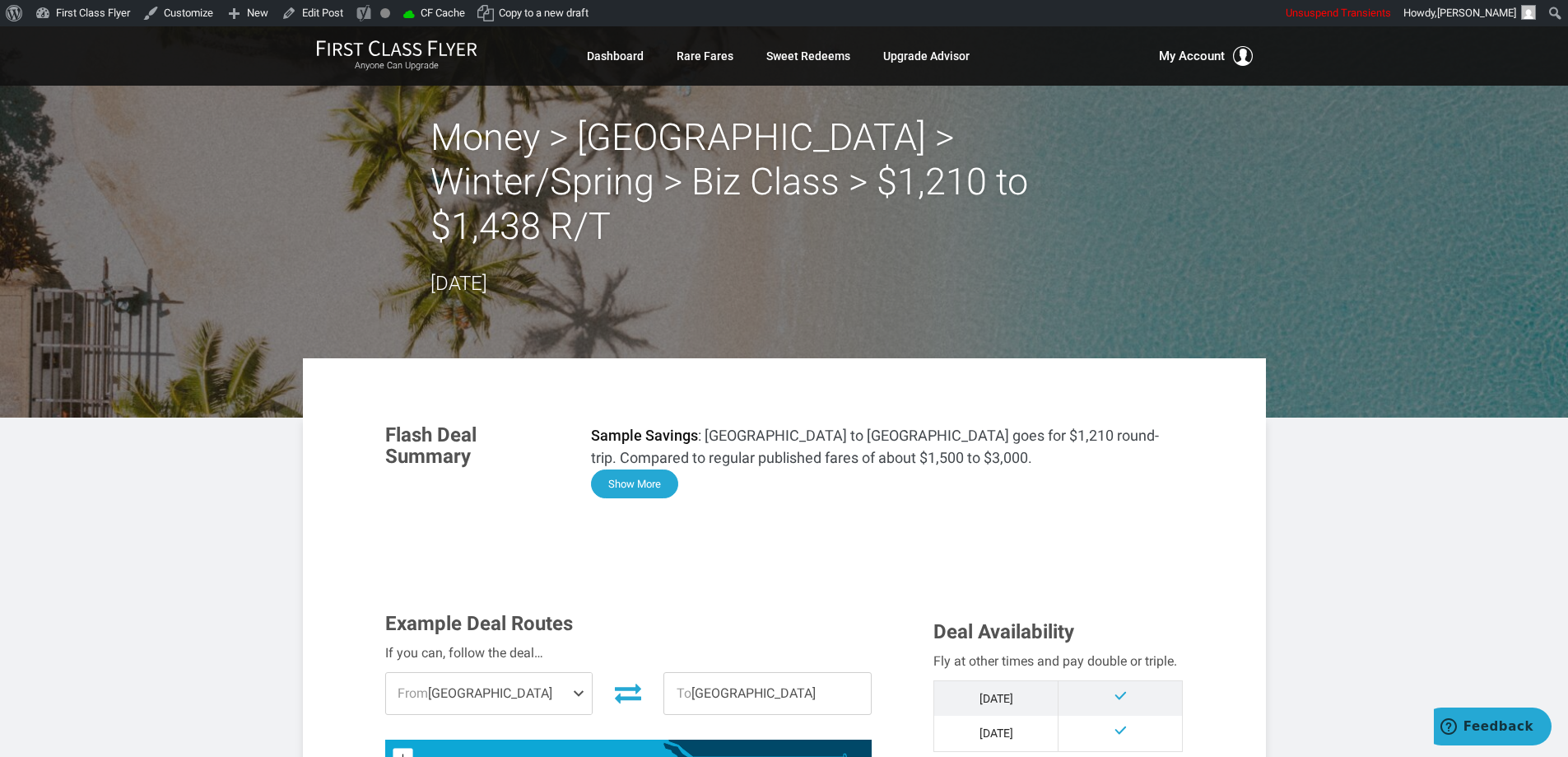
drag, startPoint x: 656, startPoint y: 432, endPoint x: 1064, endPoint y: 445, distance: 408.2
click at [657, 469] on button "Show More" at bounding box center [635, 483] width 87 height 29
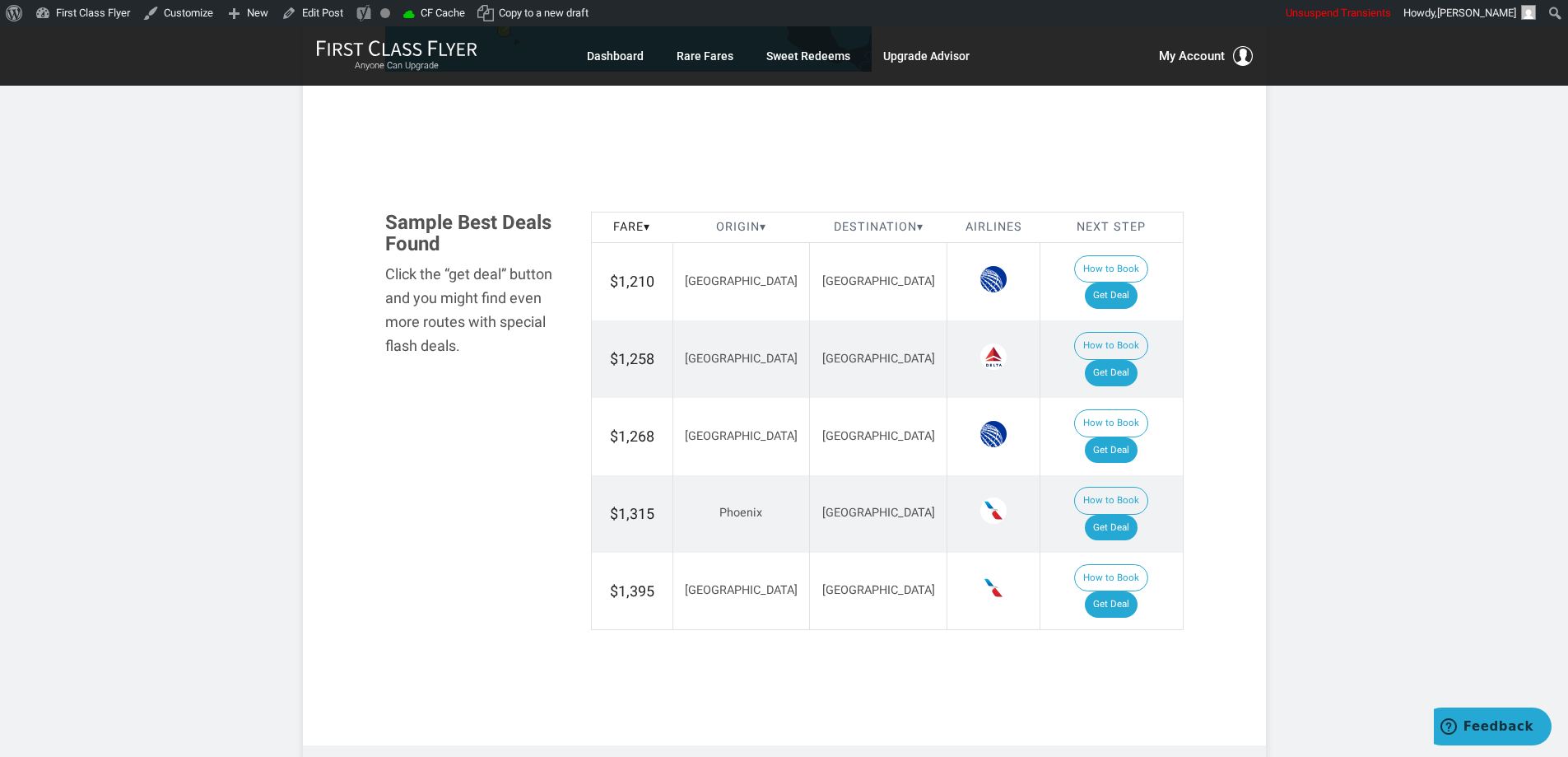
scroll to position [1811, 0]
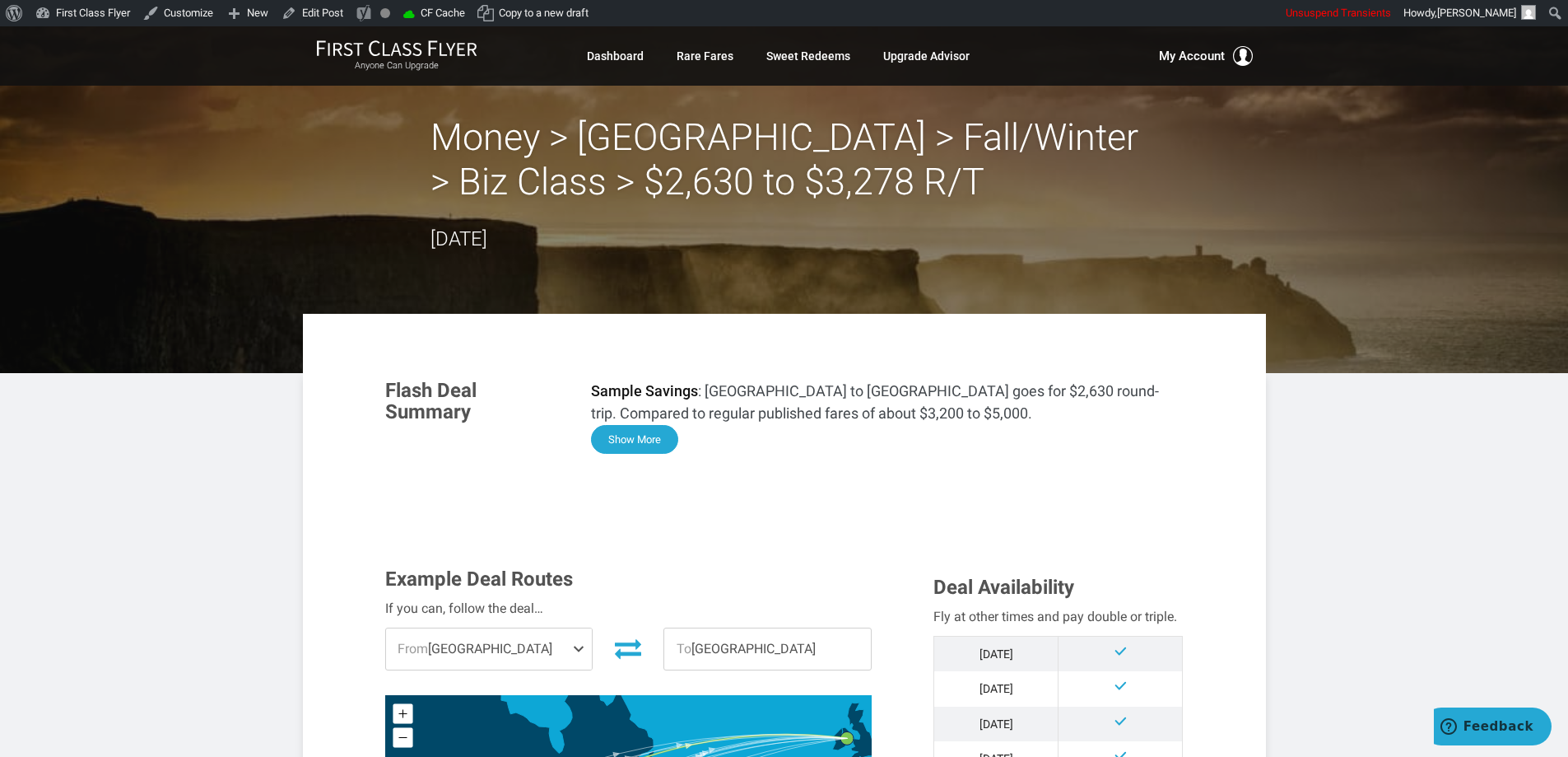
click at [651, 438] on button "Show More" at bounding box center [635, 439] width 87 height 29
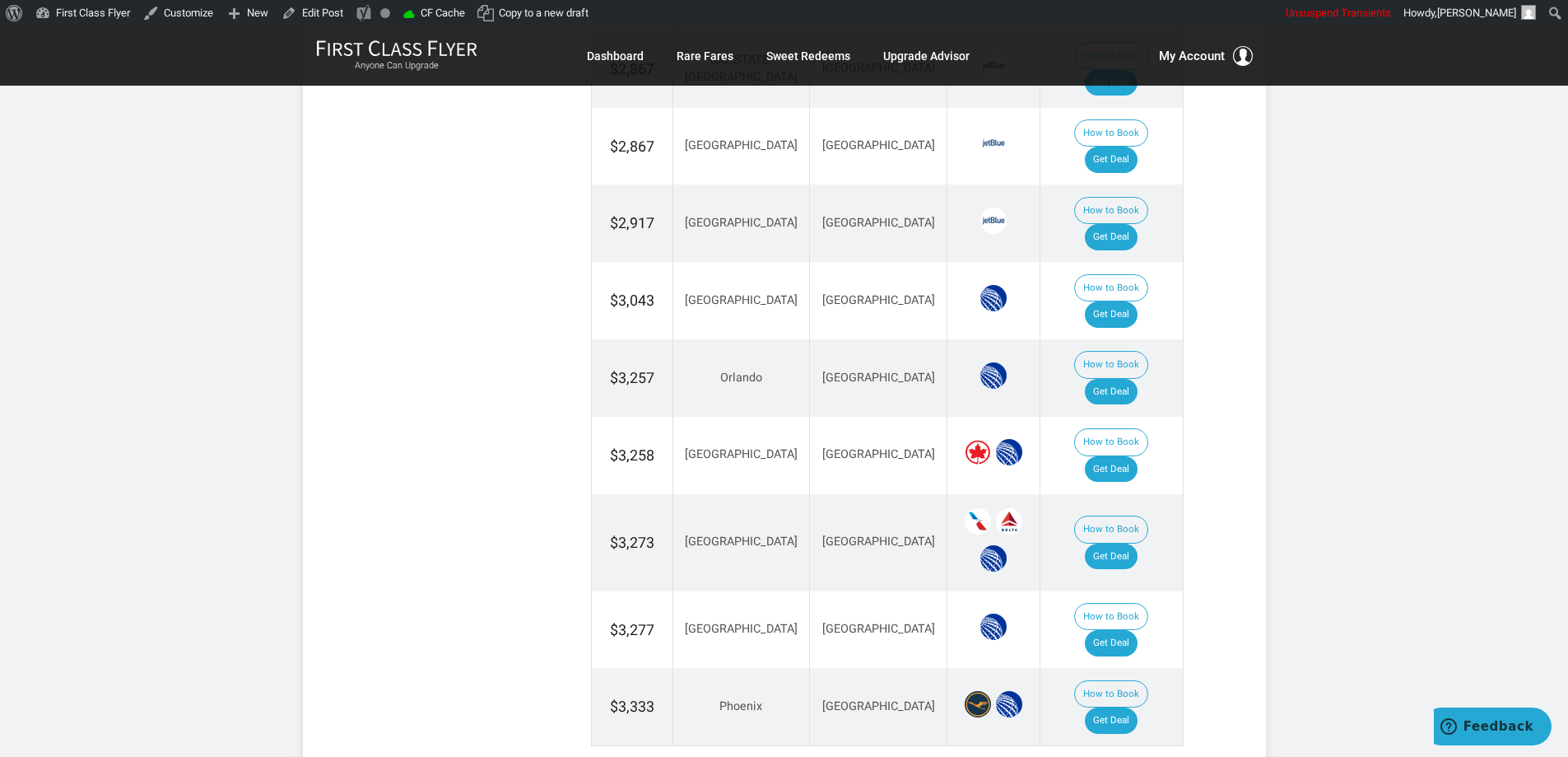
scroll to position [2528, 0]
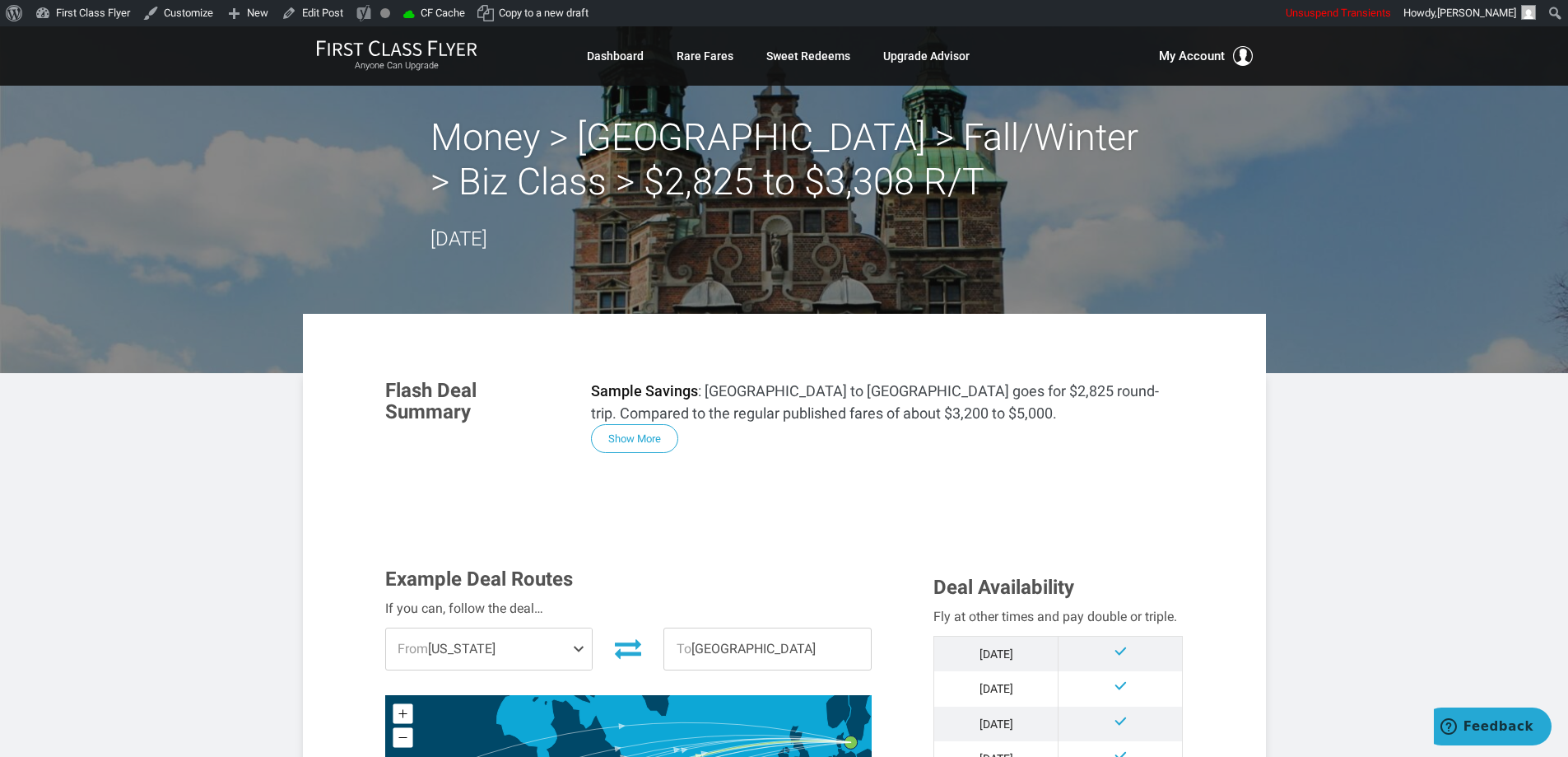
scroll to position [82, 0]
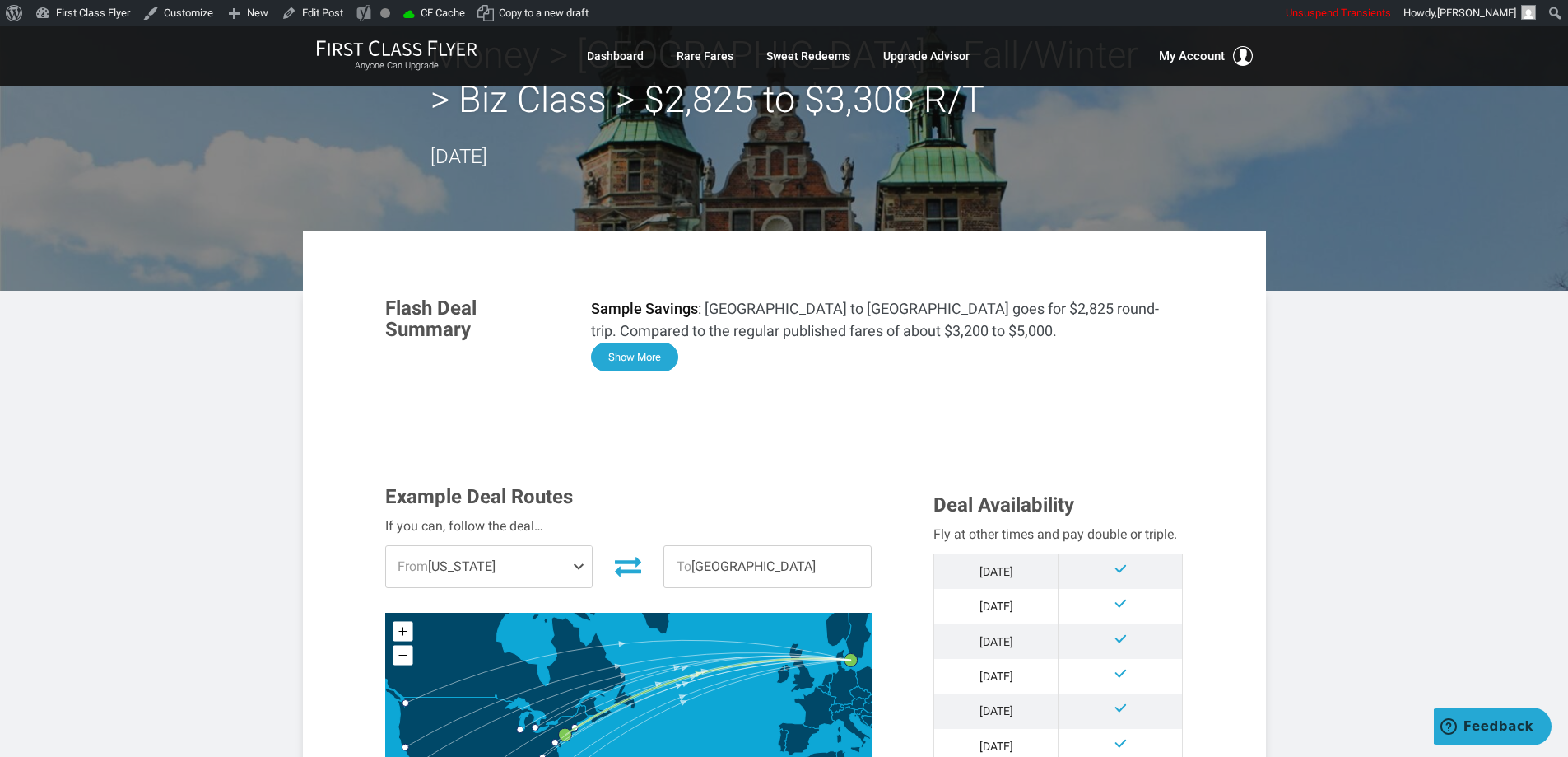
click at [612, 346] on button "Show More" at bounding box center [635, 357] width 87 height 29
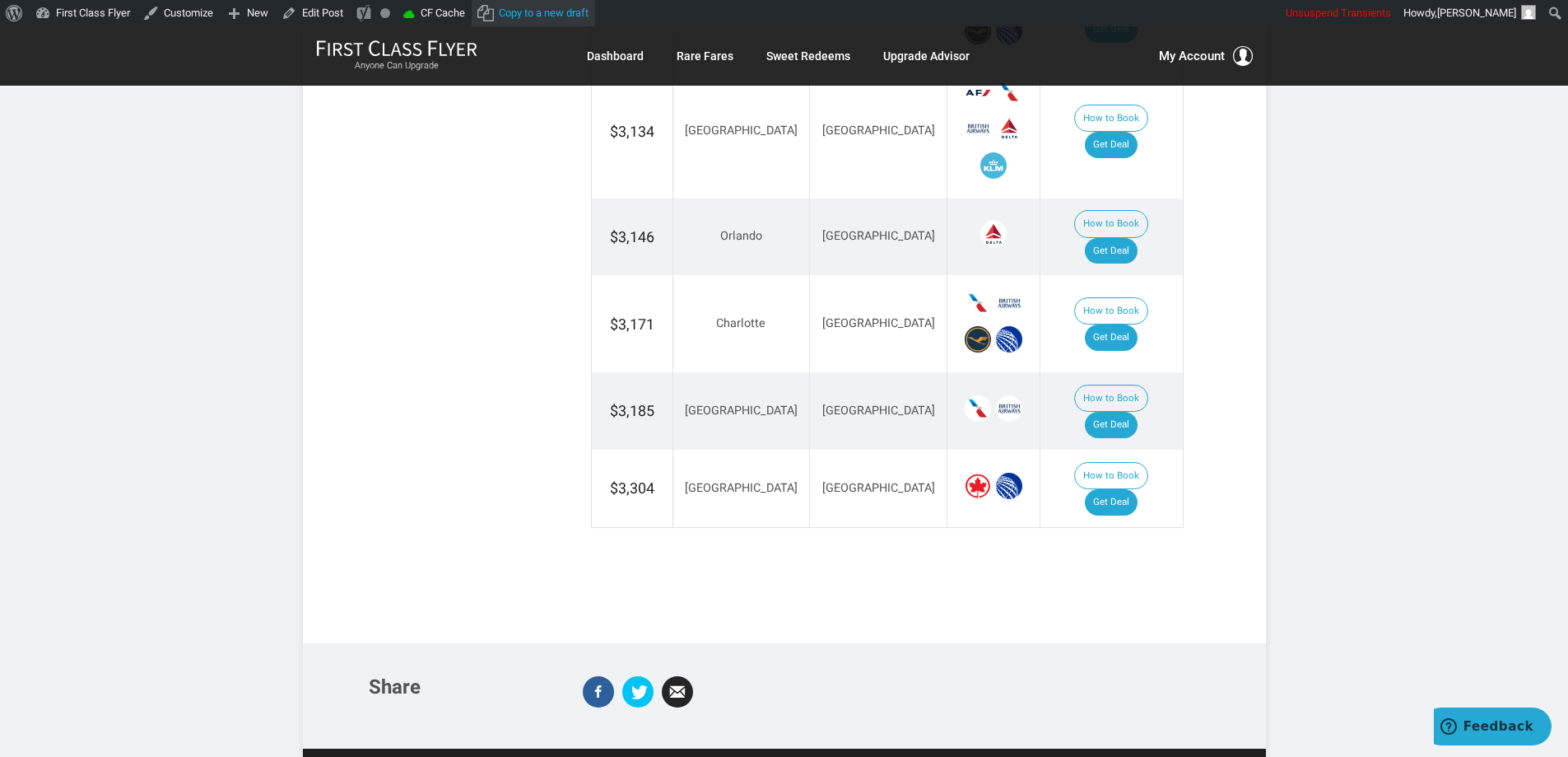
scroll to position [3276, 0]
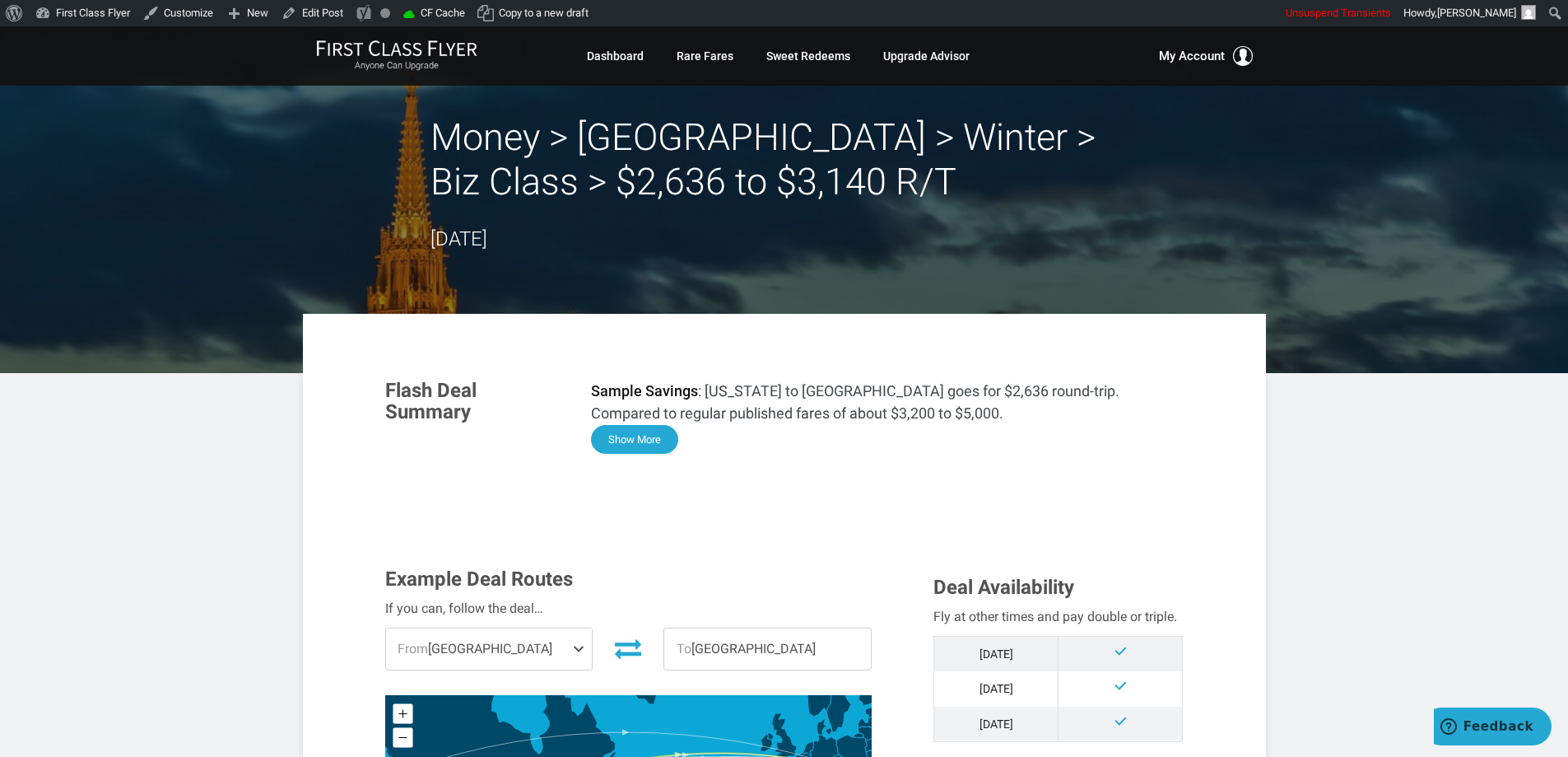
click at [645, 438] on button "Show More" at bounding box center [635, 439] width 87 height 29
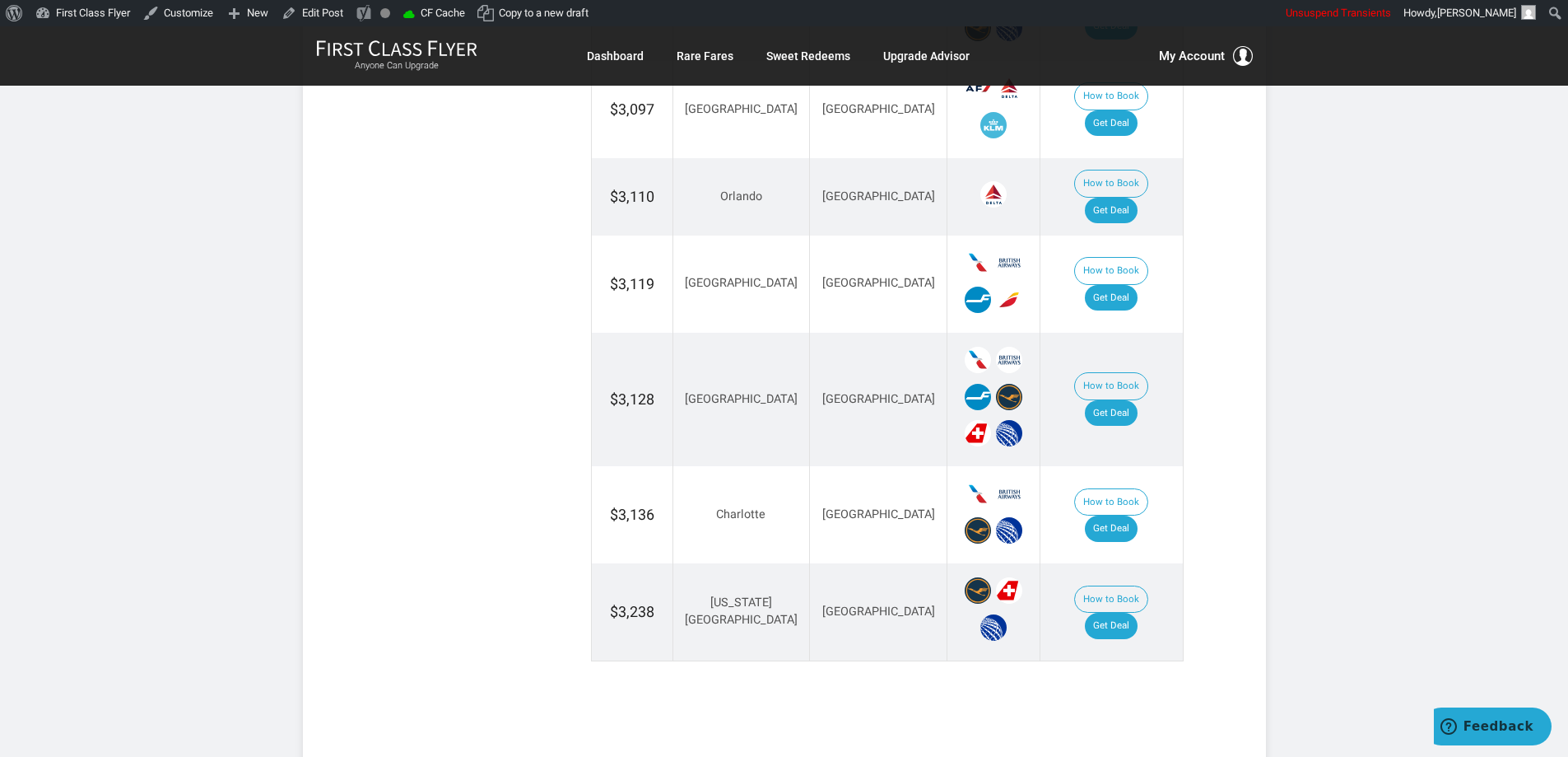
scroll to position [3392, 0]
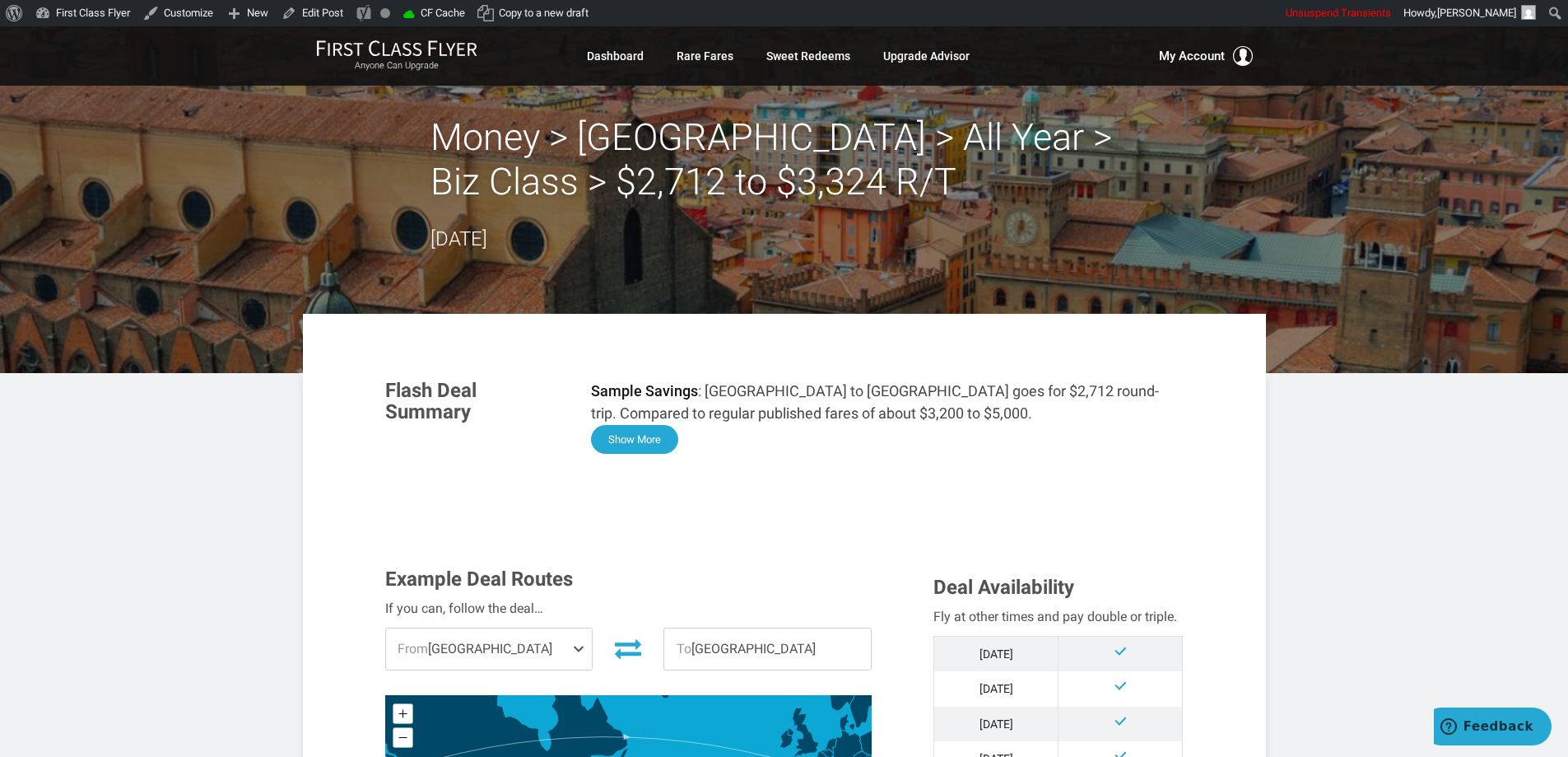
click at [651, 446] on button "Show More" at bounding box center [635, 439] width 87 height 29
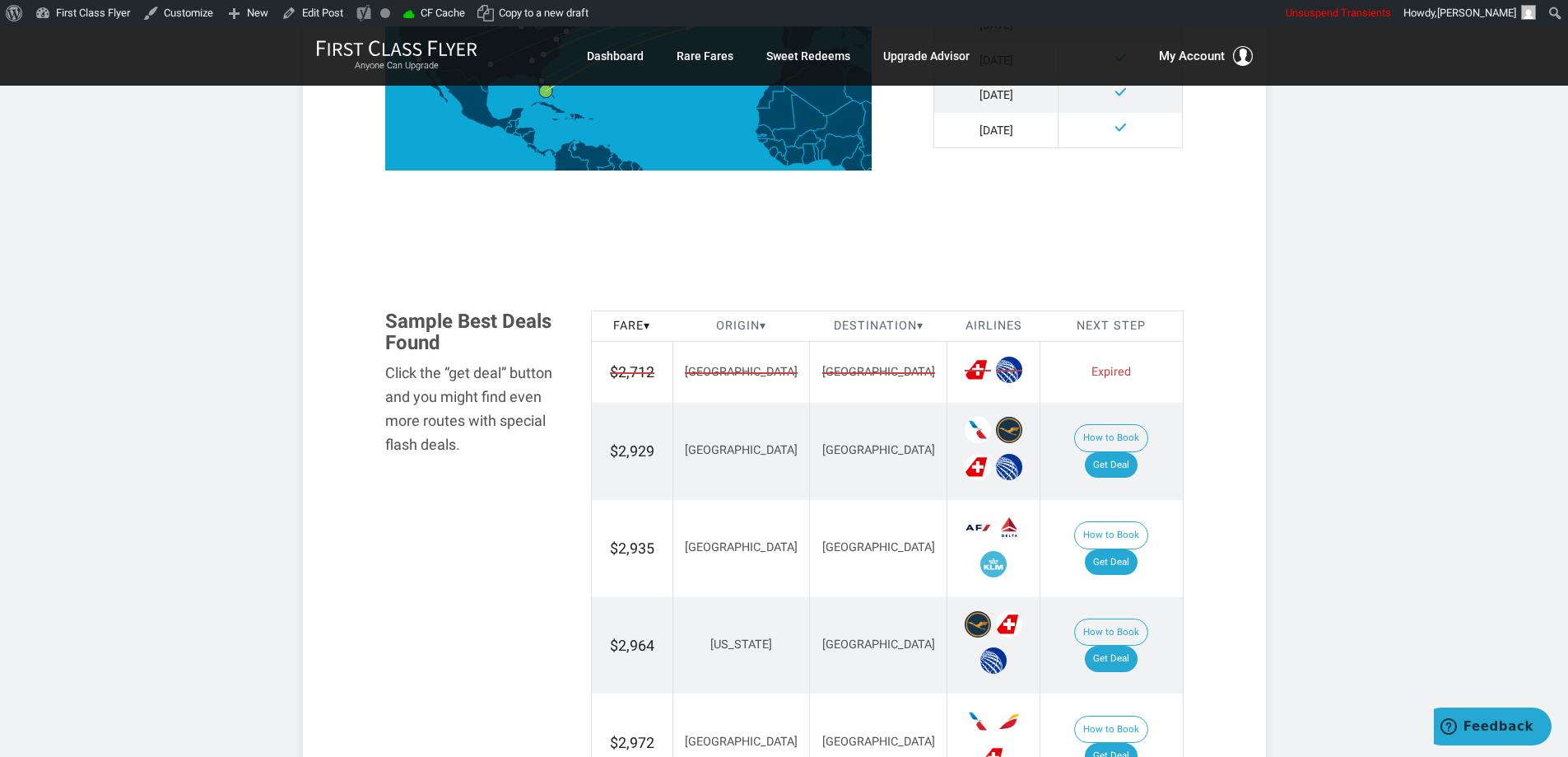
scroll to position [2223, 0]
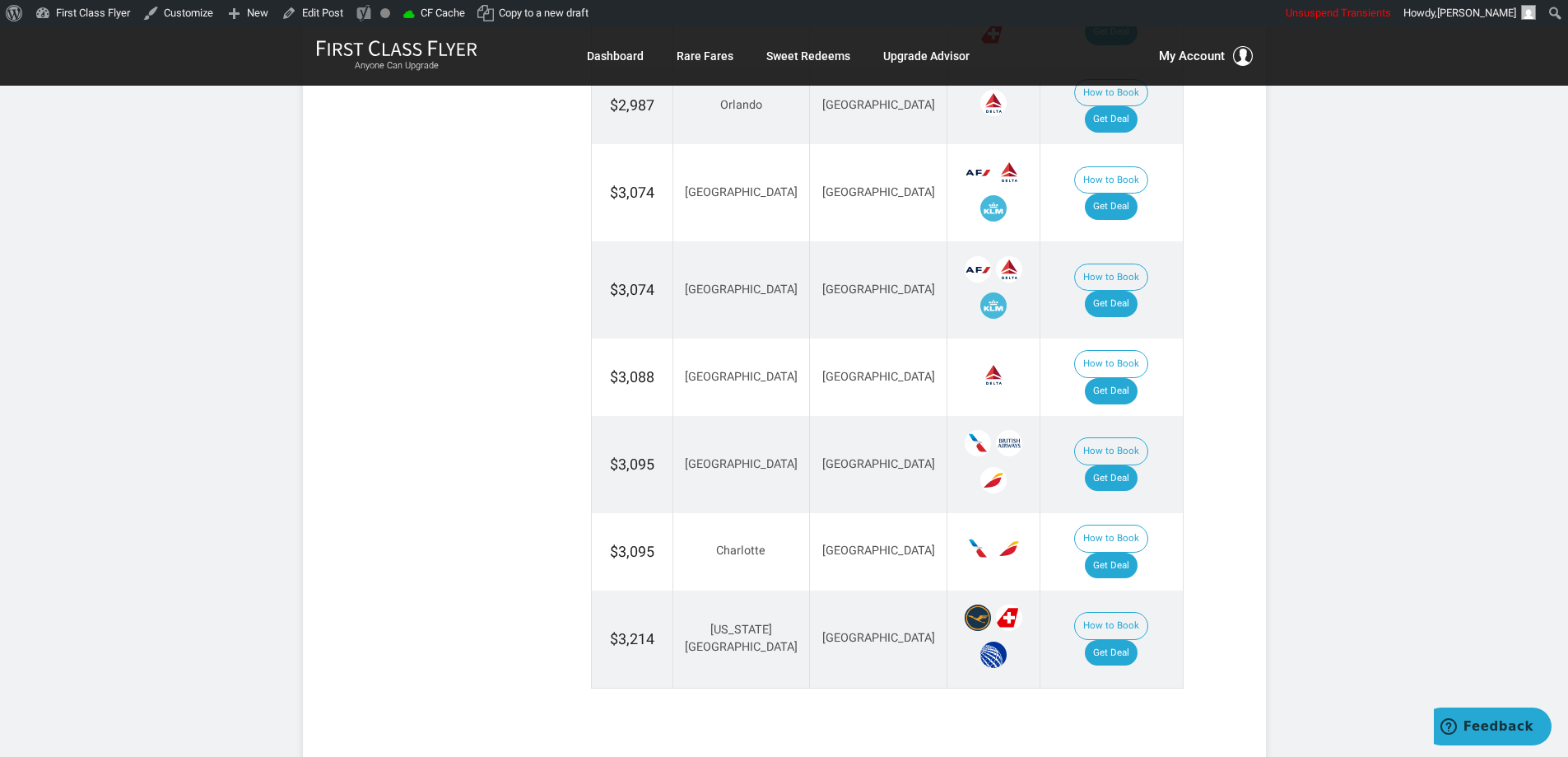
scroll to position [2964, 0]
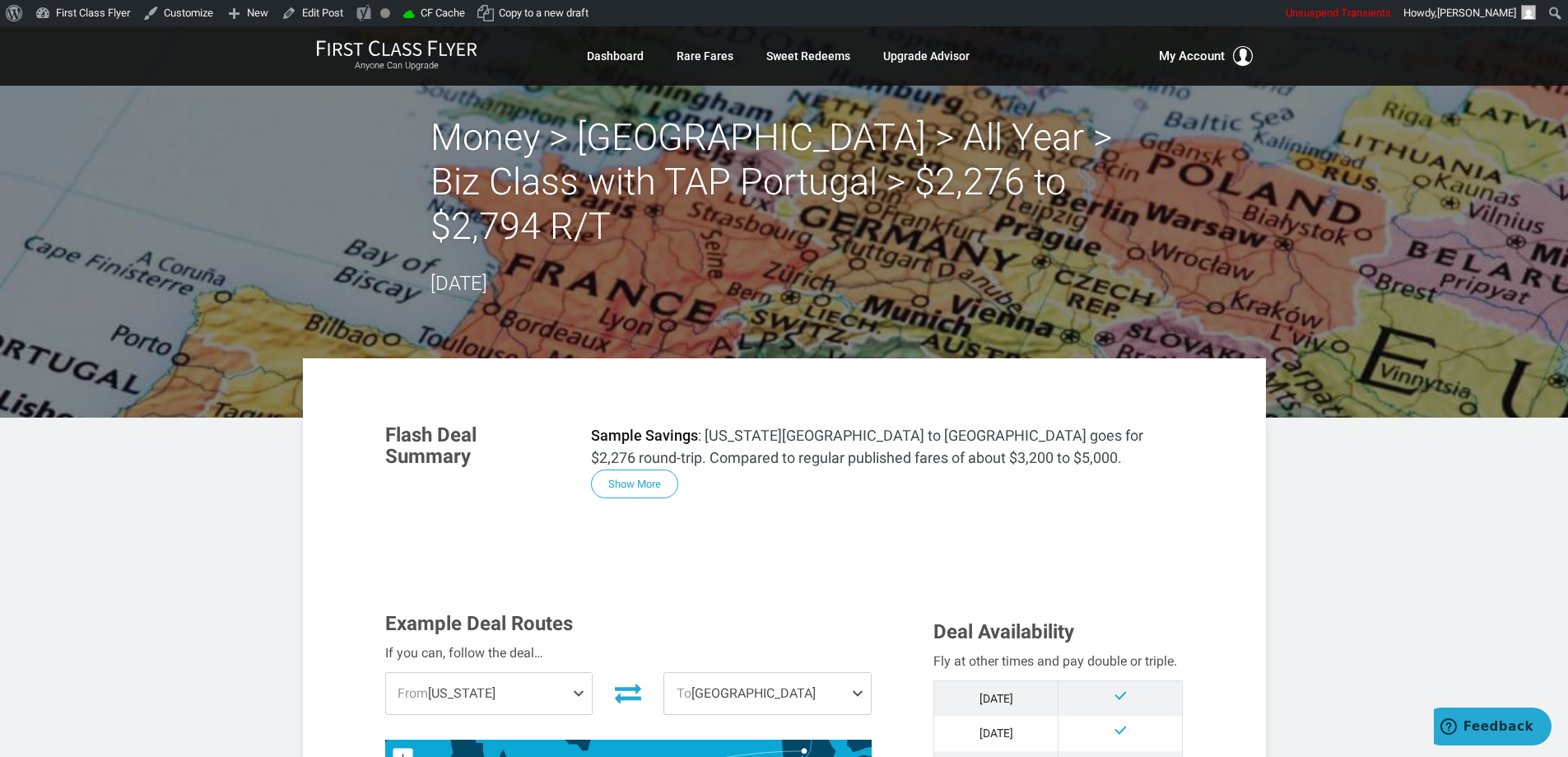
drag, startPoint x: 646, startPoint y: 438, endPoint x: 670, endPoint y: 426, distance: 26.8
click at [647, 469] on button "Show More" at bounding box center [635, 483] width 87 height 29
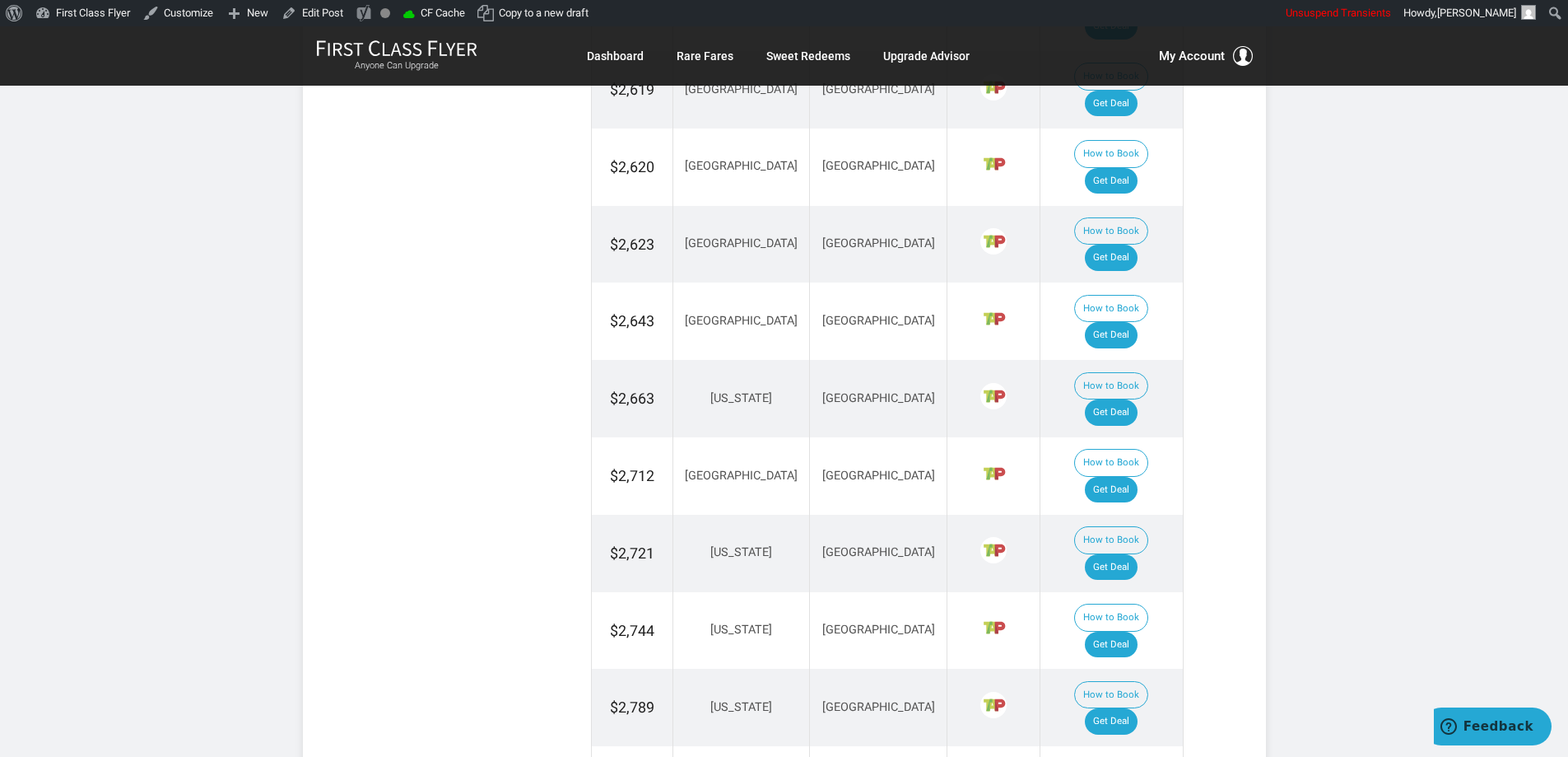
scroll to position [3221, 0]
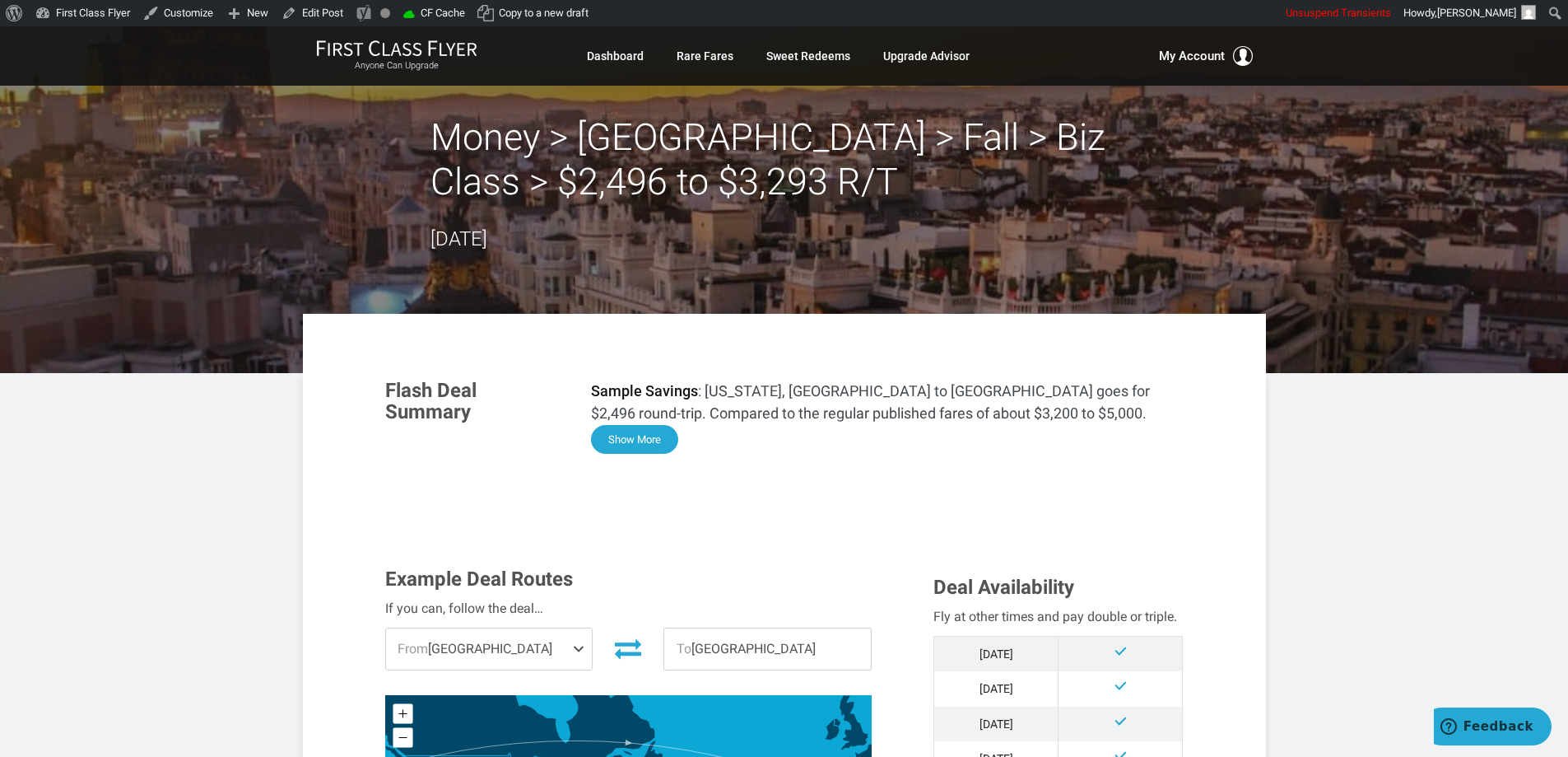
click at [640, 436] on button "Show More" at bounding box center [635, 439] width 87 height 29
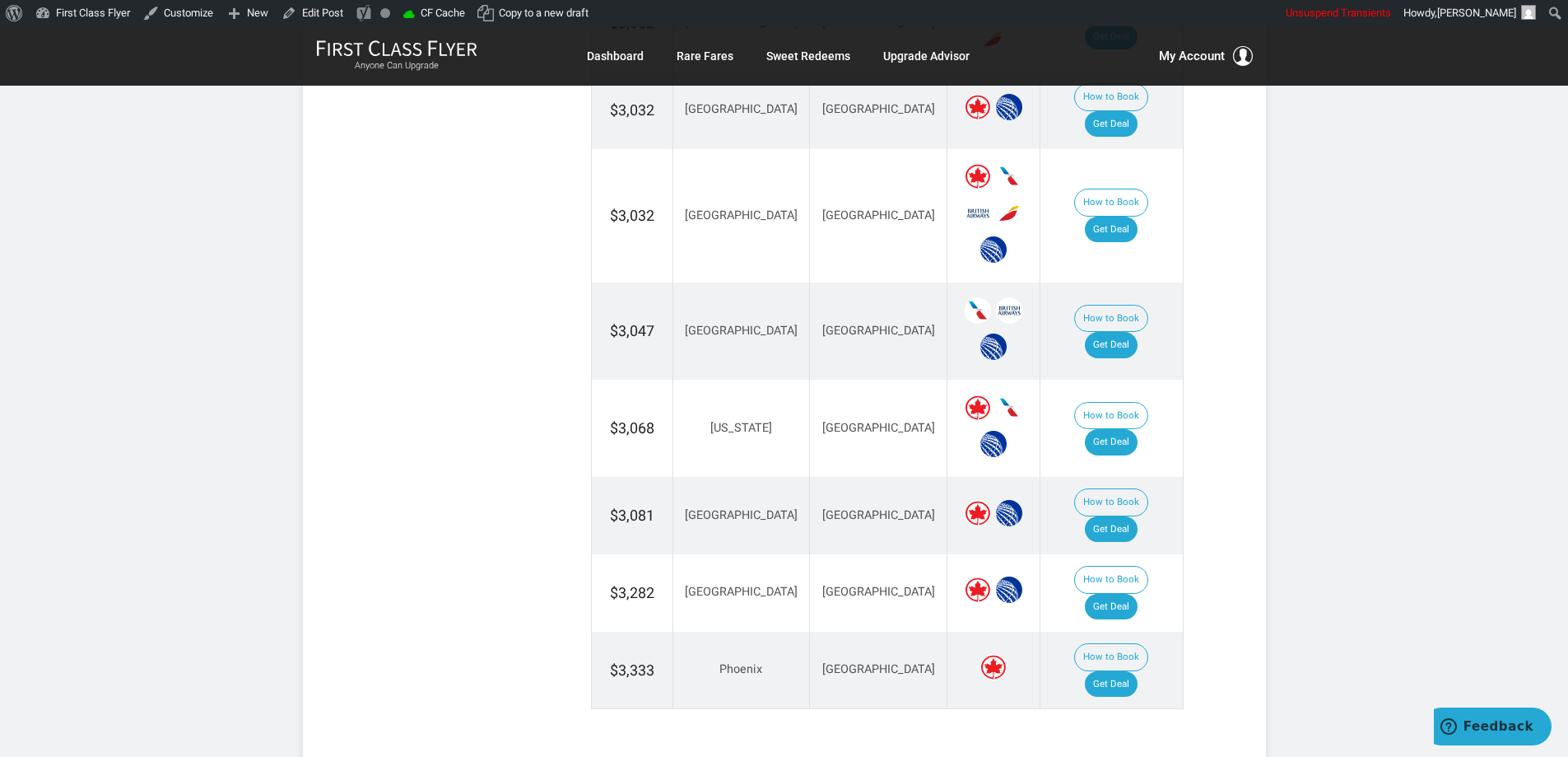
scroll to position [2929, 0]
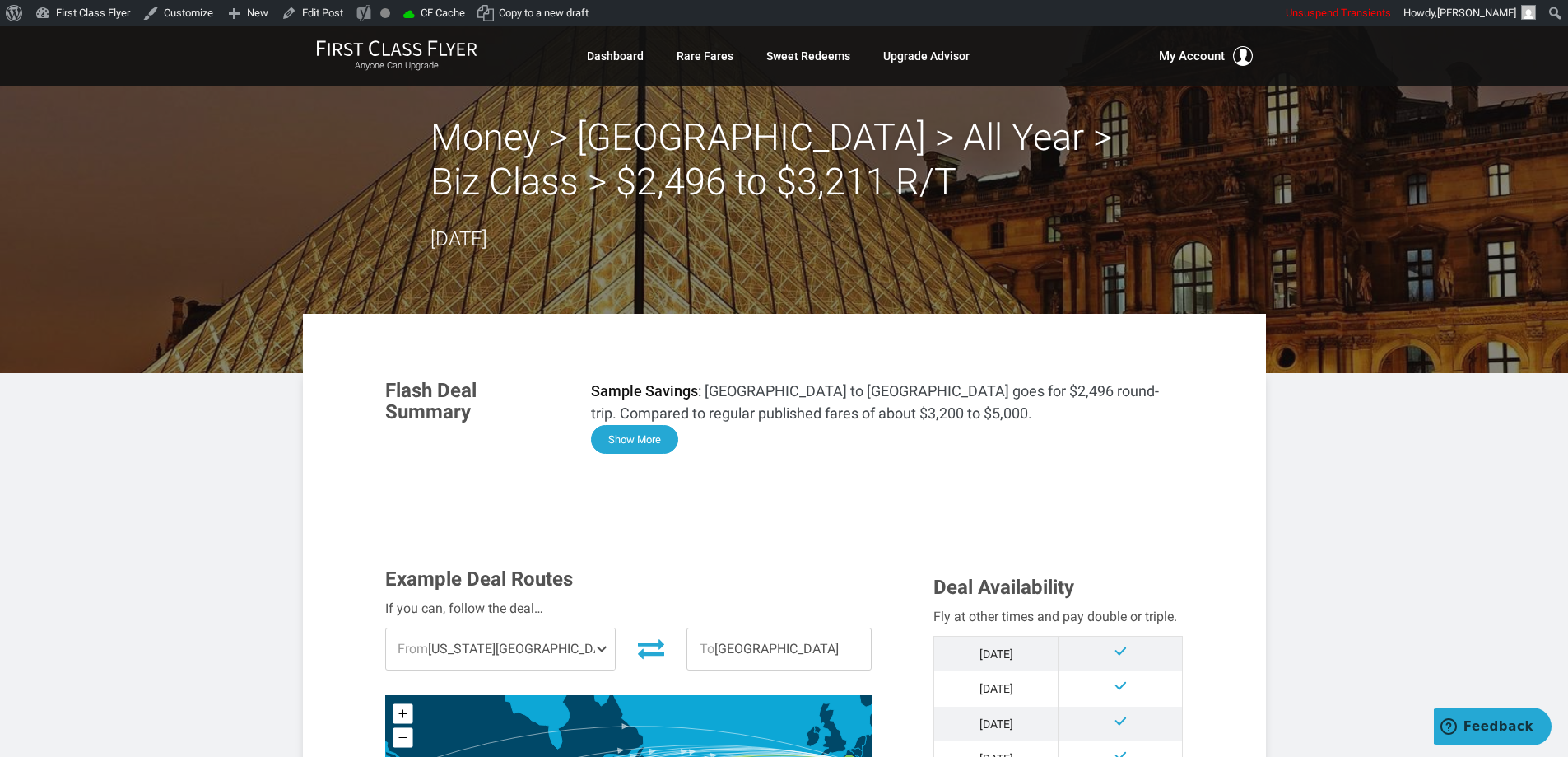
click at [658, 439] on button "Show More" at bounding box center [635, 439] width 87 height 29
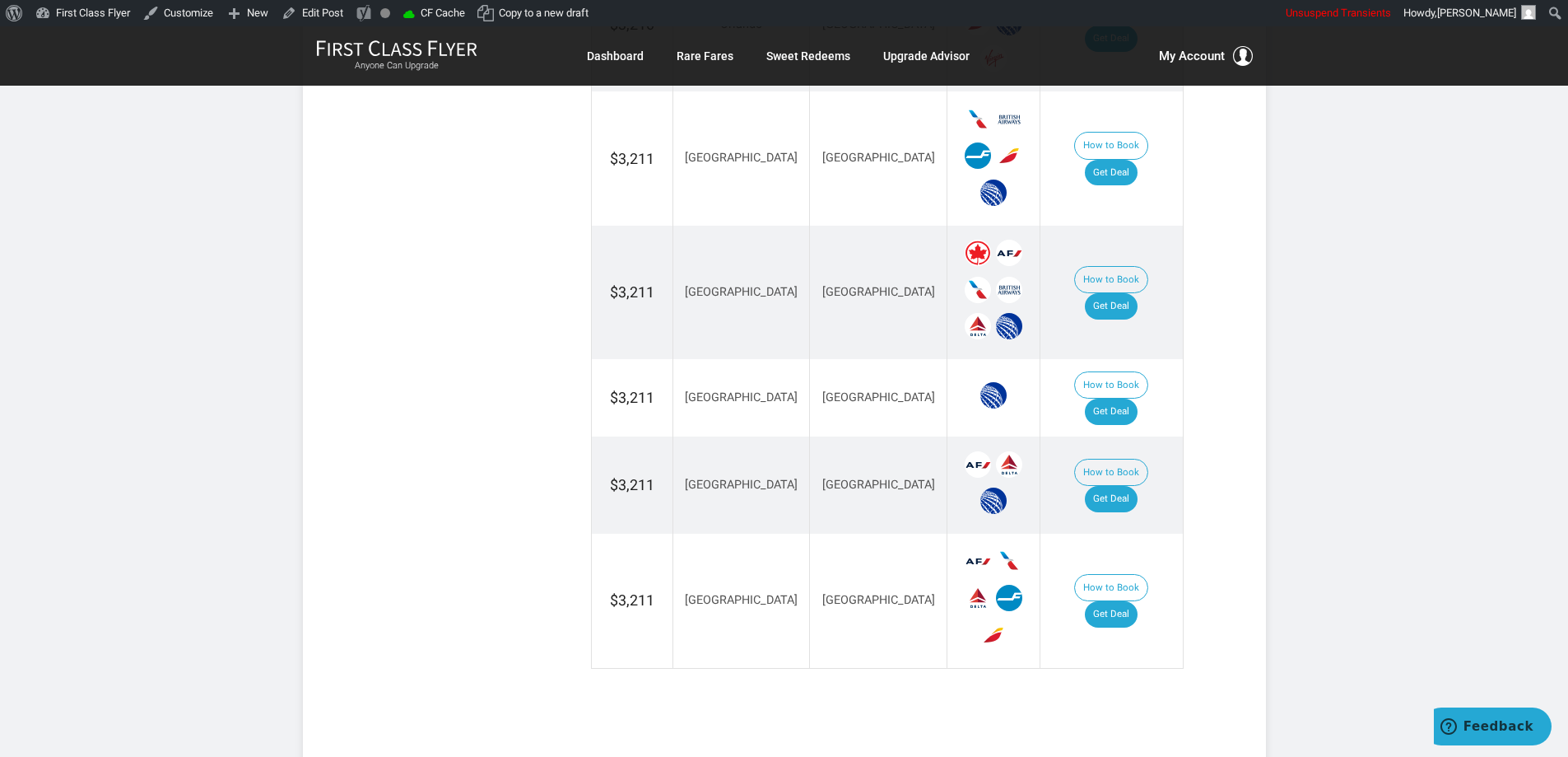
scroll to position [3658, 0]
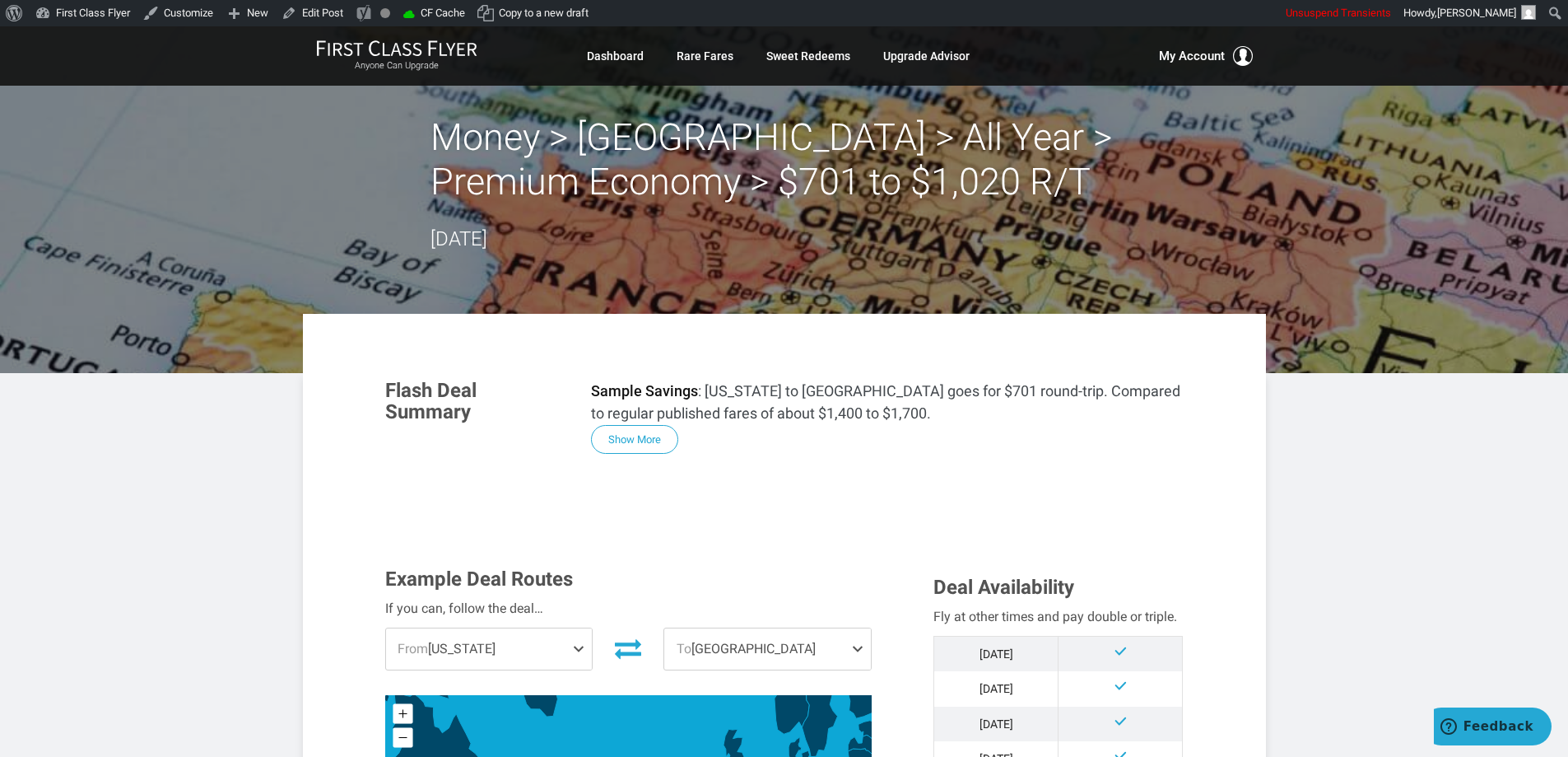
drag, startPoint x: 653, startPoint y: 442, endPoint x: 893, endPoint y: 424, distance: 240.7
click at [653, 443] on button "Show More" at bounding box center [635, 439] width 87 height 29
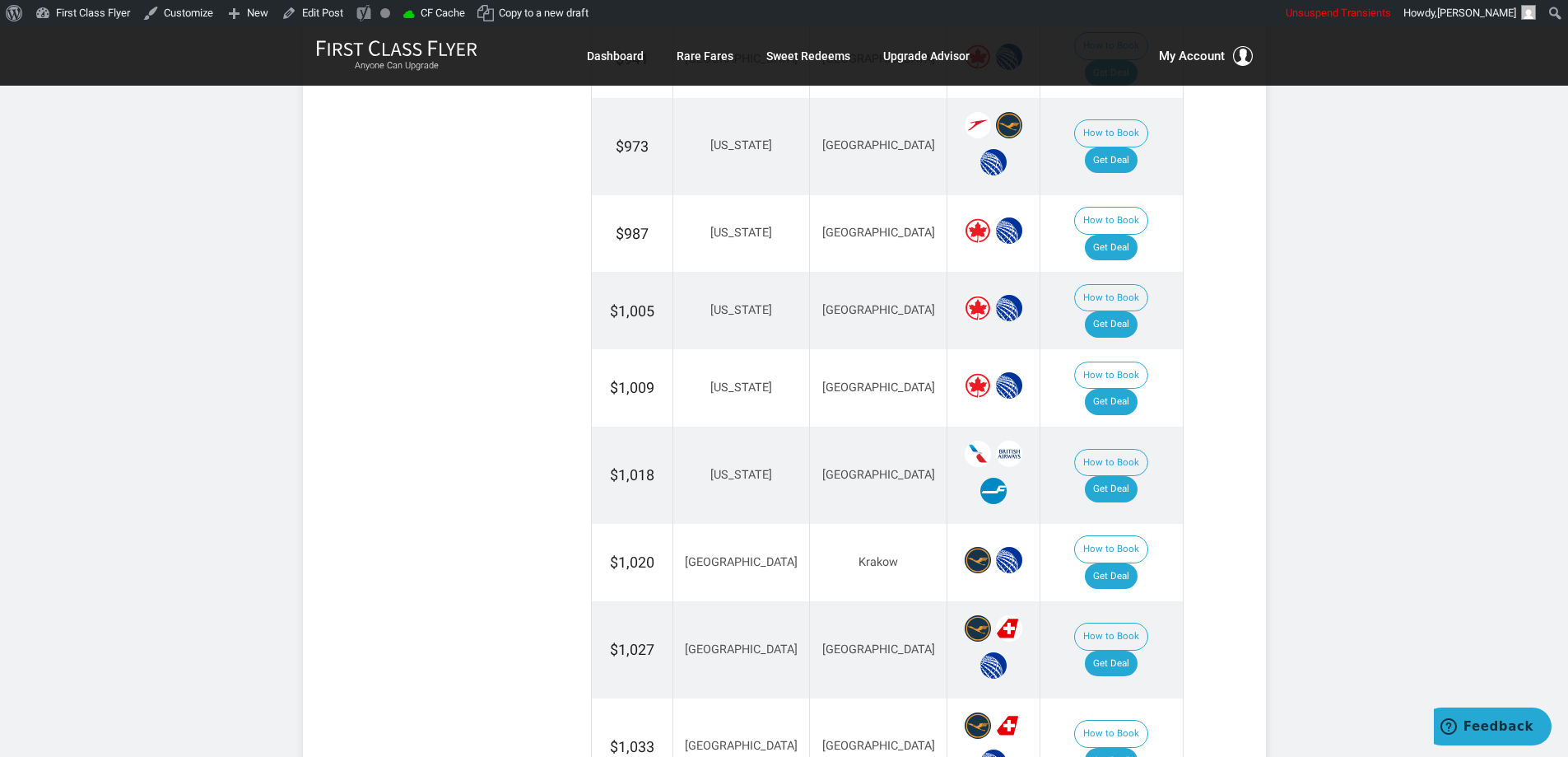
scroll to position [2589, 0]
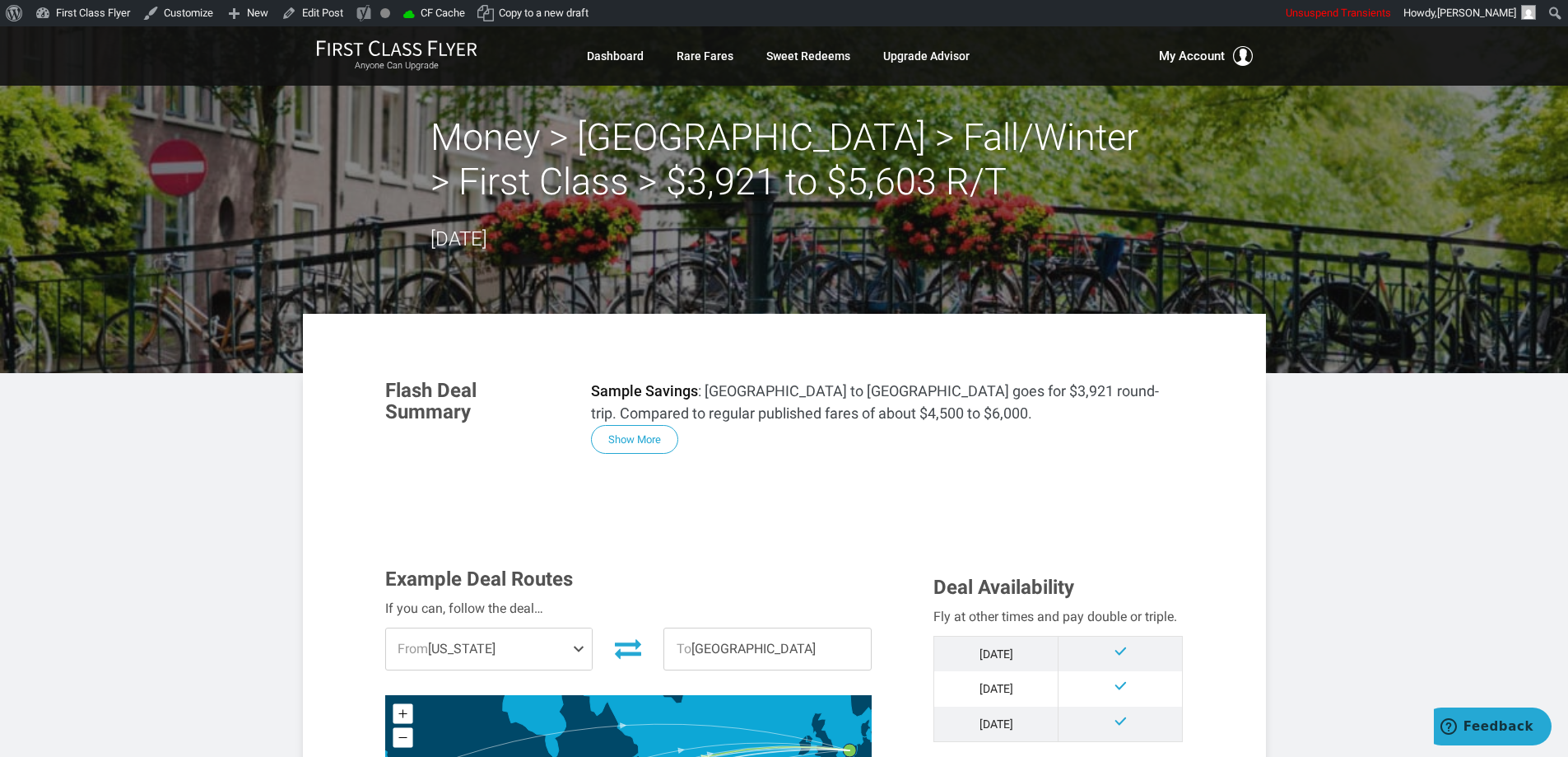
drag, startPoint x: 640, startPoint y: 438, endPoint x: 856, endPoint y: 429, distance: 216.2
click at [641, 438] on button "Show More" at bounding box center [635, 439] width 87 height 29
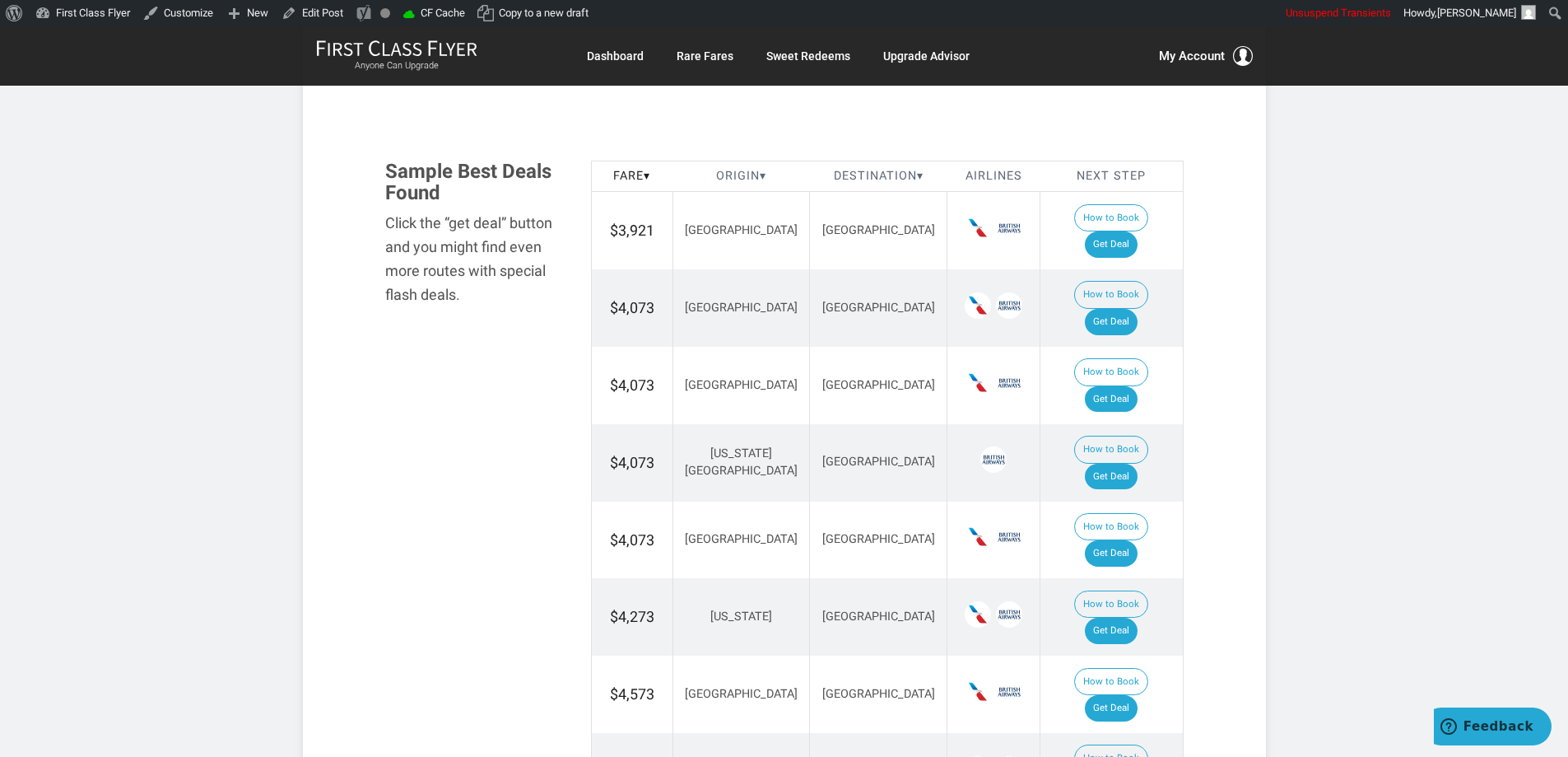
scroll to position [2285, 0]
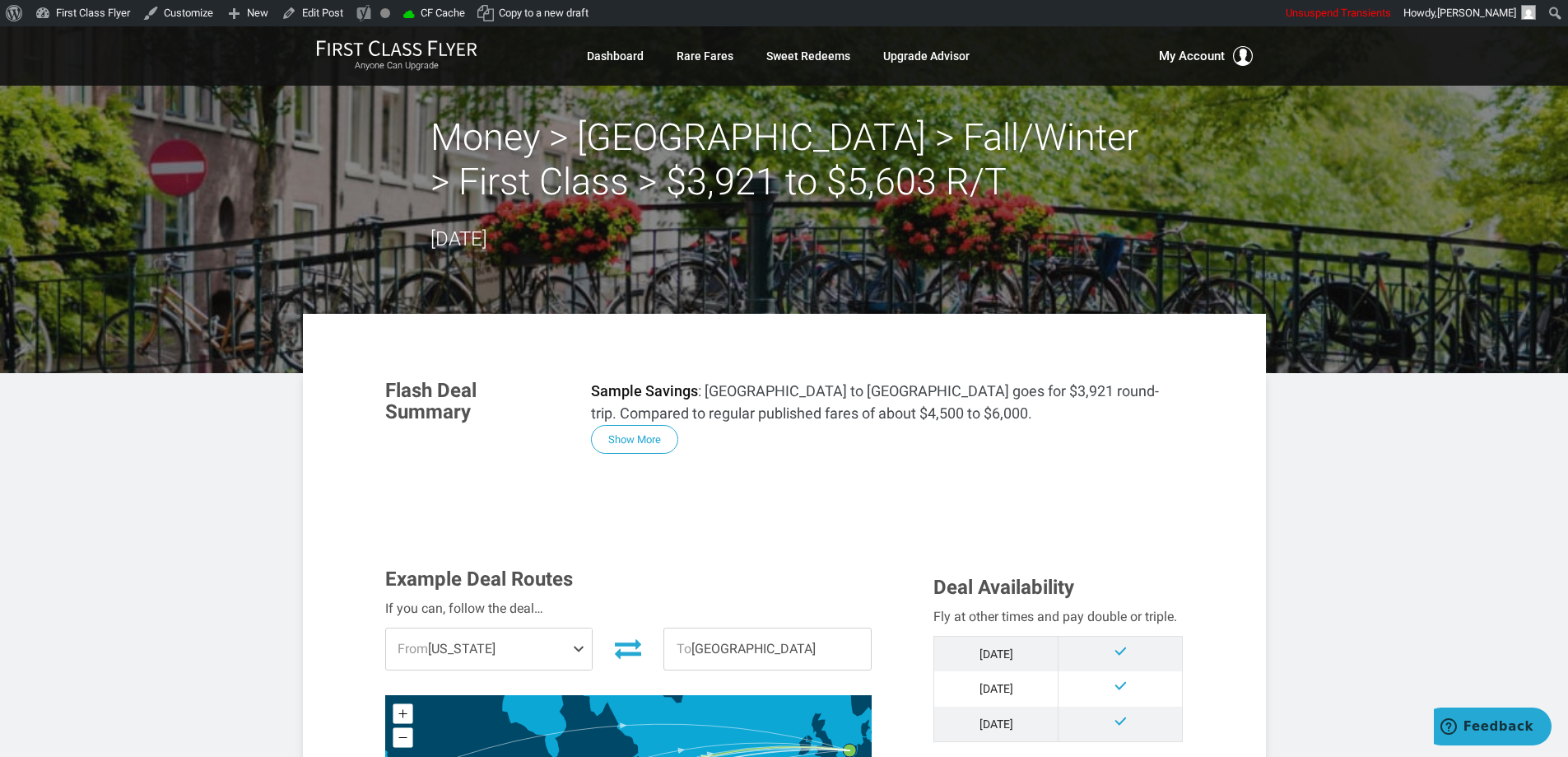
drag, startPoint x: 644, startPoint y: 439, endPoint x: 852, endPoint y: 432, distance: 208.1
click at [645, 440] on button "Show More" at bounding box center [635, 439] width 87 height 29
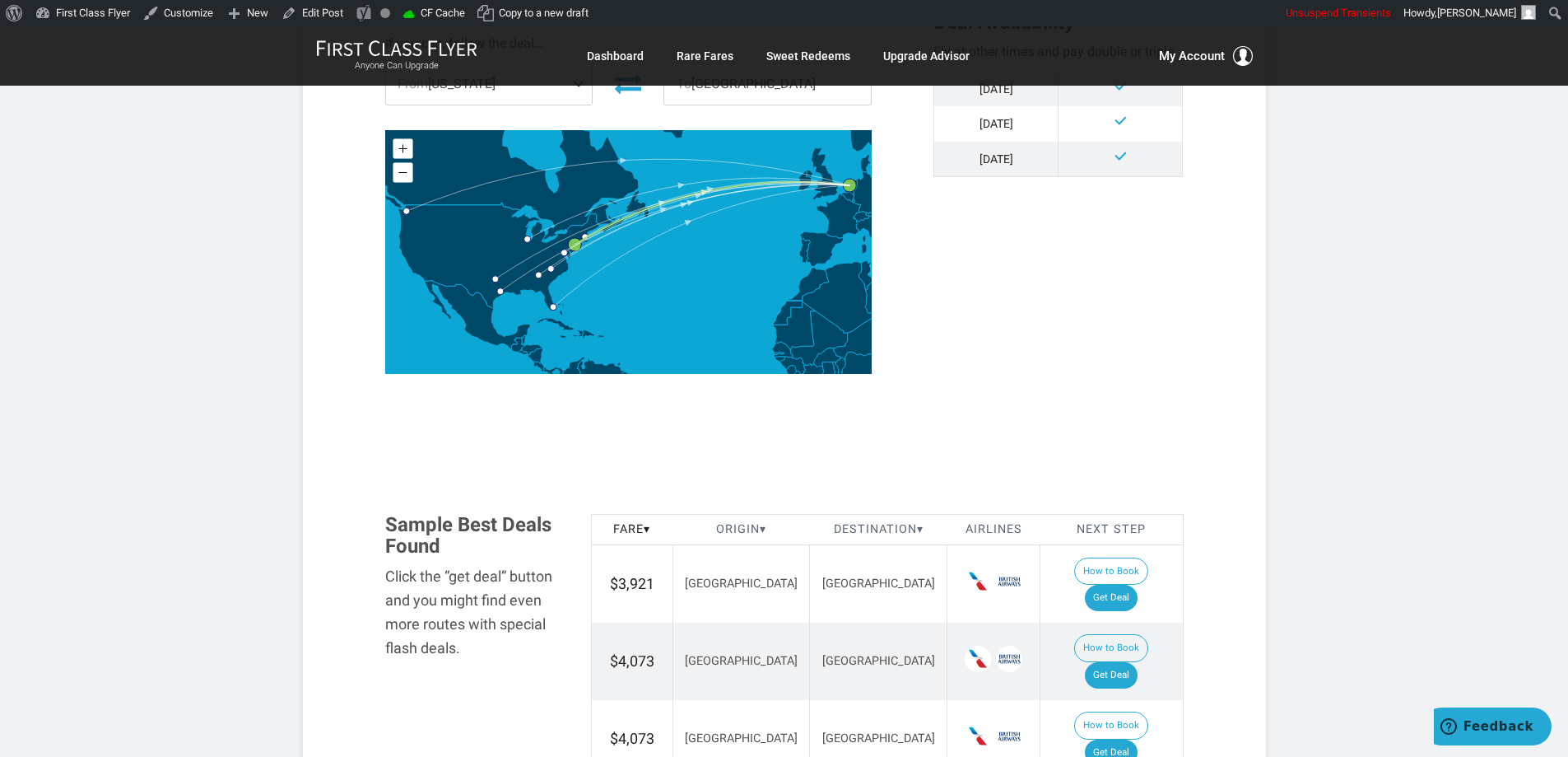
scroll to position [1976, 0]
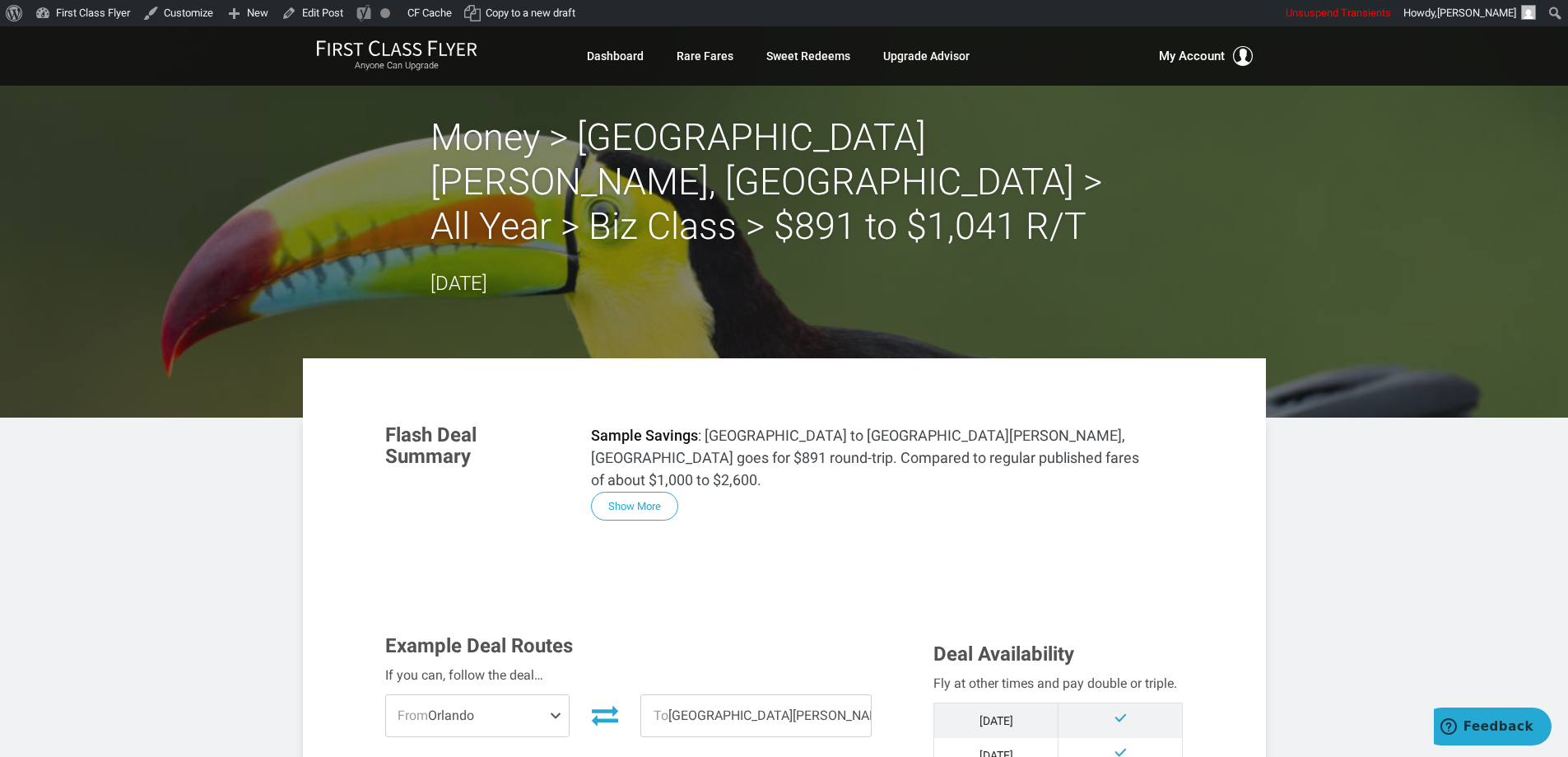
drag, startPoint x: 641, startPoint y: 442, endPoint x: 702, endPoint y: 431, distance: 62.0
click at [642, 492] on button "Show More" at bounding box center [635, 506] width 87 height 29
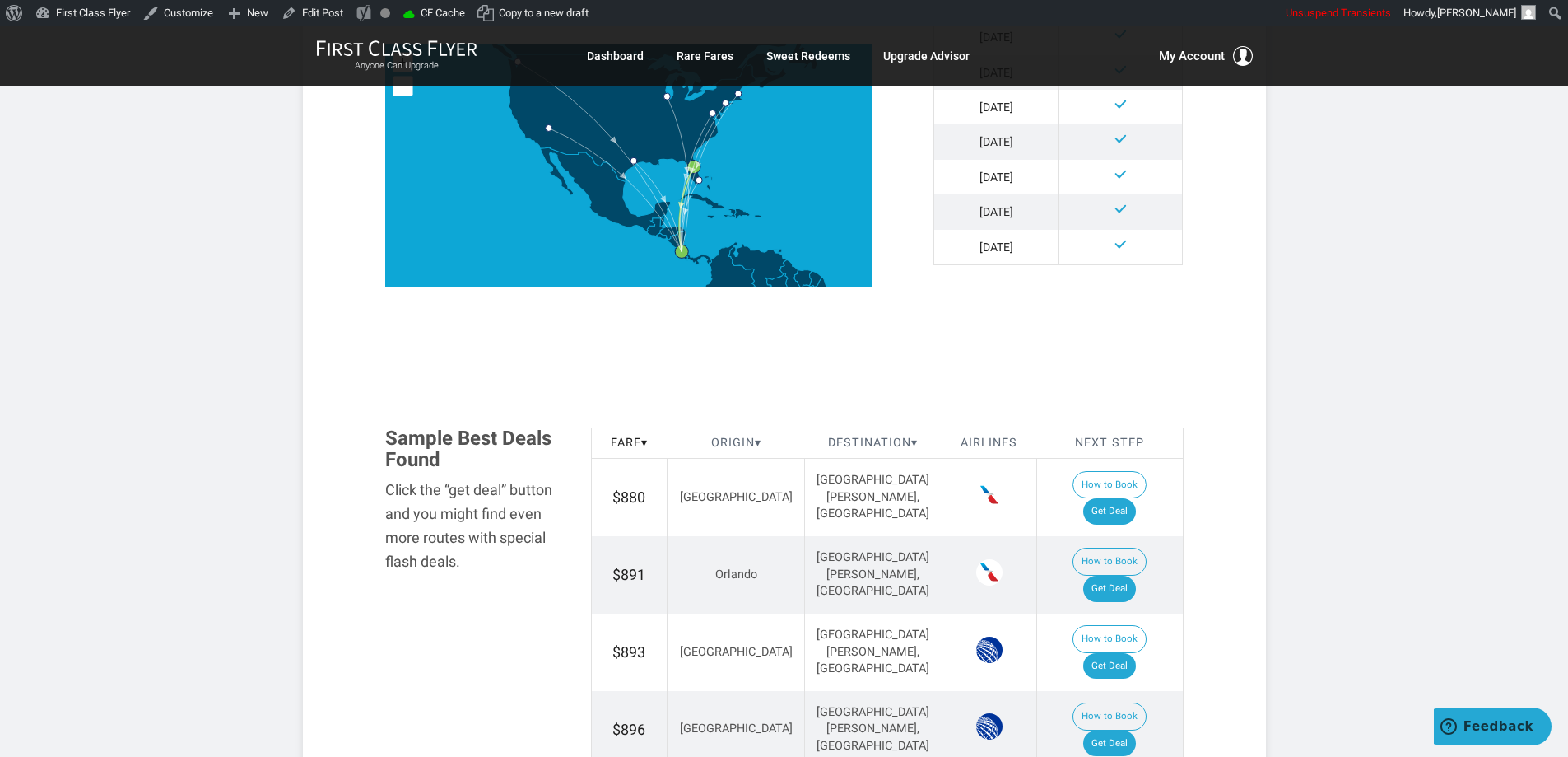
scroll to position [1862, 0]
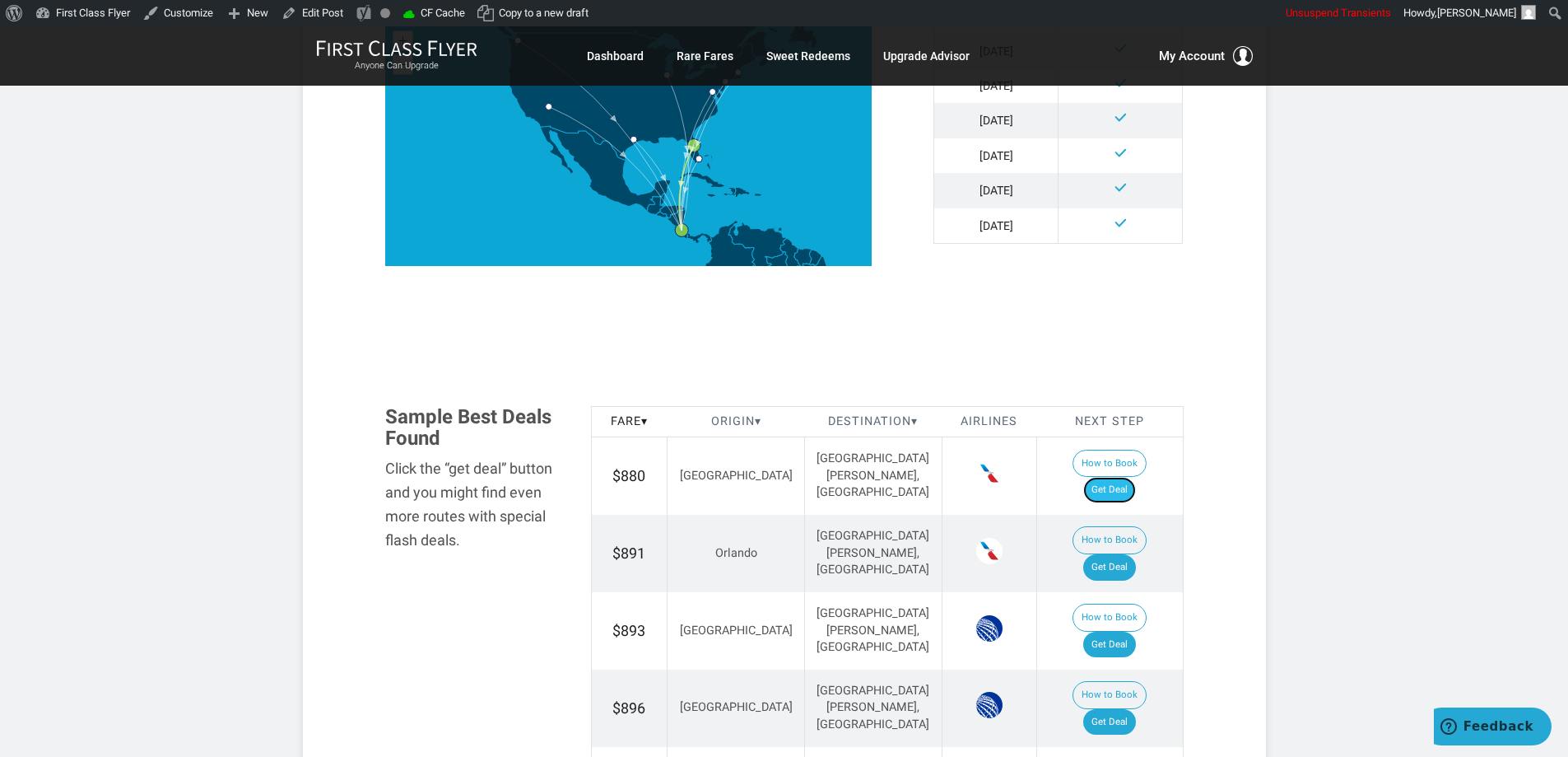
click at [1110, 477] on link "Get Deal" at bounding box center [1109, 489] width 53 height 26
click at [1130, 554] on link "Get Deal" at bounding box center [1109, 567] width 53 height 26
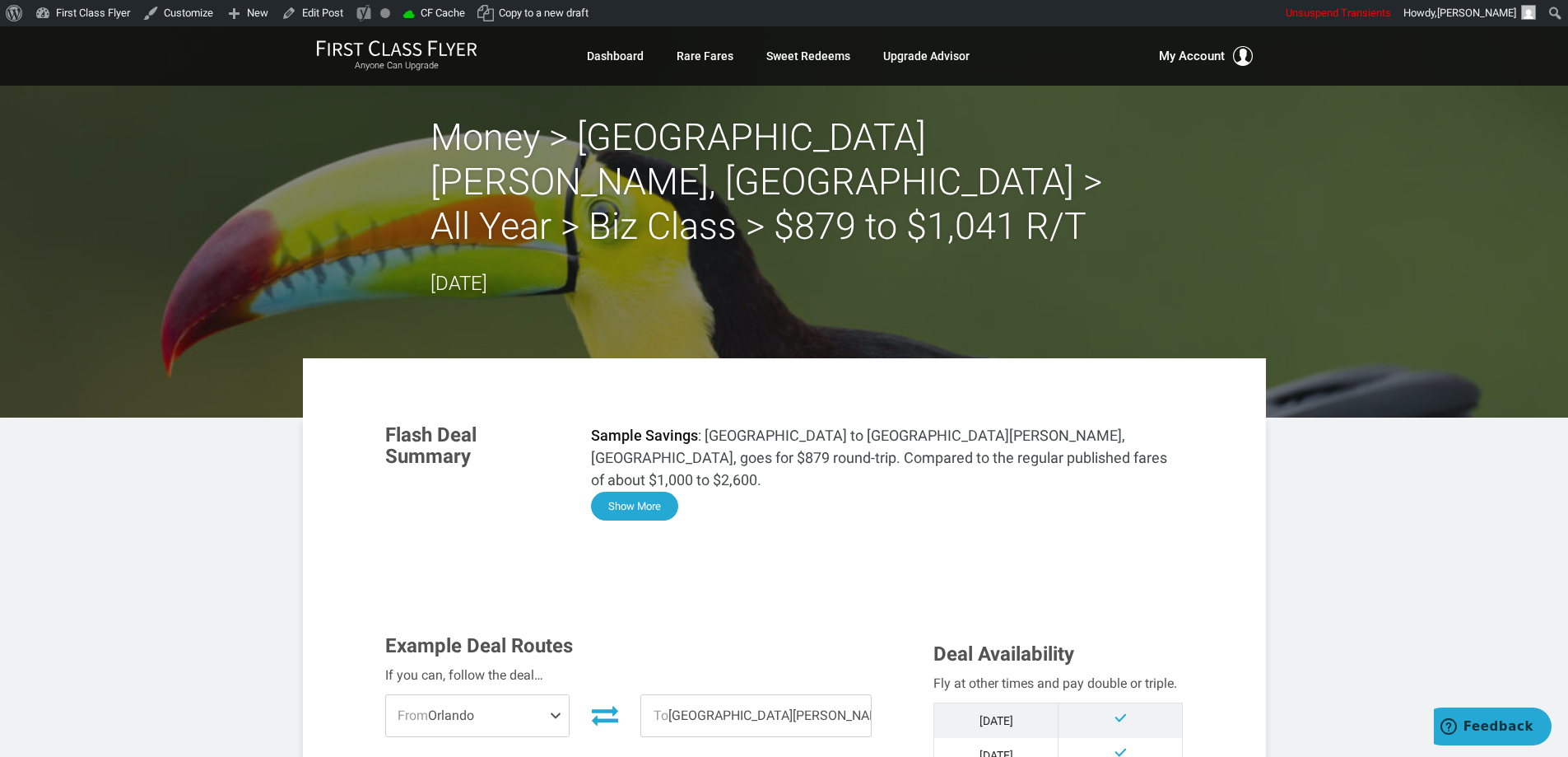
click at [646, 492] on button "Show More" at bounding box center [635, 506] width 87 height 29
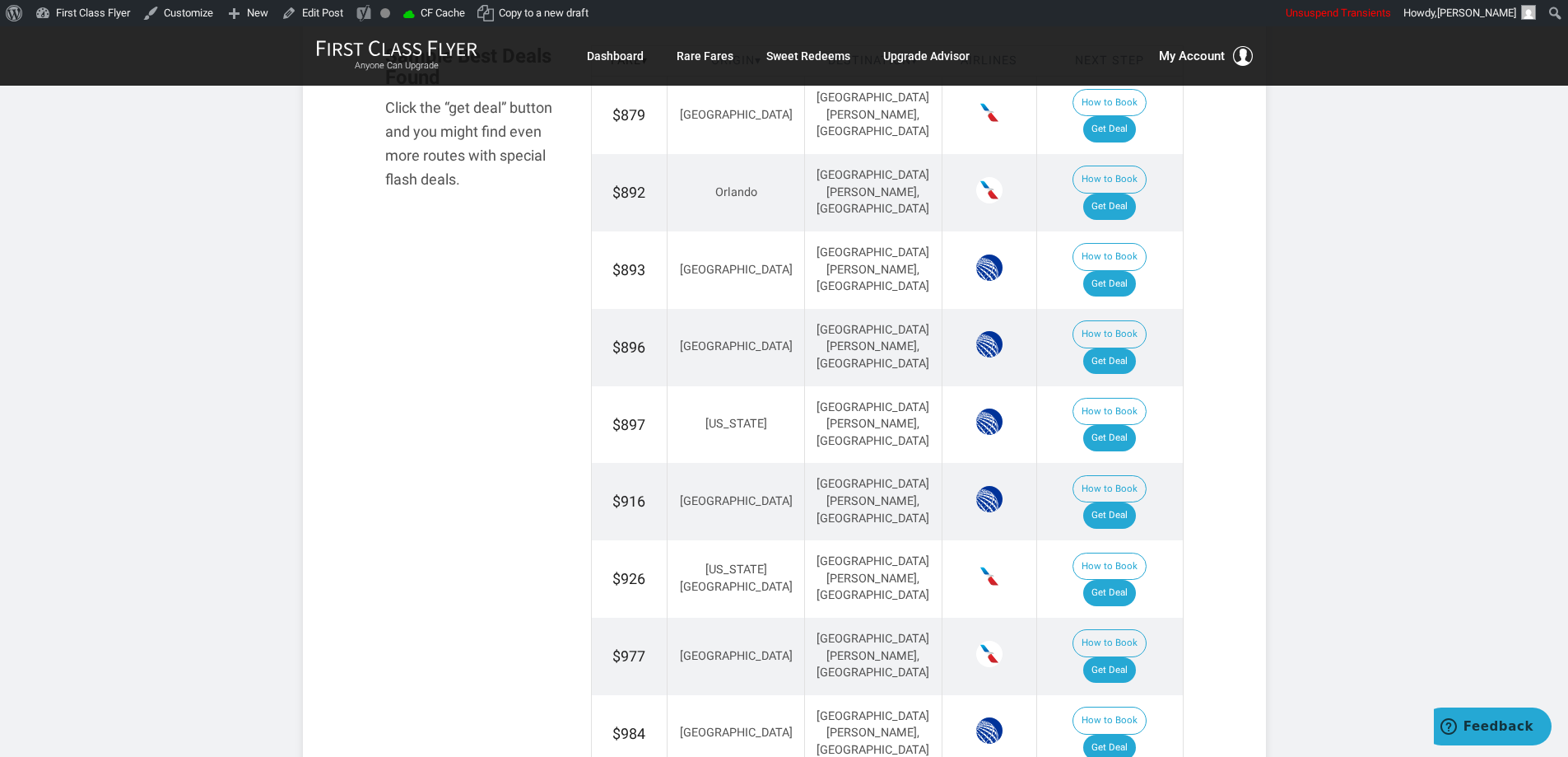
scroll to position [2223, 0]
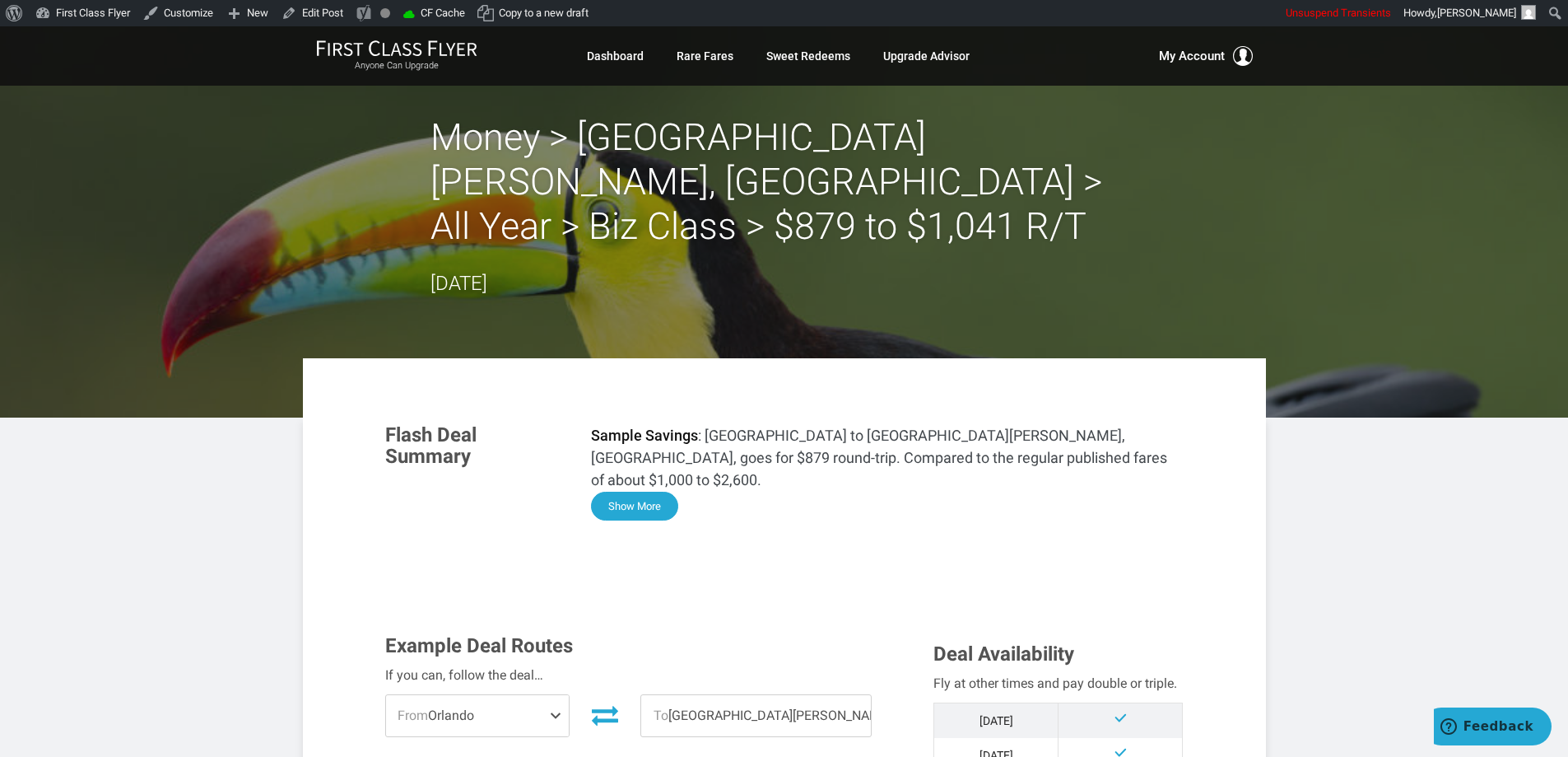
click at [639, 492] on button "Show More" at bounding box center [635, 506] width 87 height 29
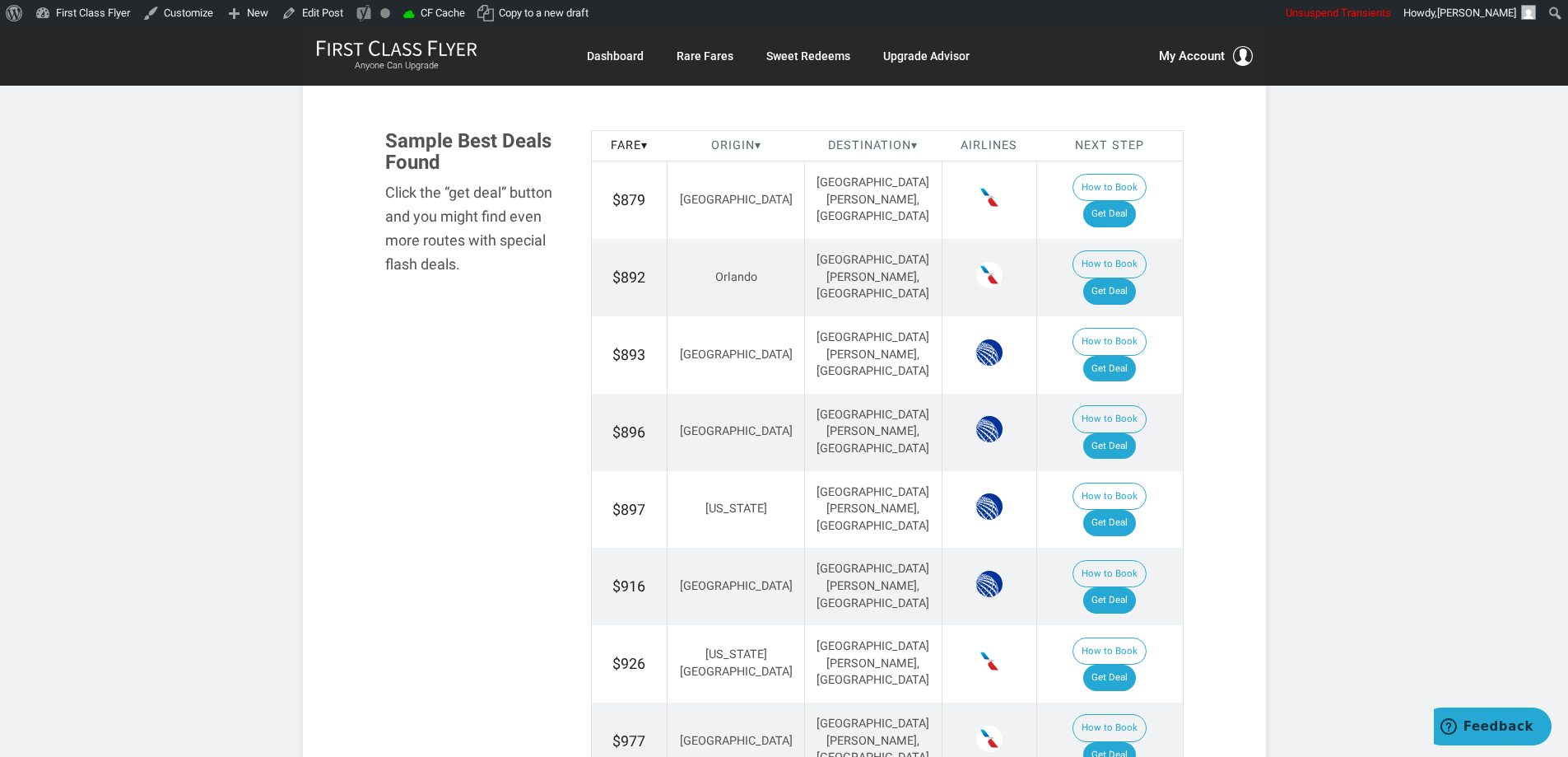
scroll to position [2305, 0]
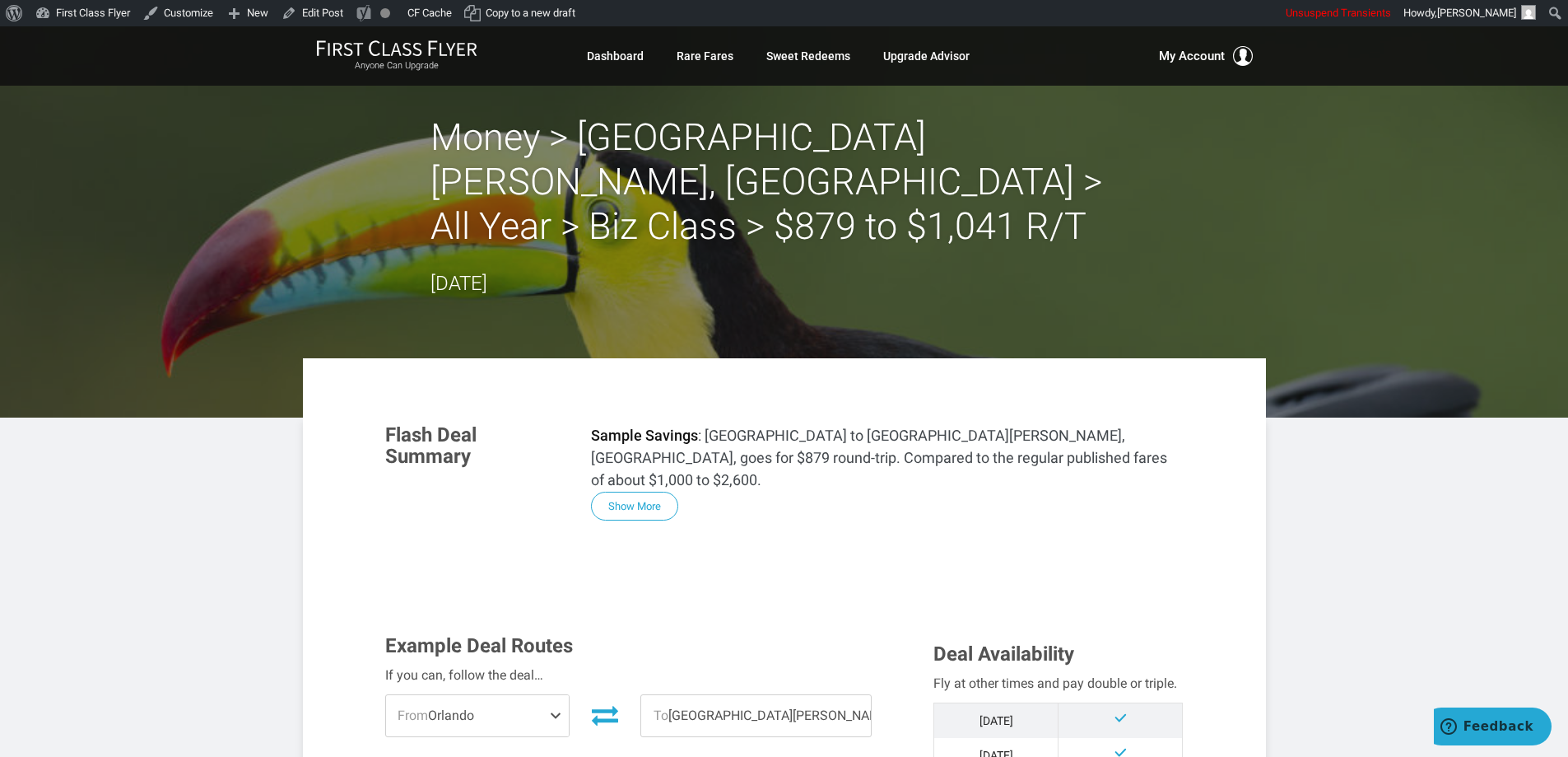
drag, startPoint x: 633, startPoint y: 448, endPoint x: 647, endPoint y: 439, distance: 16.6
click at [634, 492] on button "Show More" at bounding box center [635, 506] width 87 height 29
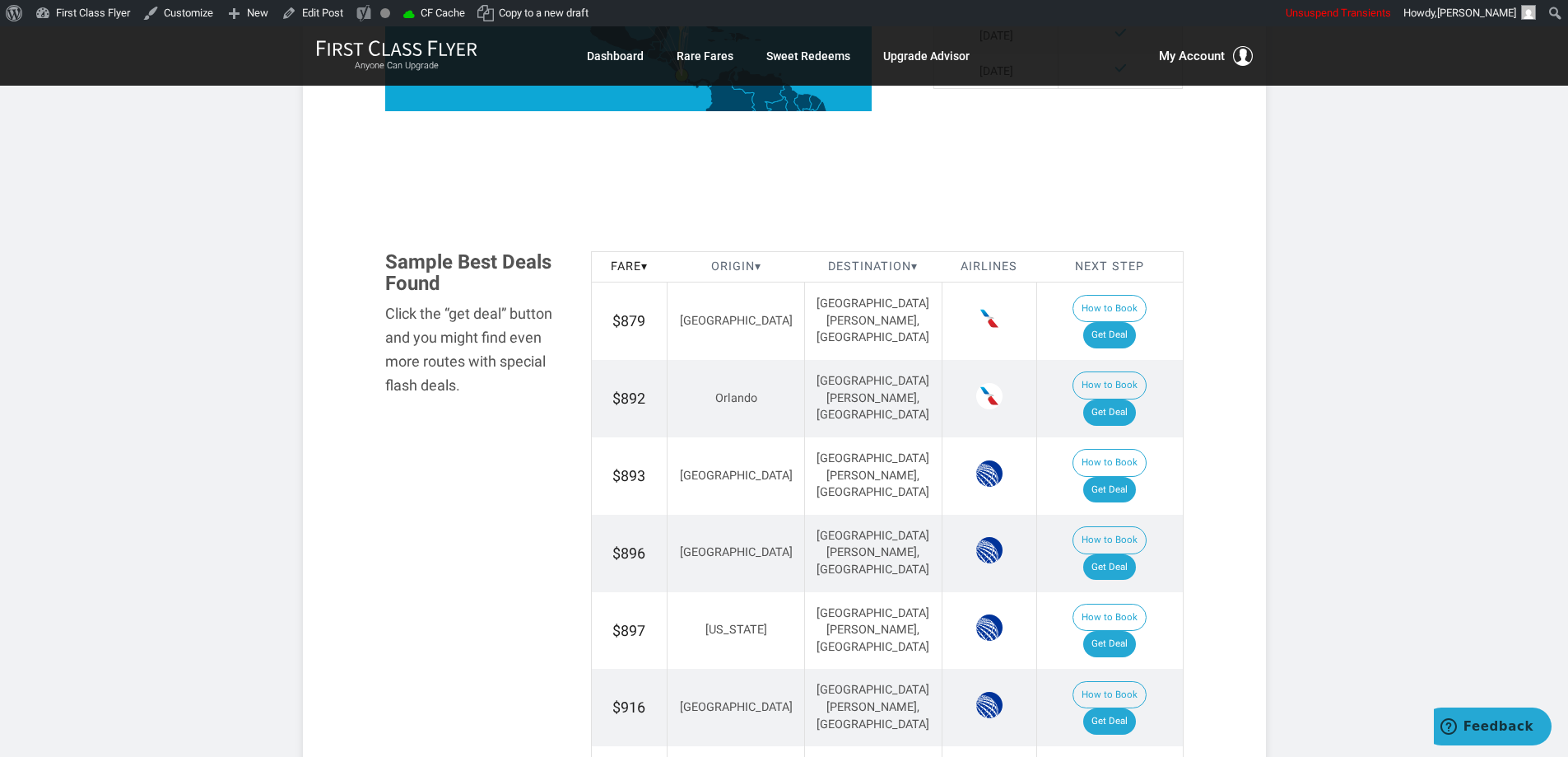
scroll to position [2001, 0]
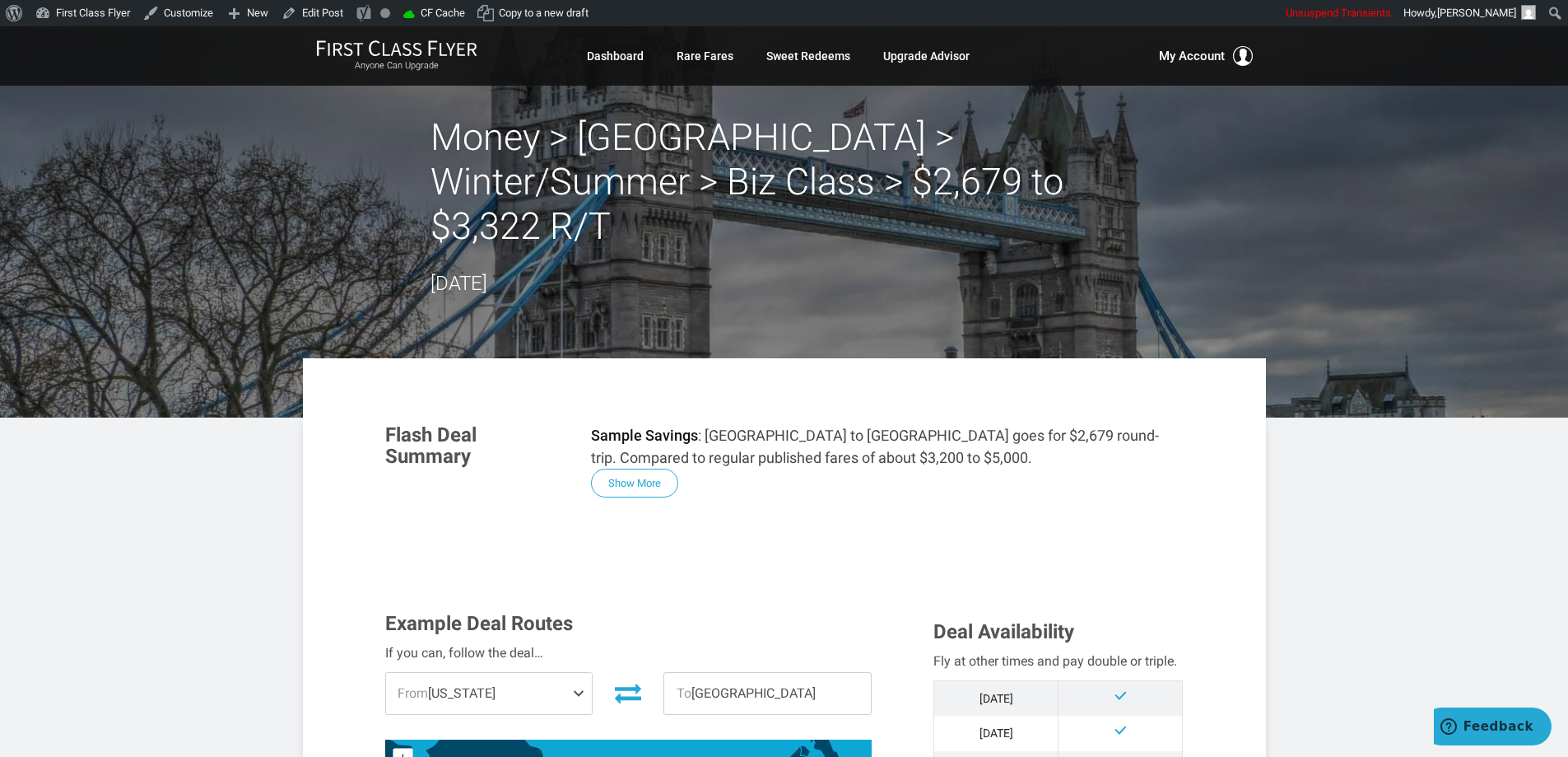
drag, startPoint x: 217, startPoint y: 114, endPoint x: 318, endPoint y: 2, distance: 150.8
click at [217, 113] on header "Money > London > Winter/Summer > Biz Class > $2,679 to $3,322 R/T October 01, 2…" at bounding box center [784, 222] width 1568 height 391
